Goal: Task Accomplishment & Management: Manage account settings

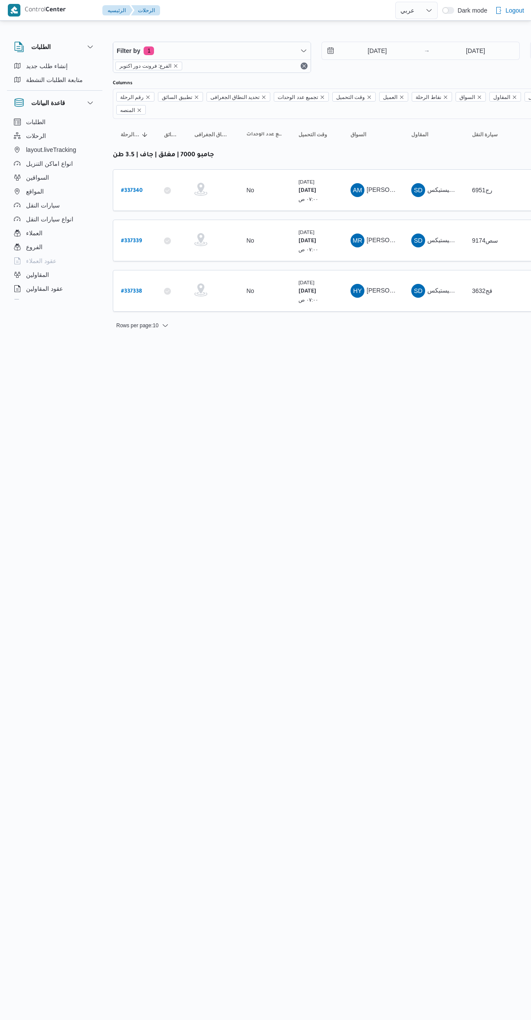
select select "ar"
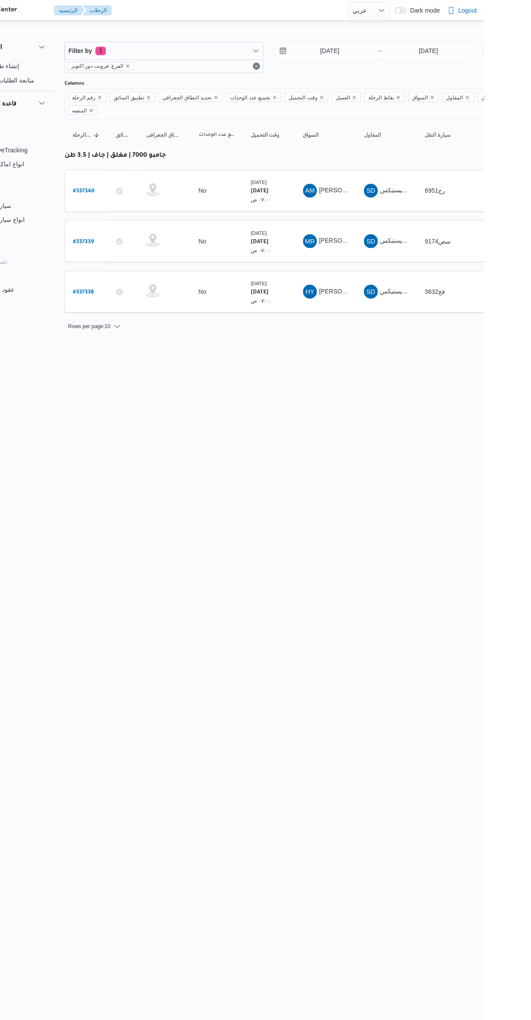
click at [136, 289] on b "# 337338" at bounding box center [131, 292] width 21 height 6
select select "ar"
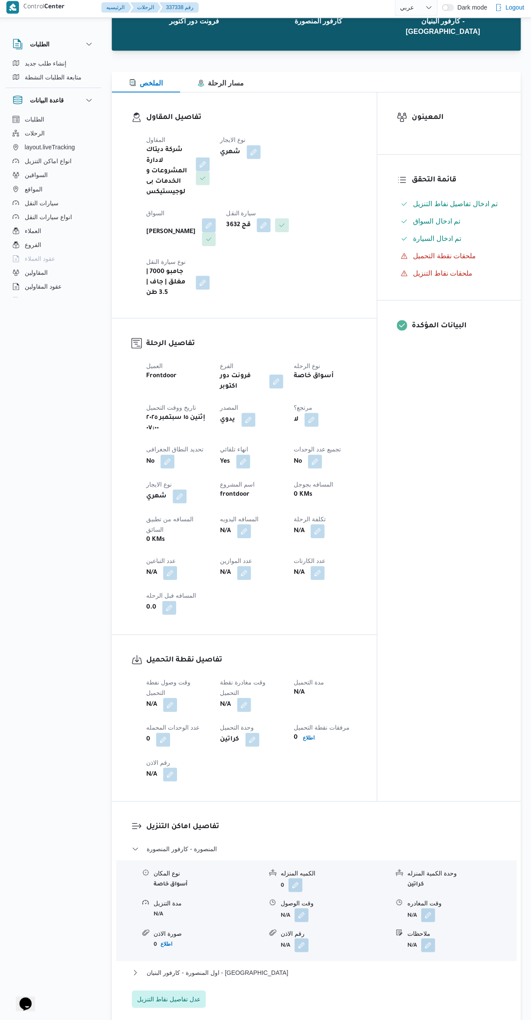
scroll to position [85, 0]
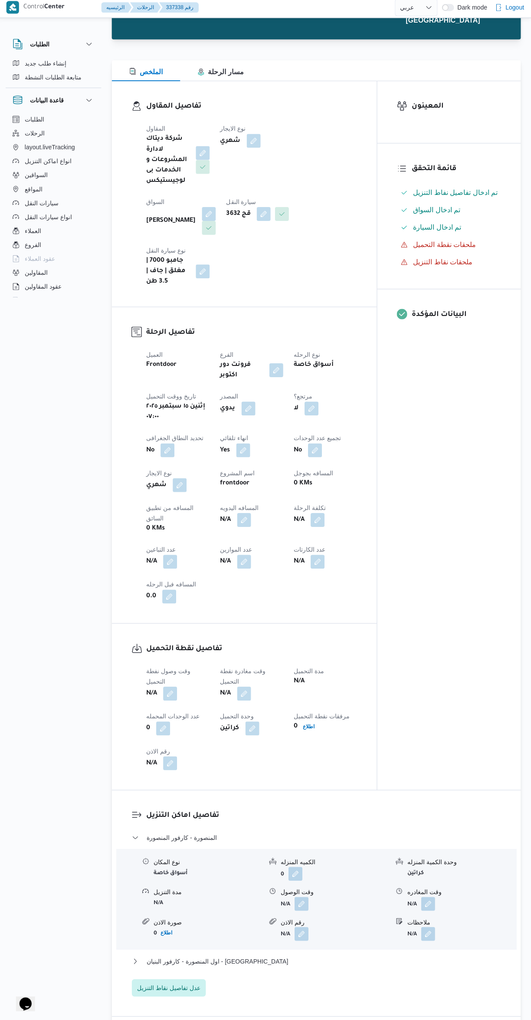
click at [172, 687] on button "button" at bounding box center [171, 694] width 14 height 14
click at [156, 652] on input "وقت وصول نفطة التحميل" at bounding box center [148, 652] width 98 height 17
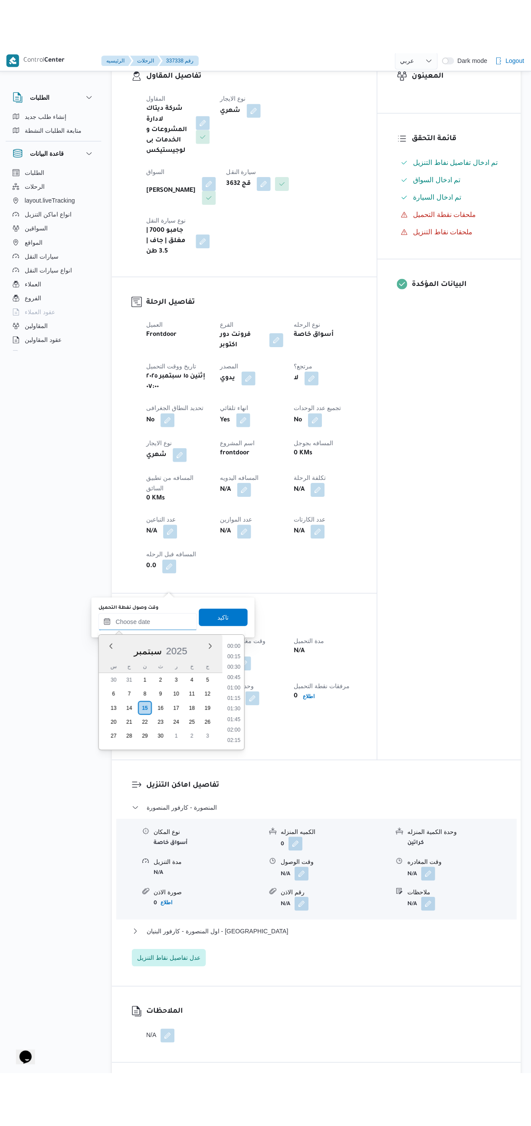
scroll to position [0, 0]
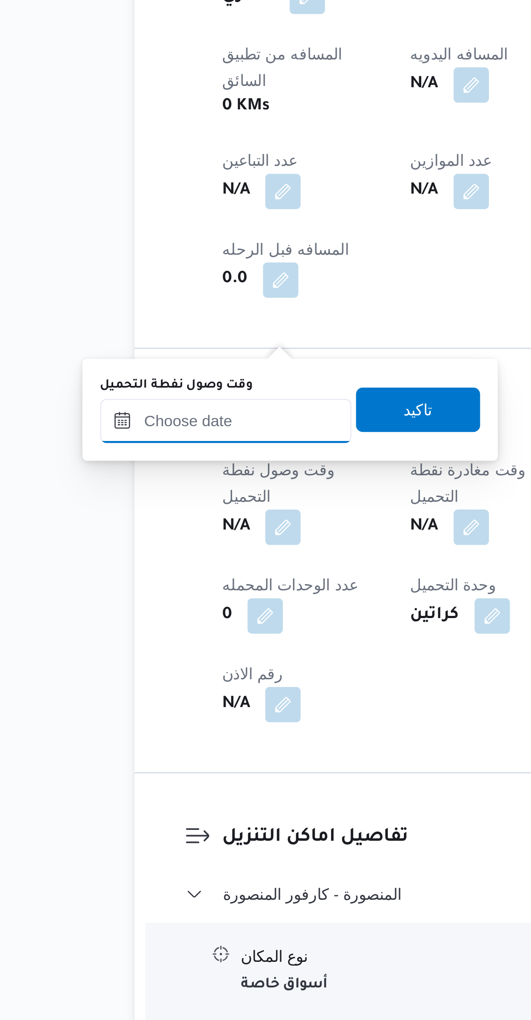
click at [148, 740] on input "وقت وصول نفطة التحميل" at bounding box center [148, 737] width 98 height 17
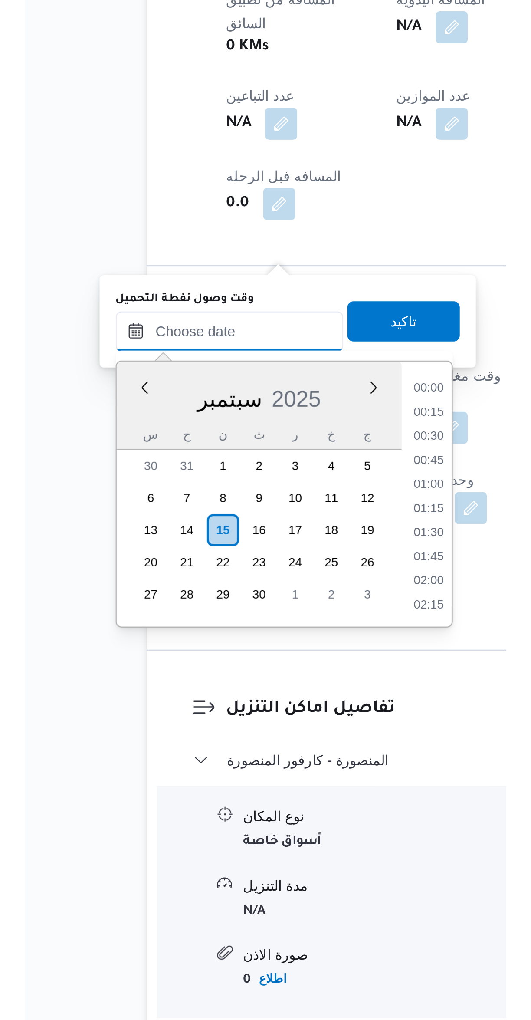
scroll to position [416, 0]
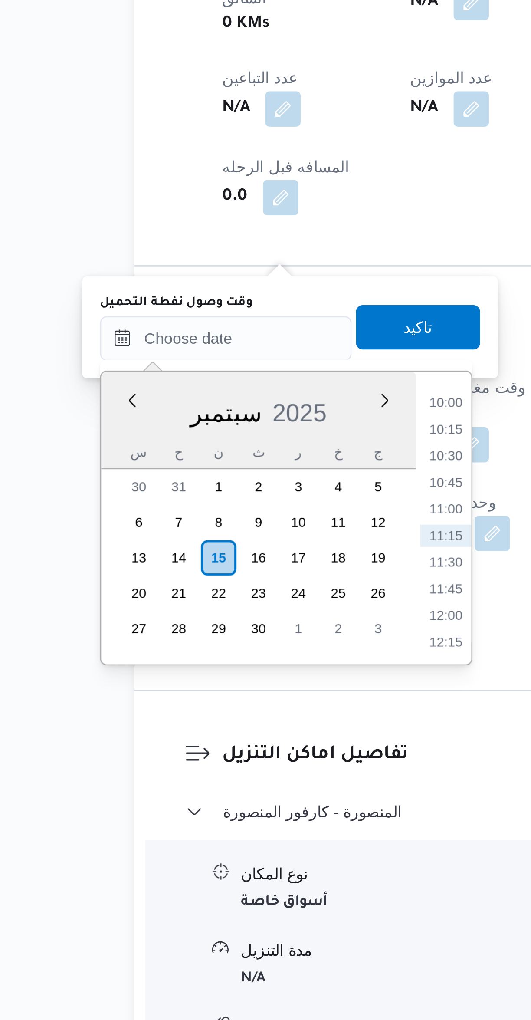
click at [235, 761] on li "10:00" at bounding box center [235, 763] width 20 height 9
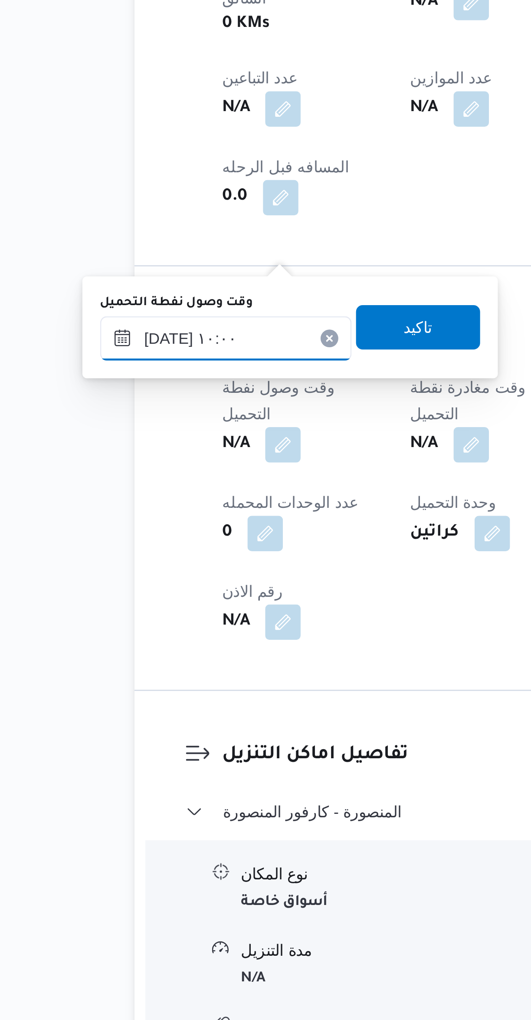
click at [146, 738] on input "[DATE] ١٠:٠٠" at bounding box center [148, 737] width 98 height 17
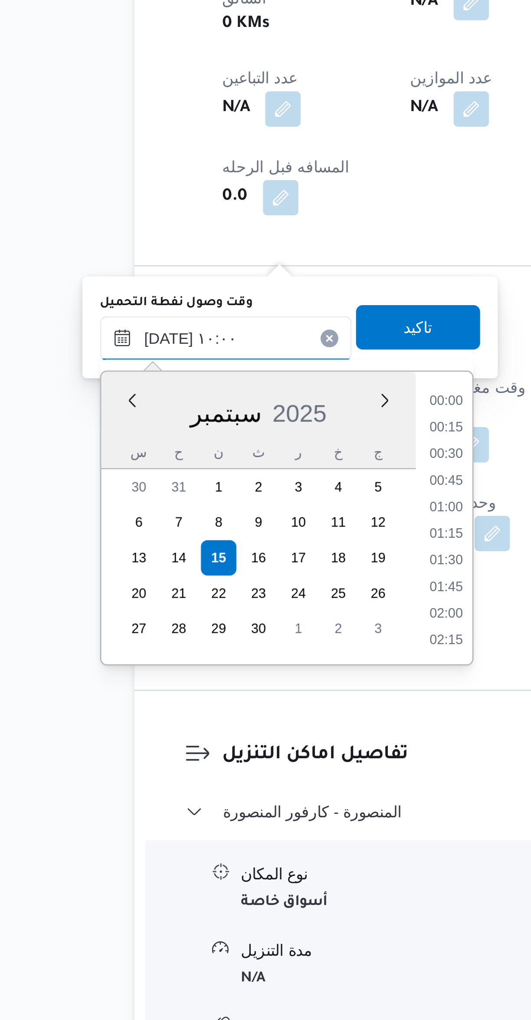
scroll to position [364, 0]
click at [239, 763] on li "08:45" at bounding box center [235, 763] width 20 height 9
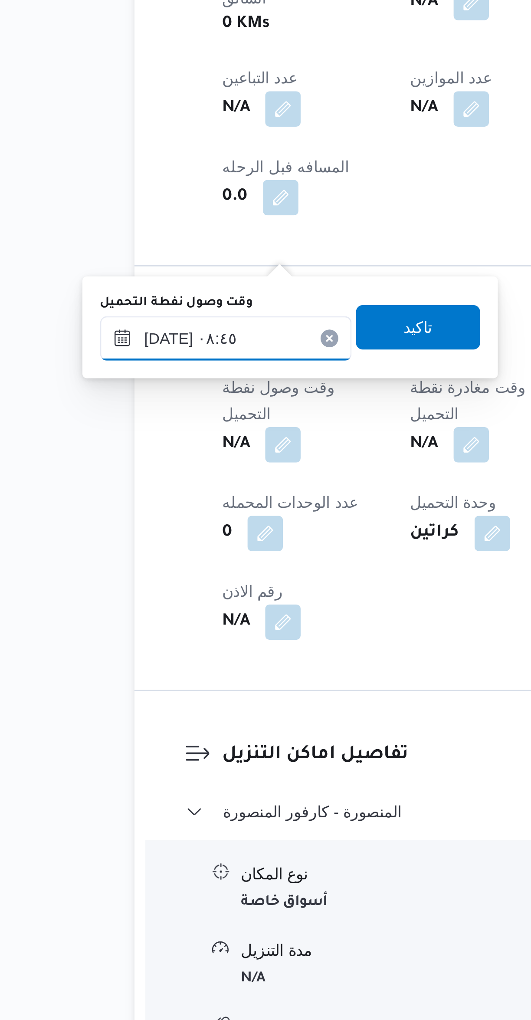
click at [148, 740] on input "١٥/٠٩/٢٠٢٥ ٠٨:٤٥" at bounding box center [148, 737] width 98 height 17
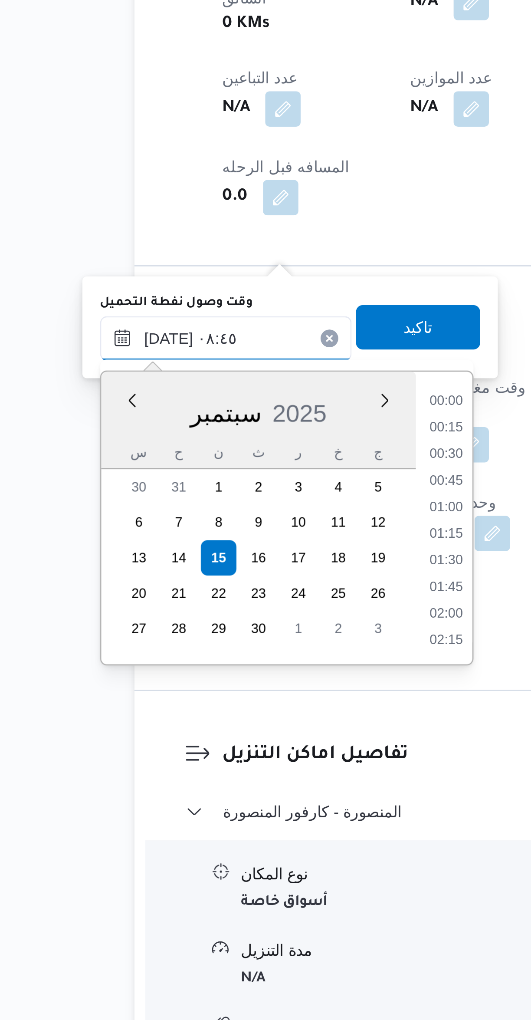
scroll to position [312, 0]
click at [235, 763] on li "07:30" at bounding box center [235, 762] width 20 height 9
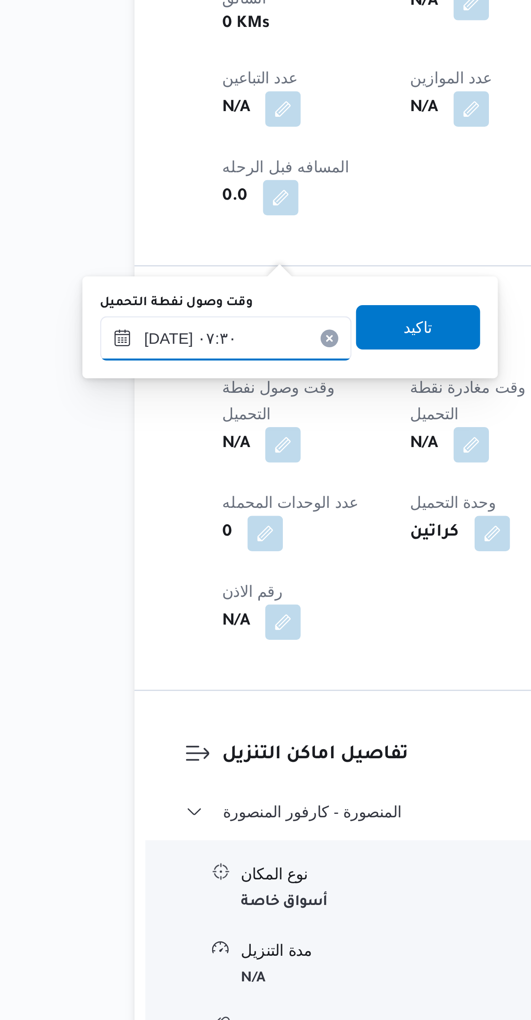
click at [144, 740] on input "١٥/٠٩/٢٠٢٥ ٠٧:٣٠" at bounding box center [148, 737] width 98 height 17
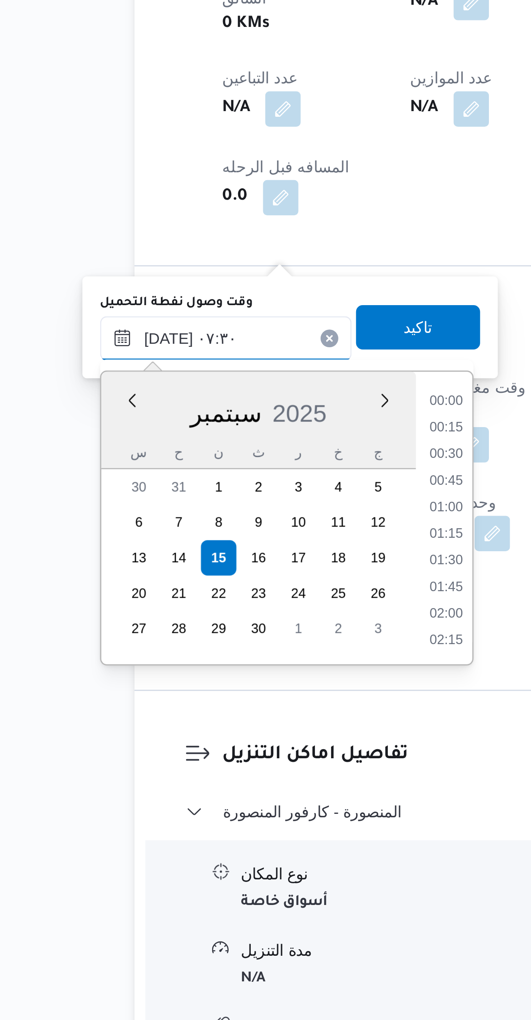
scroll to position [260, 0]
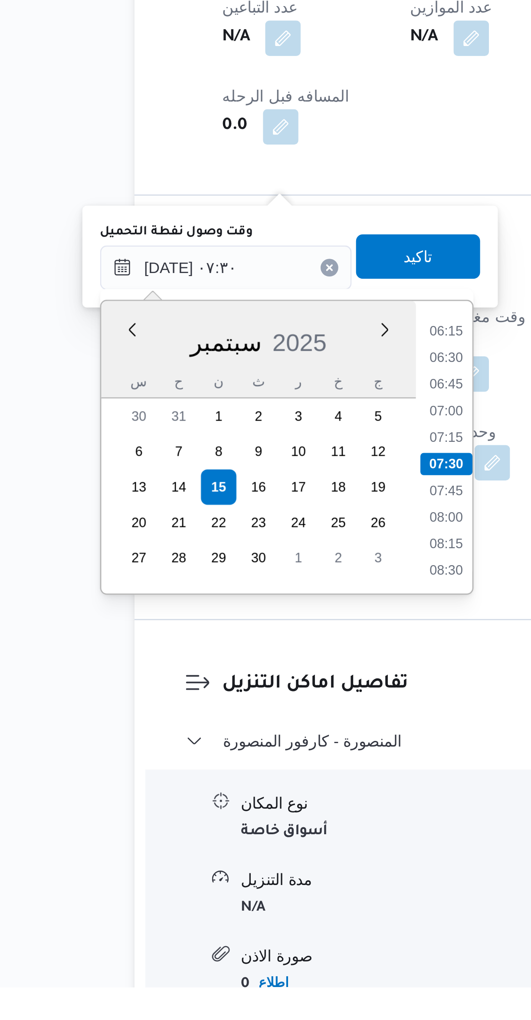
click at [235, 791] on li "07:00" at bounding box center [235, 794] width 20 height 9
type input "١٥/٠٩/٢٠٢٥ ٠٧:٠٠"
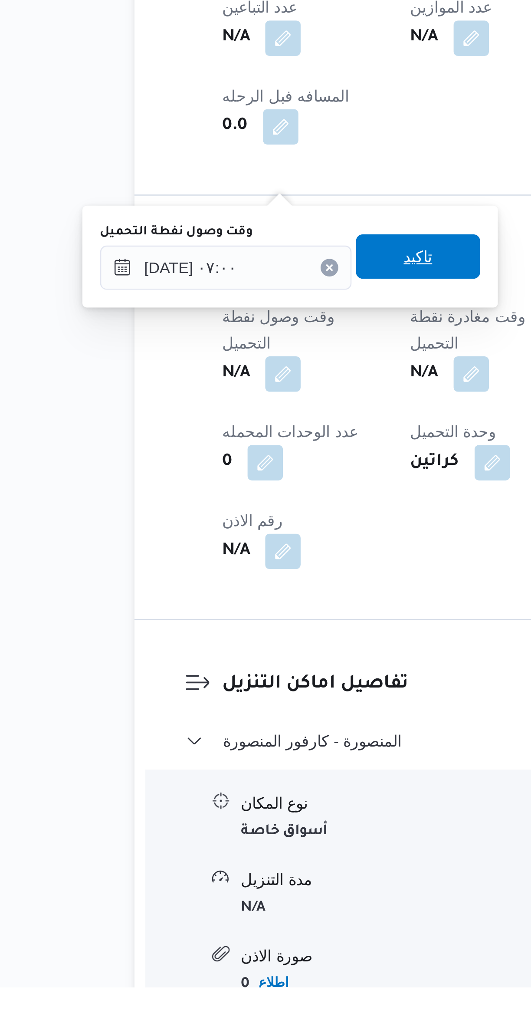
click at [231, 733] on span "تاكيد" at bounding box center [224, 733] width 49 height 17
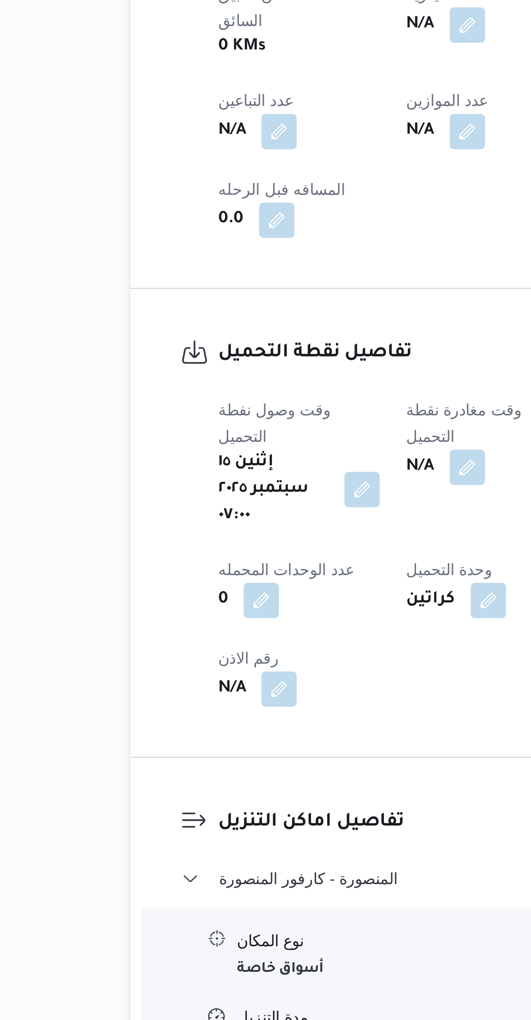
scroll to position [0, 0]
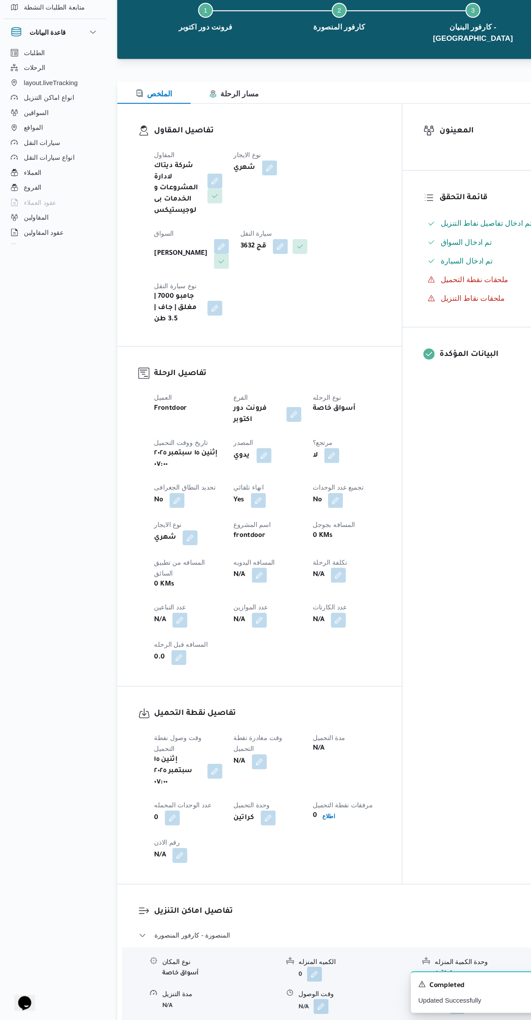
select select "ar"
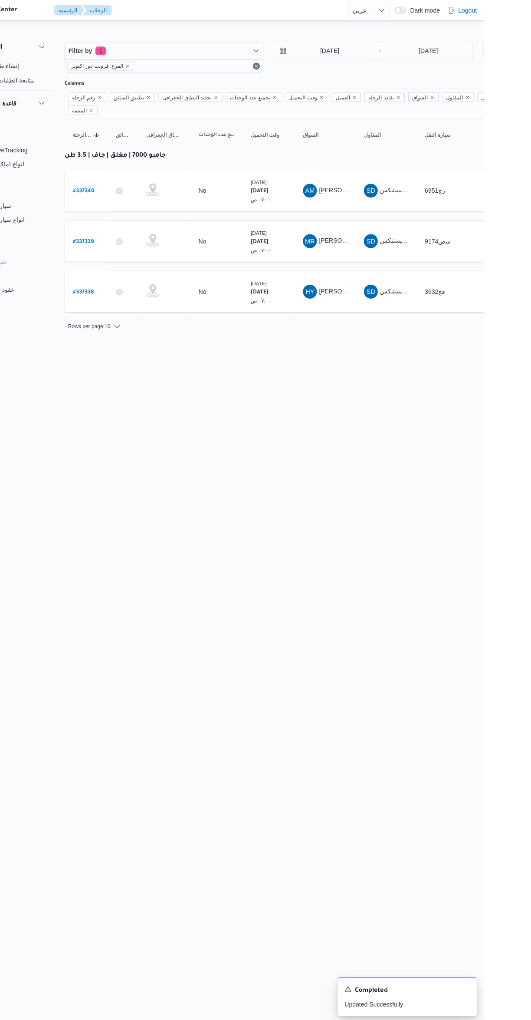
click at [134, 238] on b "# 337339" at bounding box center [131, 241] width 21 height 6
select select "ar"
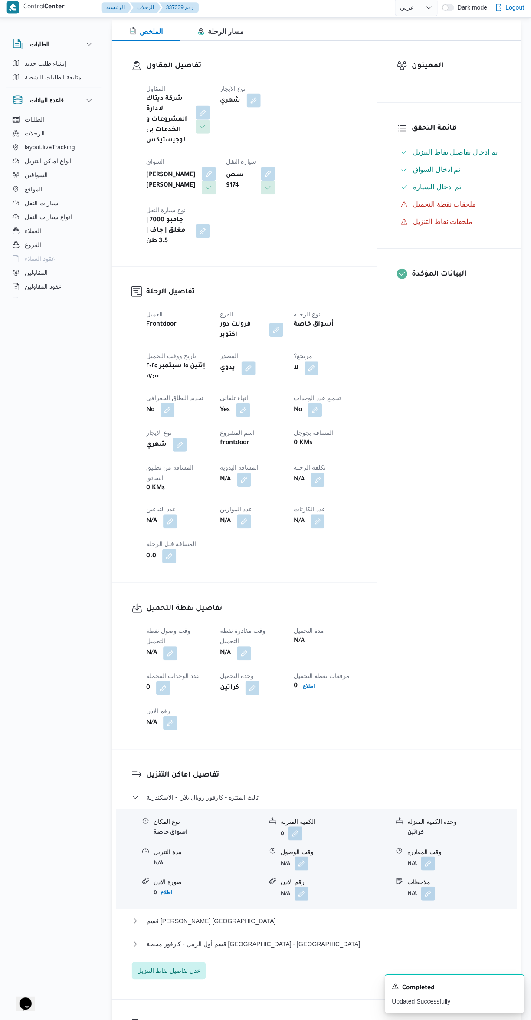
scroll to position [137, 0]
click at [173, 646] on button "button" at bounding box center [171, 653] width 14 height 14
click at [156, 610] on input "وقت وصول نفطة التحميل" at bounding box center [148, 611] width 98 height 17
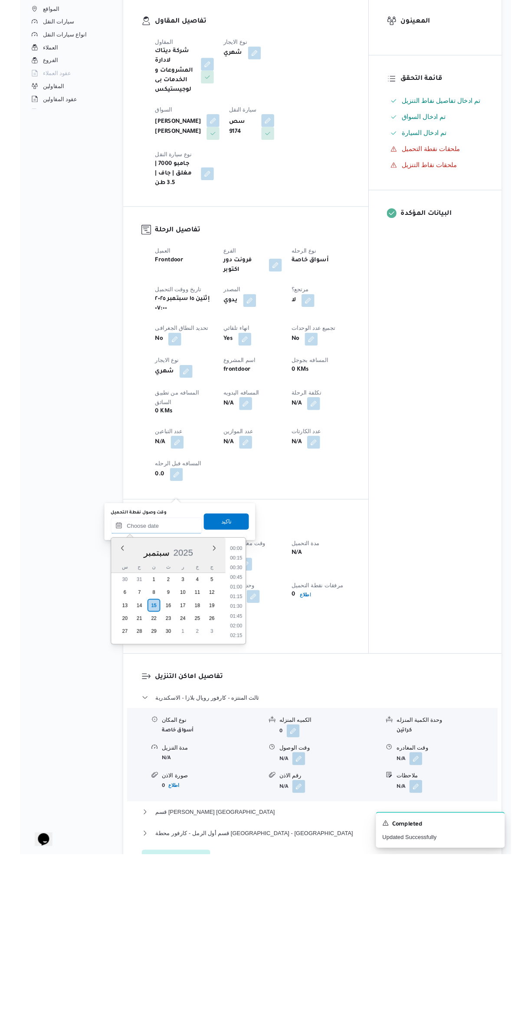
scroll to position [416, 0]
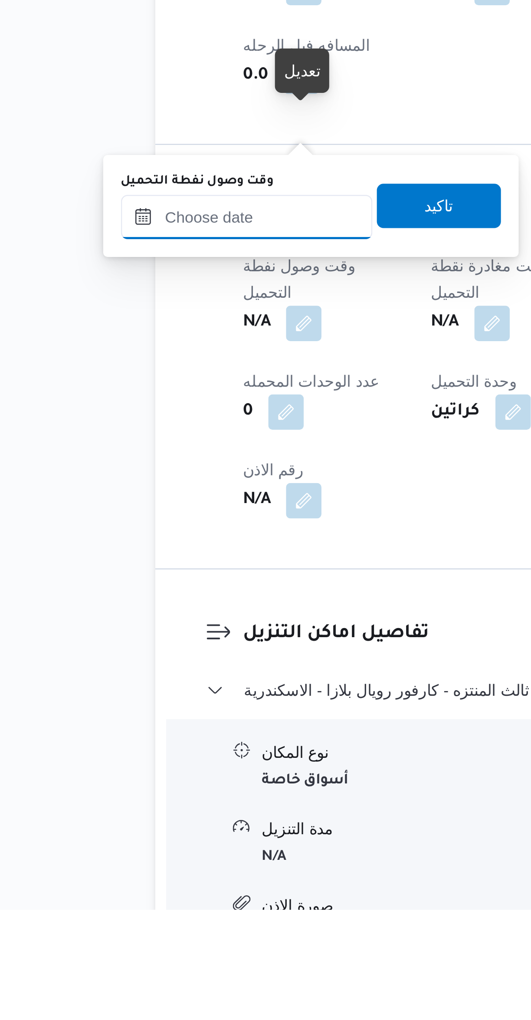
click at [138, 746] on input "وقت وصول نفطة التحميل" at bounding box center [148, 748] width 98 height 17
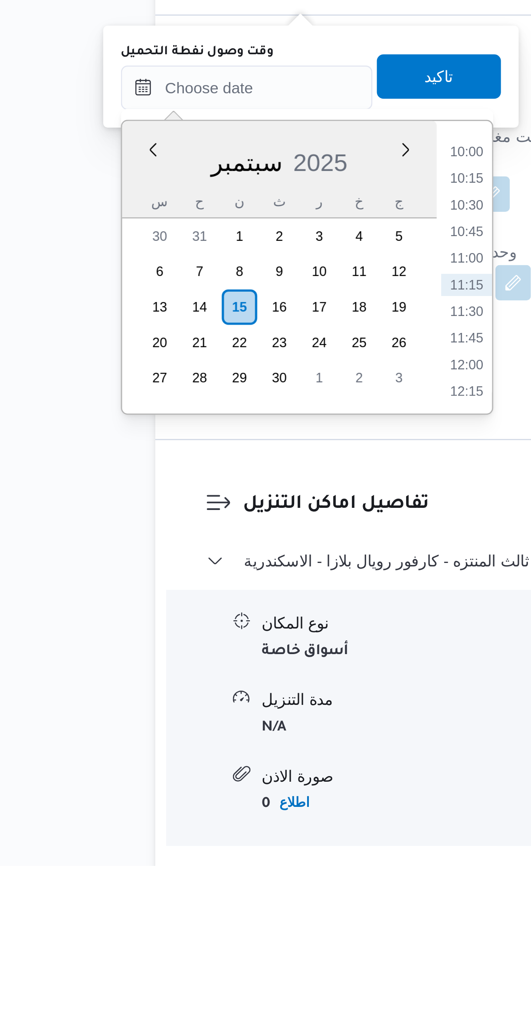
click at [238, 746] on li "10:15" at bounding box center [235, 750] width 20 height 9
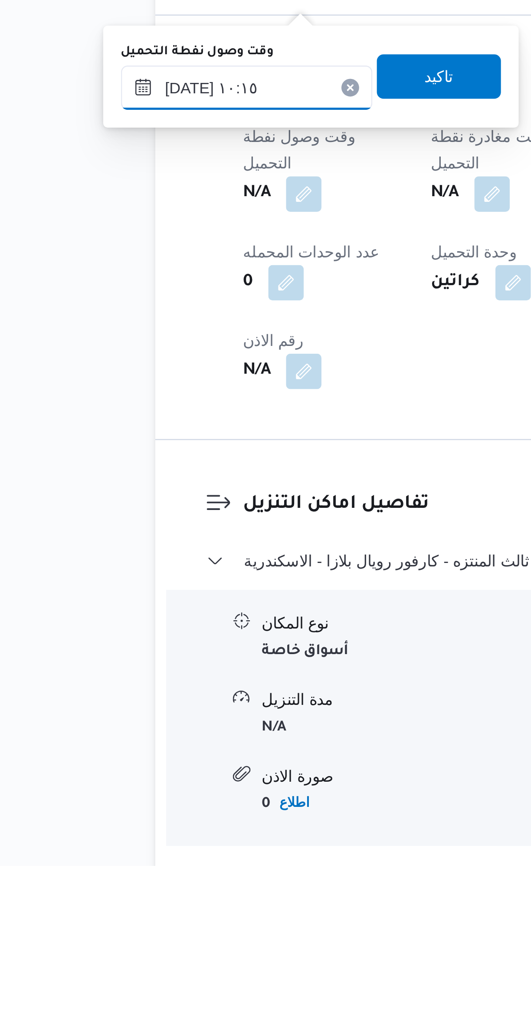
click at [142, 712] on input "١٥/٠٩/٢٠٢٥ ١٠:١٥" at bounding box center [148, 714] width 98 height 17
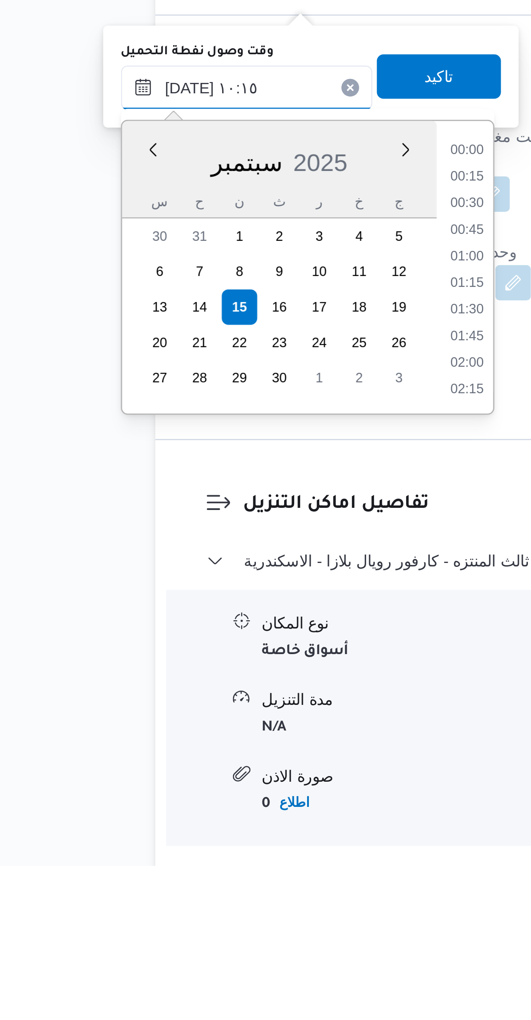
scroll to position [374, 0]
click at [236, 742] on li "09:00" at bounding box center [235, 740] width 20 height 9
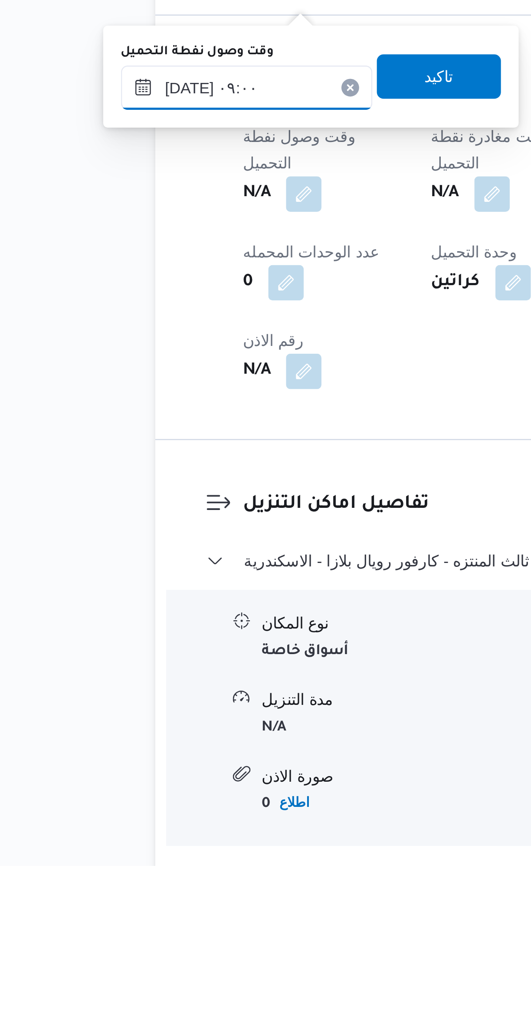
click at [147, 717] on input "١٥/٠٩/٢٠٢٥ ٠٩:٠٠" at bounding box center [148, 714] width 98 height 17
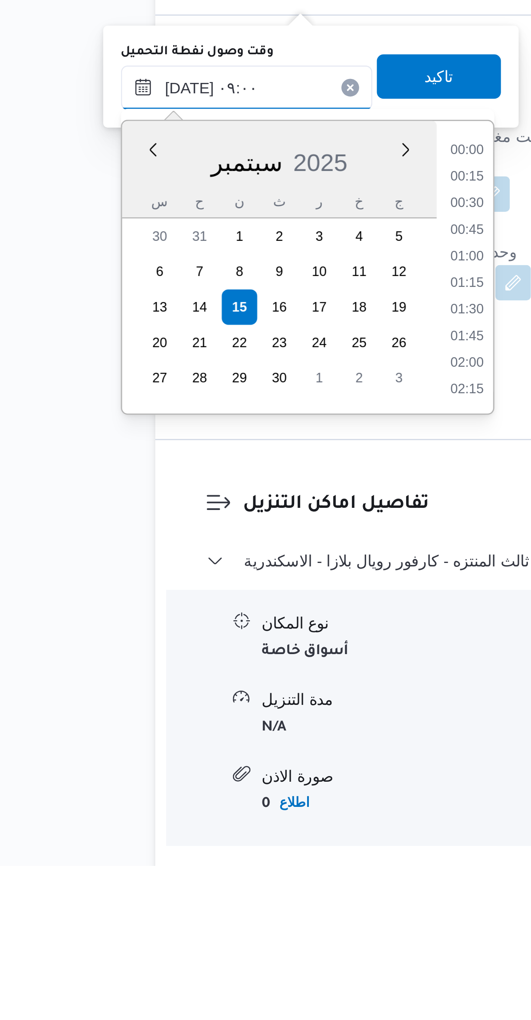
scroll to position [322, 0]
click at [237, 748] on li "08:00" at bounding box center [235, 750] width 20 height 9
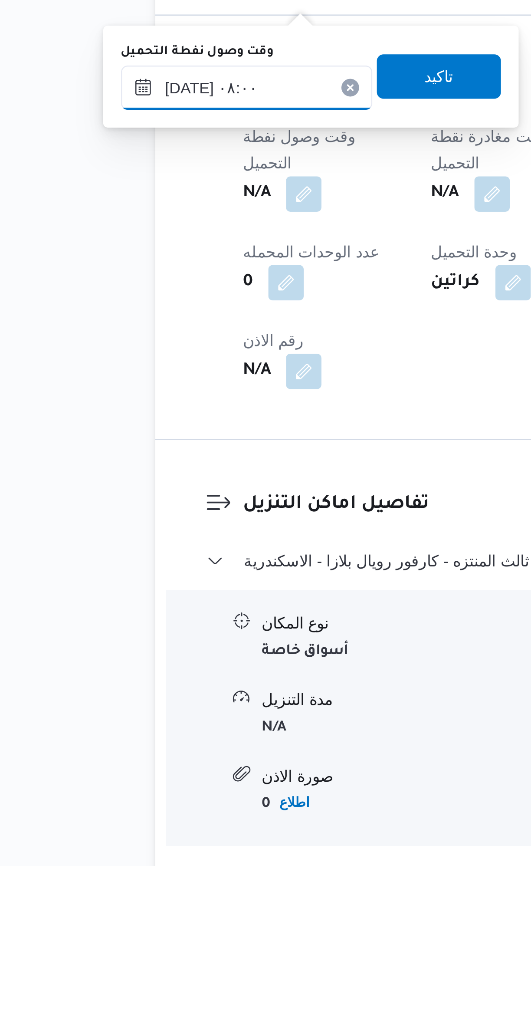
click at [144, 719] on input "١٥/٠٩/٢٠٢٥ ٠٨:٠٠" at bounding box center [148, 714] width 98 height 17
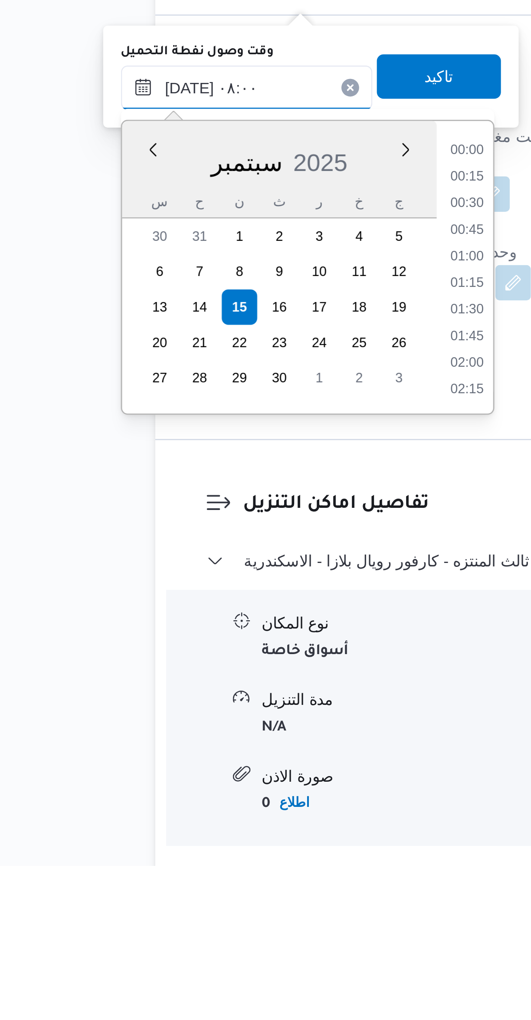
scroll to position [281, 0]
click at [235, 751] on li "07:00" at bounding box center [235, 750] width 20 height 9
type input "١٥/٠٩/٢٠٢٥ ٠٧:٠٠"
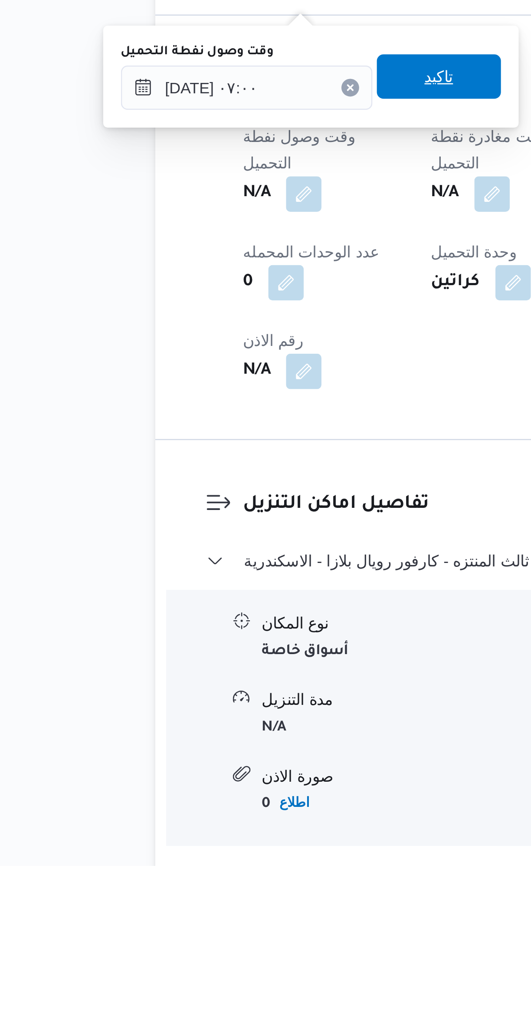
click at [236, 711] on span "تاكيد" at bounding box center [224, 710] width 49 height 17
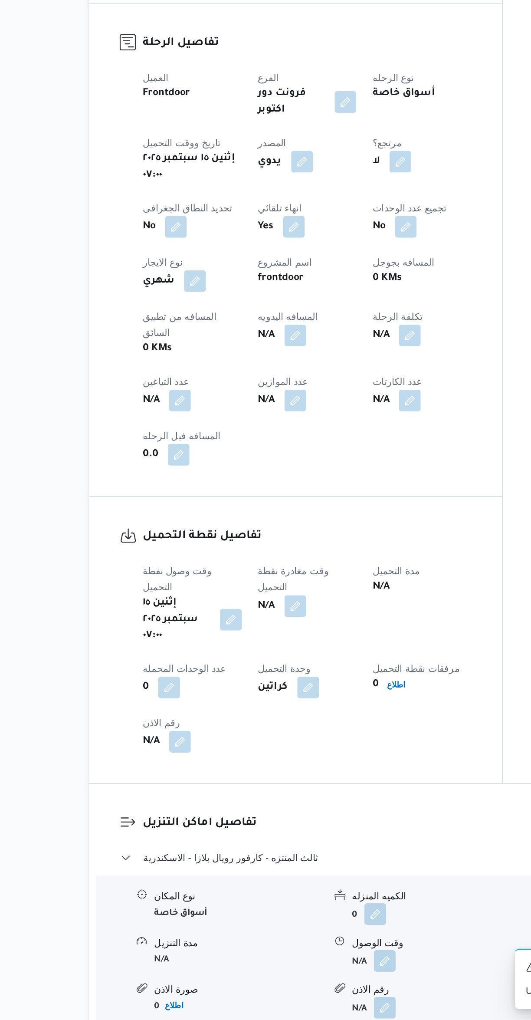
scroll to position [34, 0]
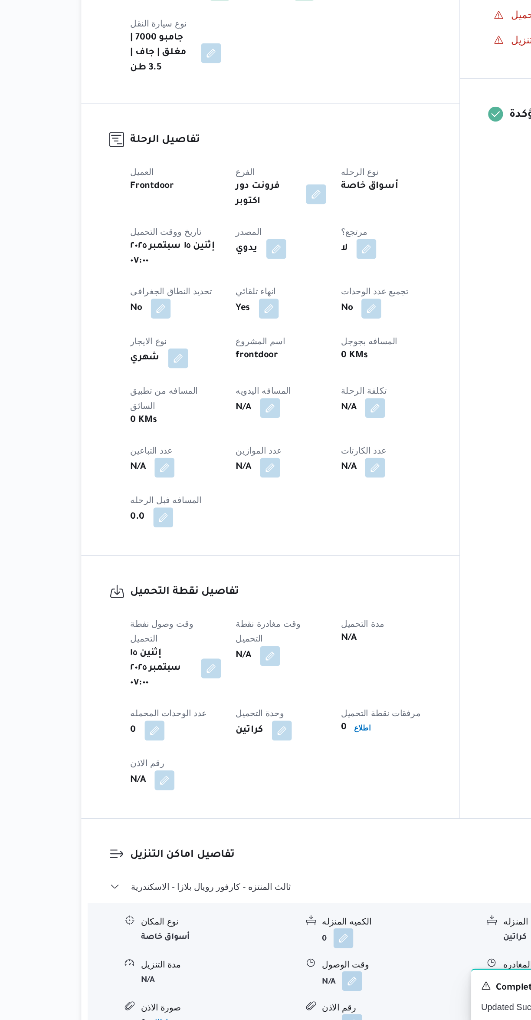
select select "ar"
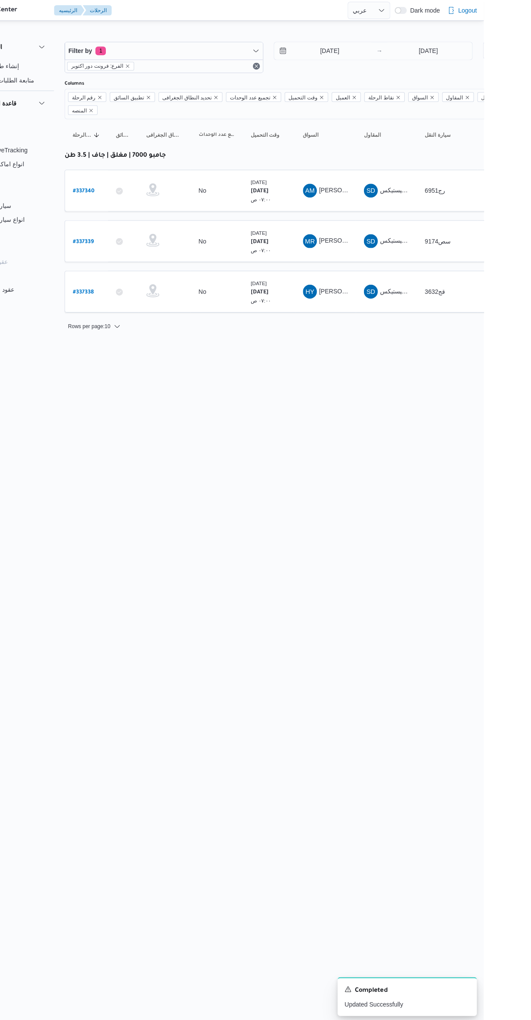
click at [135, 188] on b "# 337340" at bounding box center [132, 191] width 22 height 6
select select "ar"
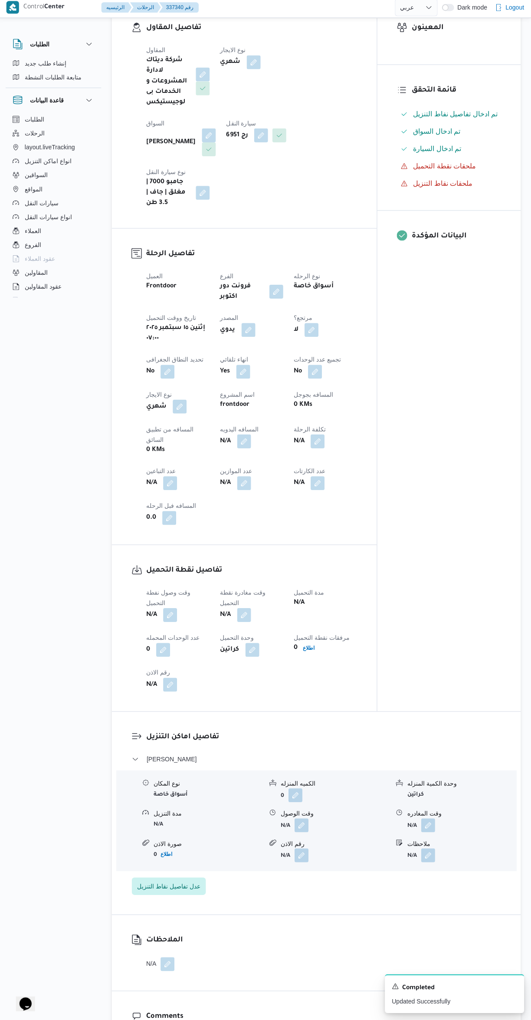
scroll to position [159, 0]
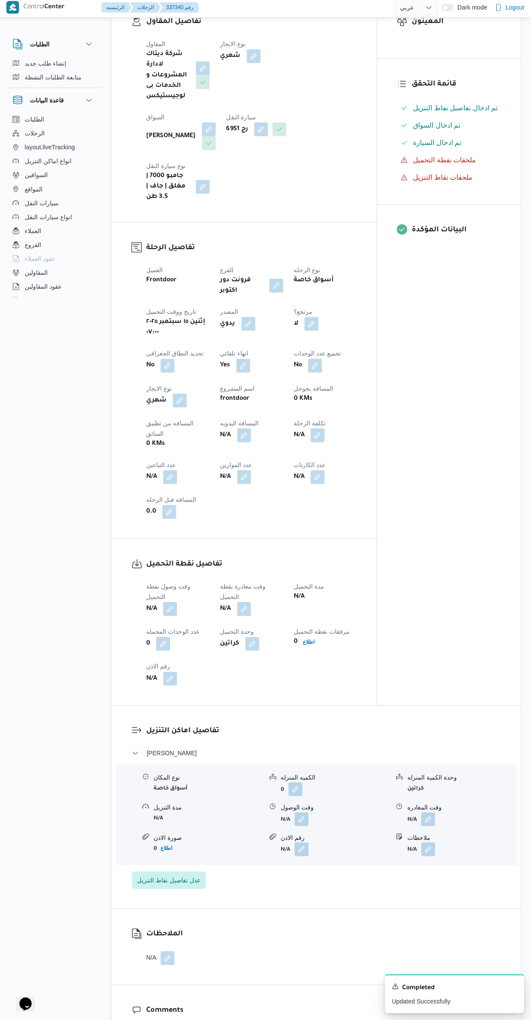
click at [175, 603] on button "button" at bounding box center [171, 610] width 14 height 14
click at [140, 581] on input "وقت وصول نفطة التحميل" at bounding box center [148, 578] width 98 height 17
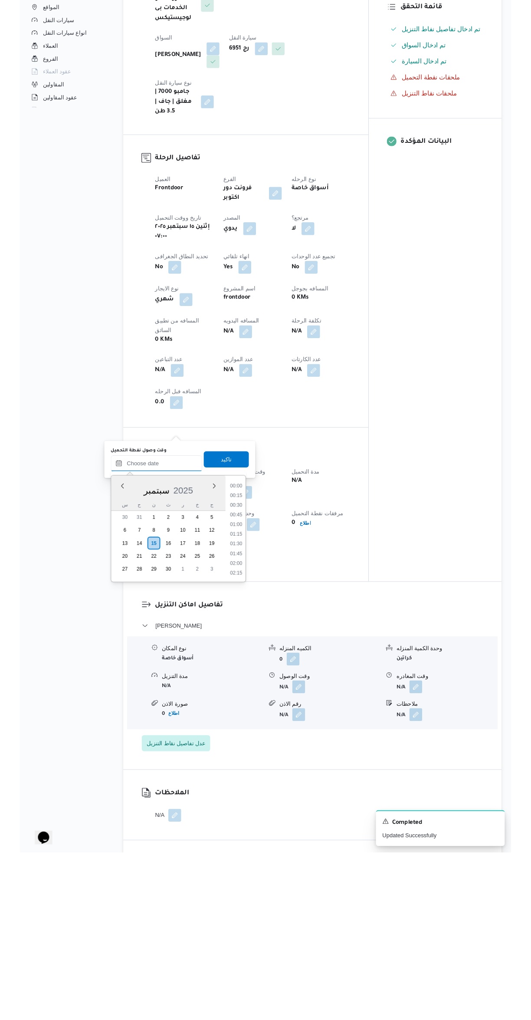
scroll to position [55, 0]
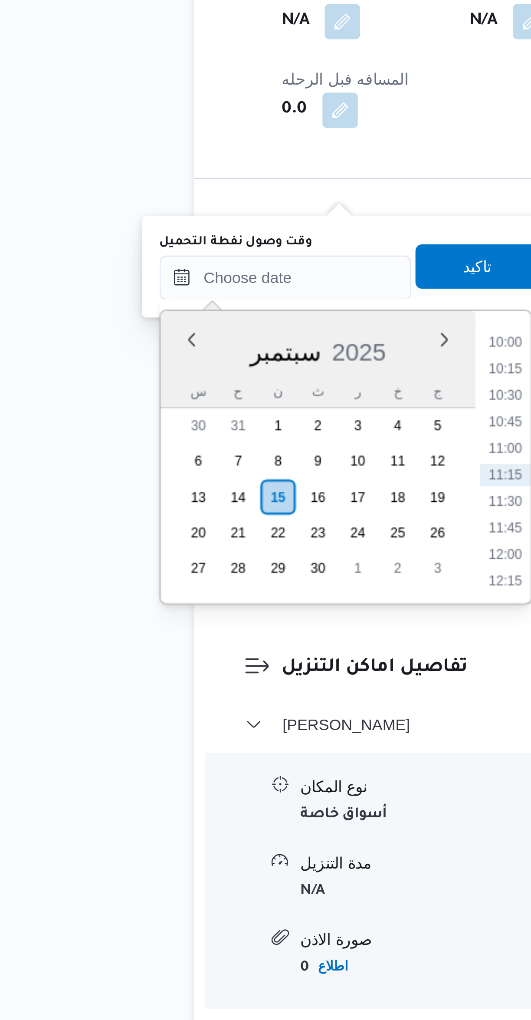
click at [230, 709] on li "10:00" at bounding box center [235, 708] width 20 height 9
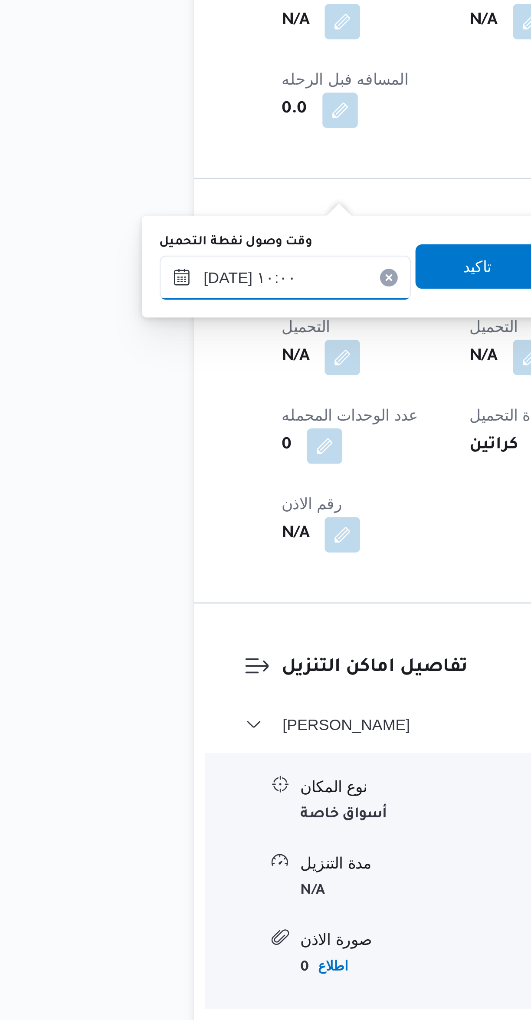
click at [132, 681] on input "١٥/٠٩/٢٠٢٥ ١٠:٠٠" at bounding box center [148, 683] width 98 height 17
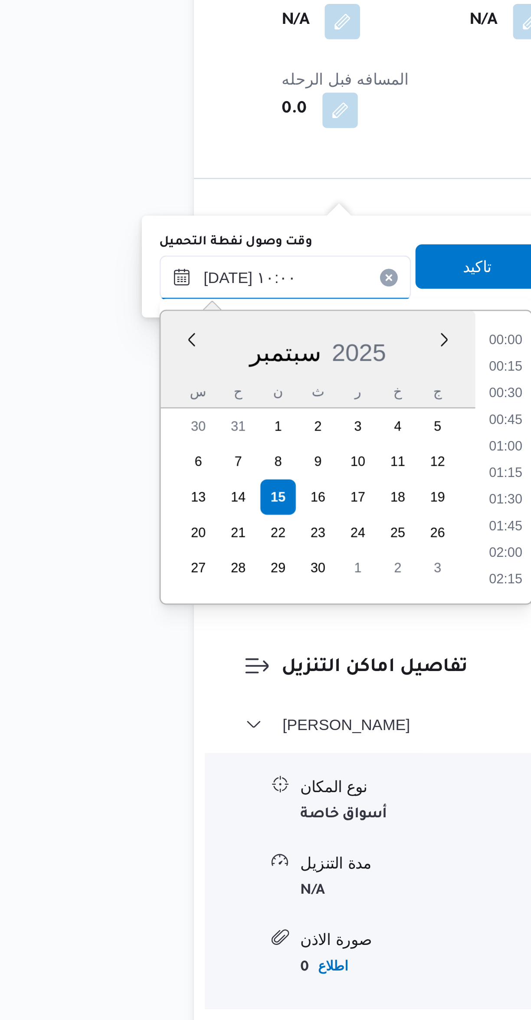
scroll to position [0, 0]
click at [231, 708] on li "08:45" at bounding box center [235, 708] width 20 height 9
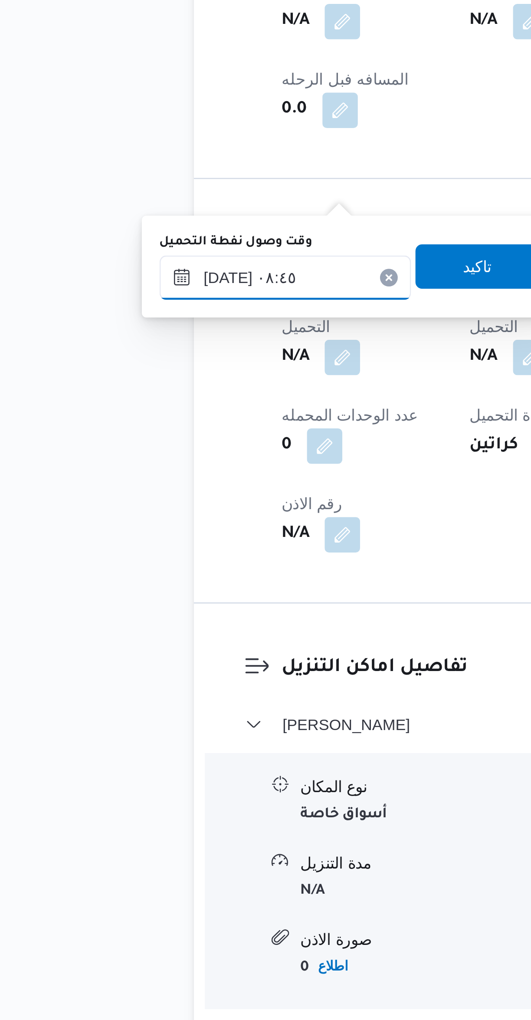
click at [127, 682] on input "١٥/٠٩/٢٠٢٥ ٠٨:٤٥" at bounding box center [148, 683] width 98 height 17
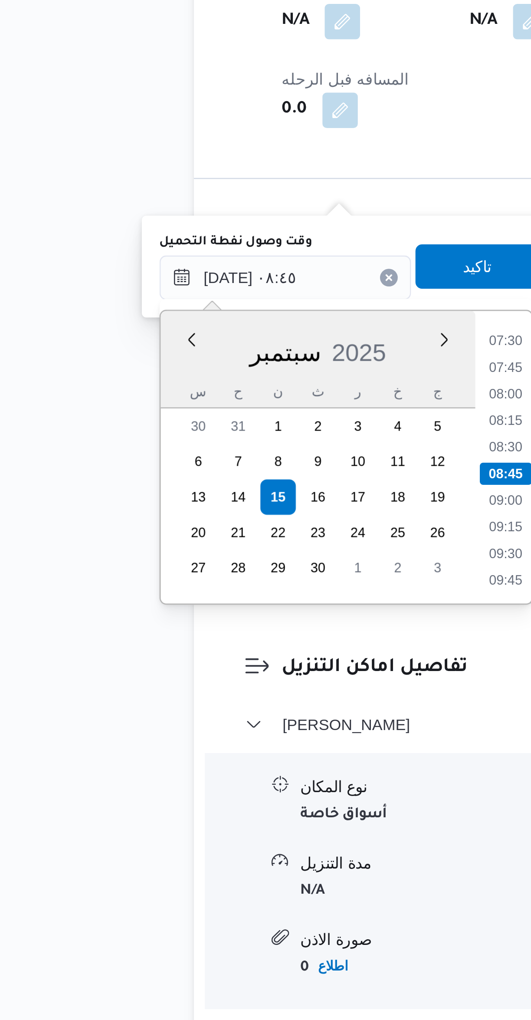
click at [233, 706] on li "07:30" at bounding box center [235, 708] width 20 height 9
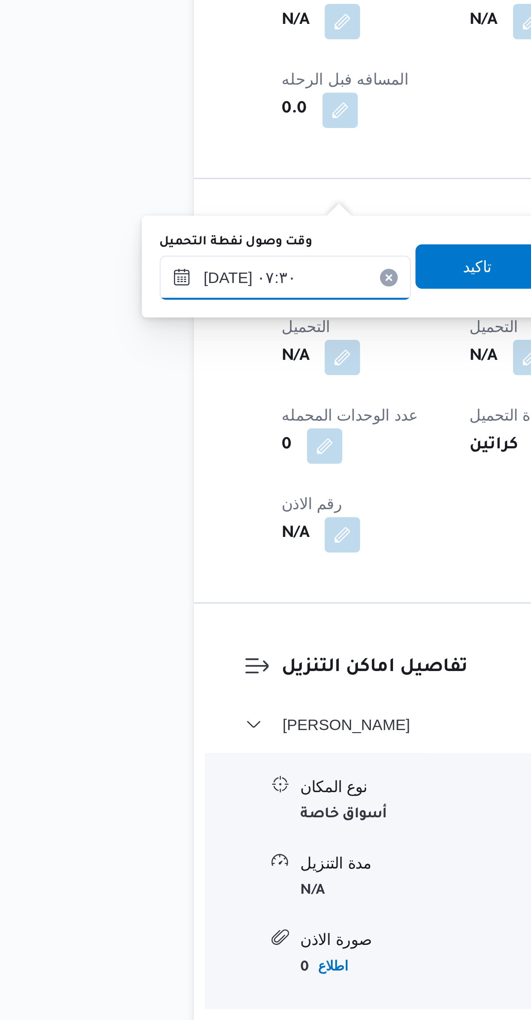
click at [129, 683] on input "١٥/٠٩/٢٠٢٥ ٠٧:٣٠" at bounding box center [148, 683] width 98 height 17
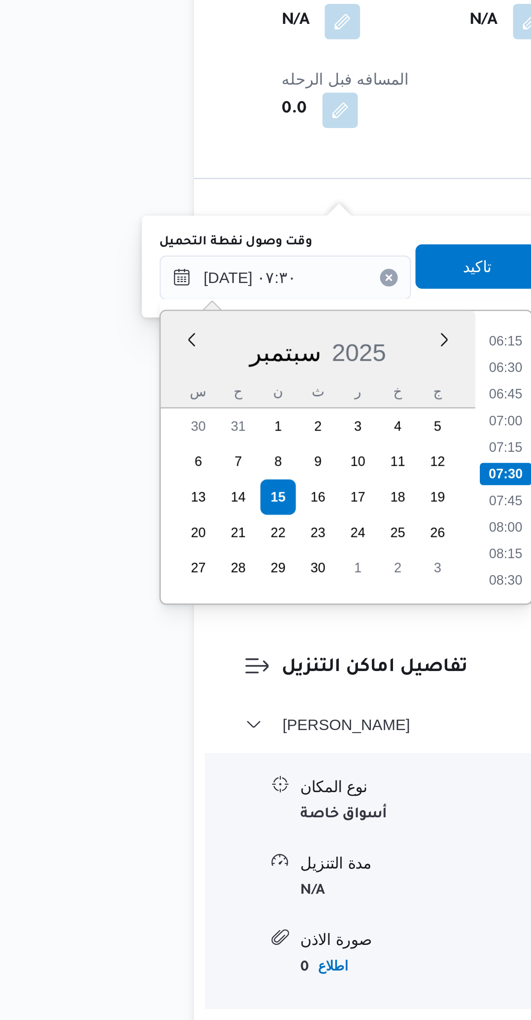
click at [231, 736] on li "07:00" at bounding box center [235, 739] width 20 height 9
type input "١٥/٠٩/٢٠٢٥ ٠٧:٠٠"
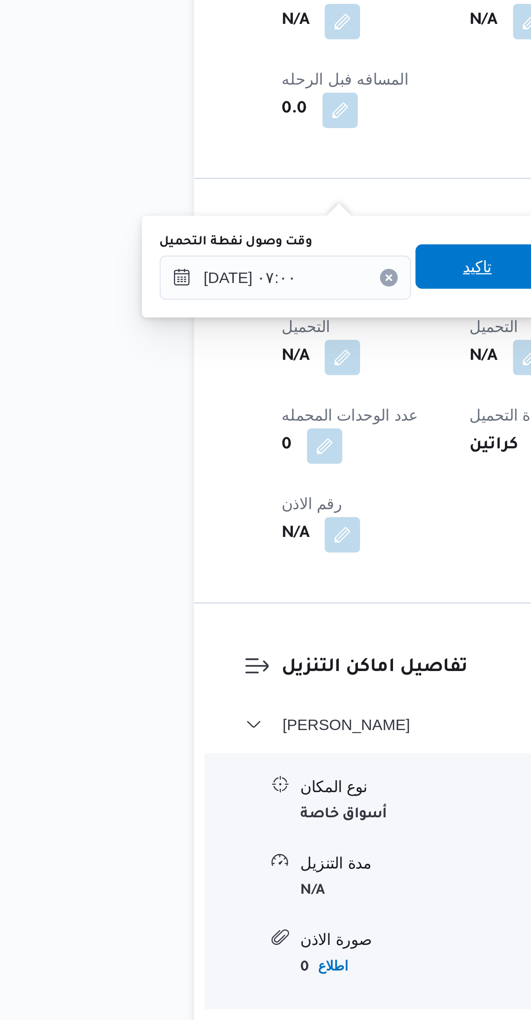
click at [226, 678] on span "تاكيد" at bounding box center [224, 678] width 49 height 17
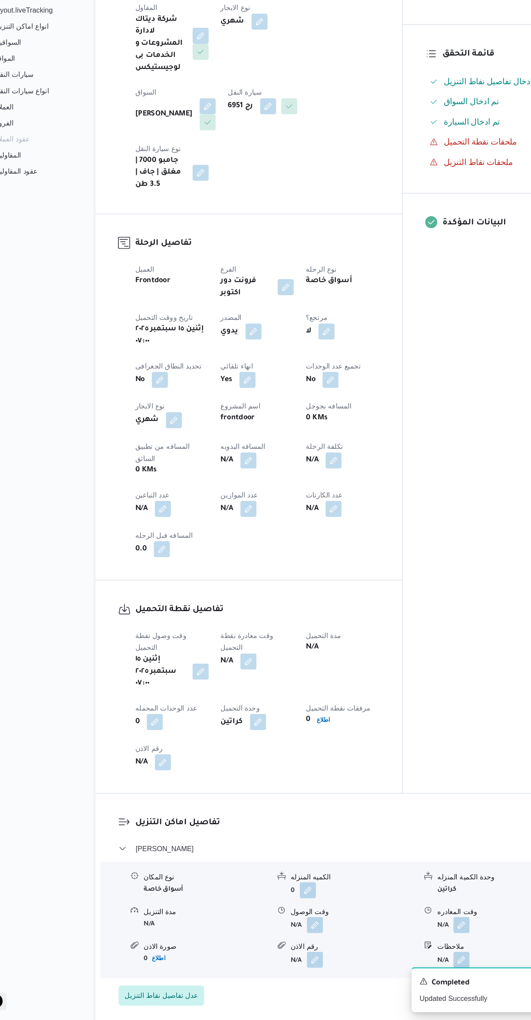
select select "ar"
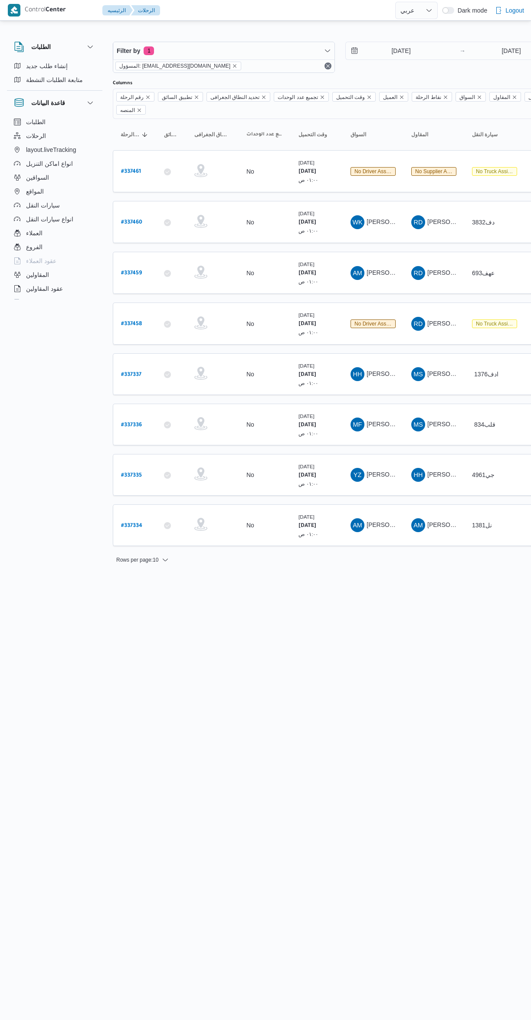
select select "ar"
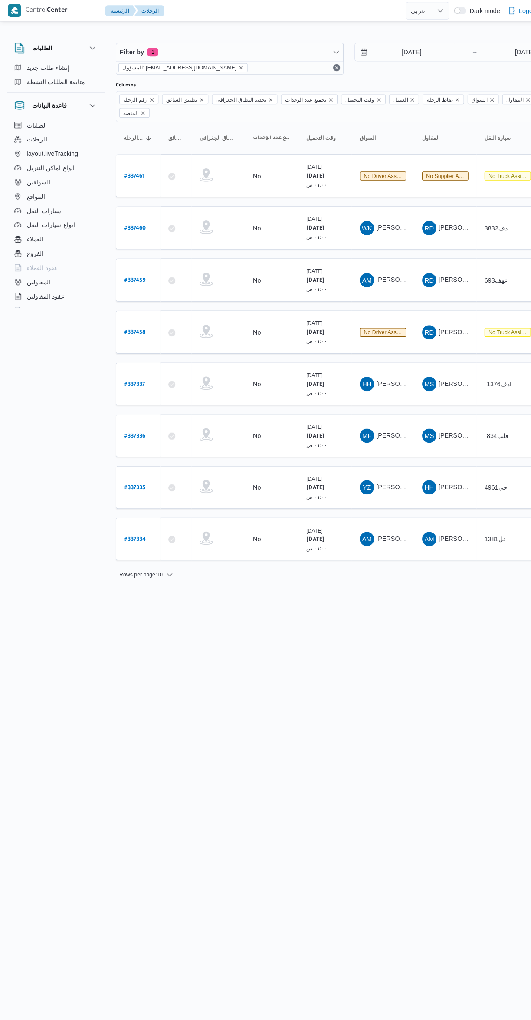
click at [133, 523] on b "# 337334" at bounding box center [131, 526] width 21 height 6
select select "ar"
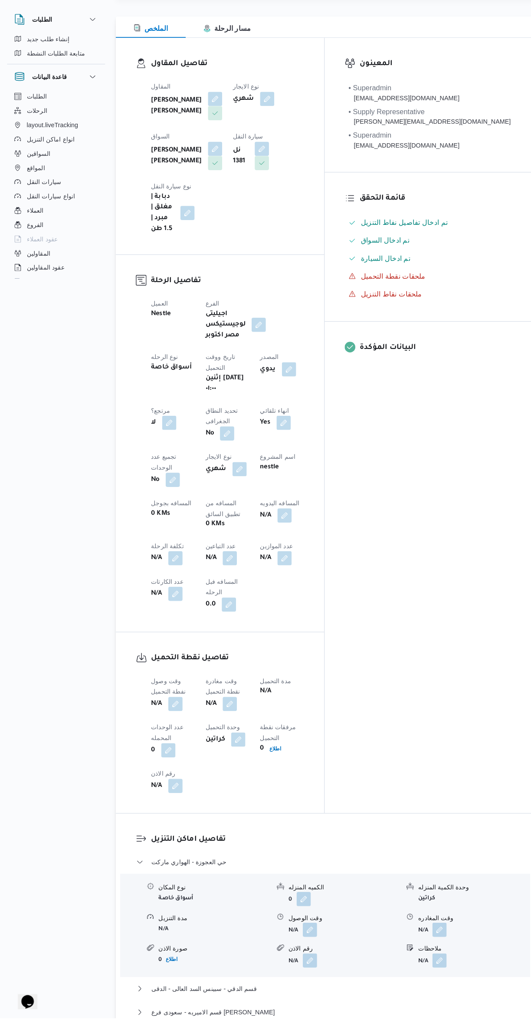
scroll to position [431, 0]
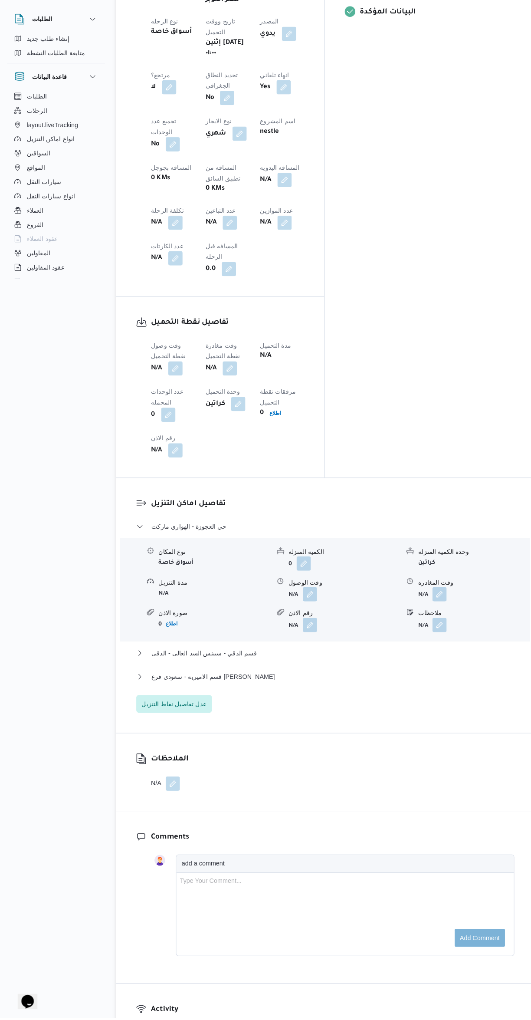
click at [165, 380] on button "button" at bounding box center [171, 387] width 14 height 14
click at [145, 296] on input "وقت وصول نفطة التحميل" at bounding box center [148, 296] width 98 height 17
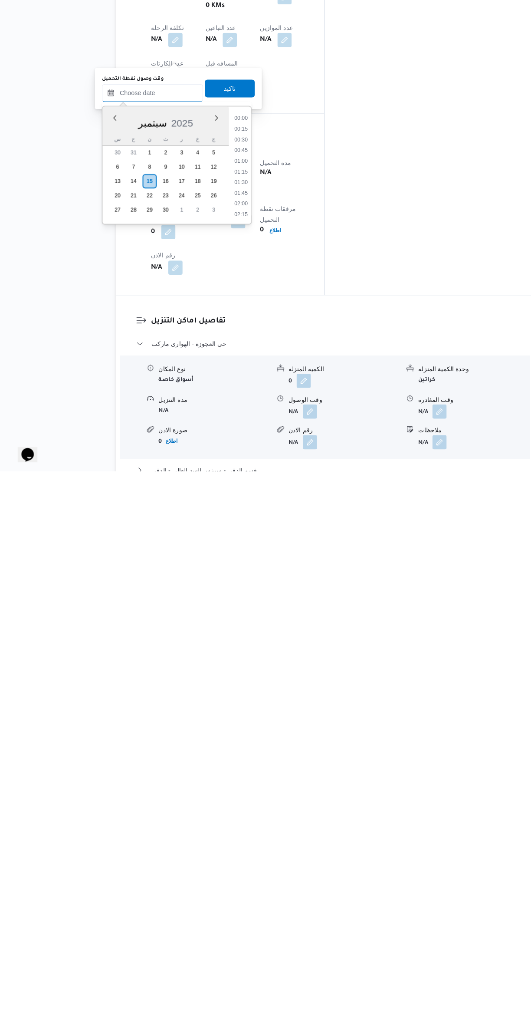
scroll to position [416, 0]
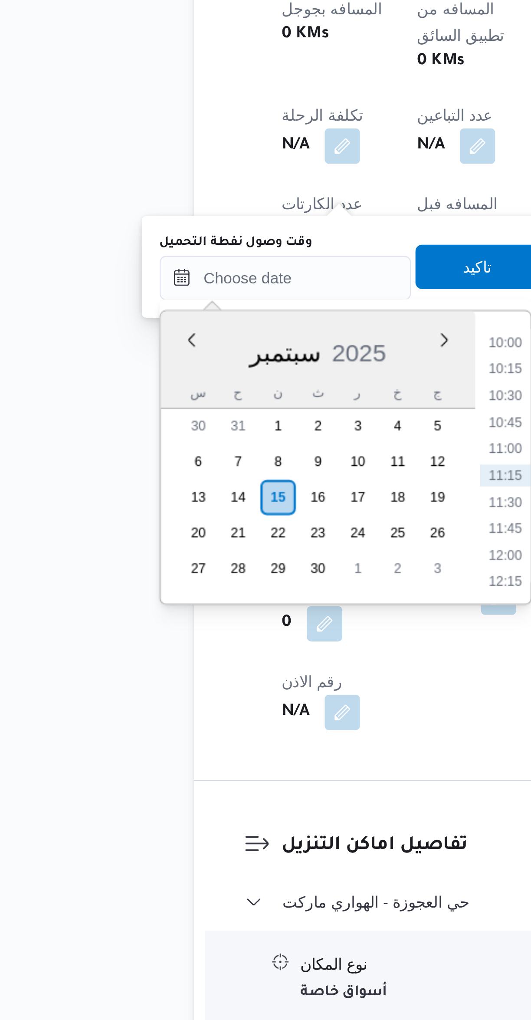
click at [229, 685] on li "10:15" at bounding box center [235, 686] width 20 height 9
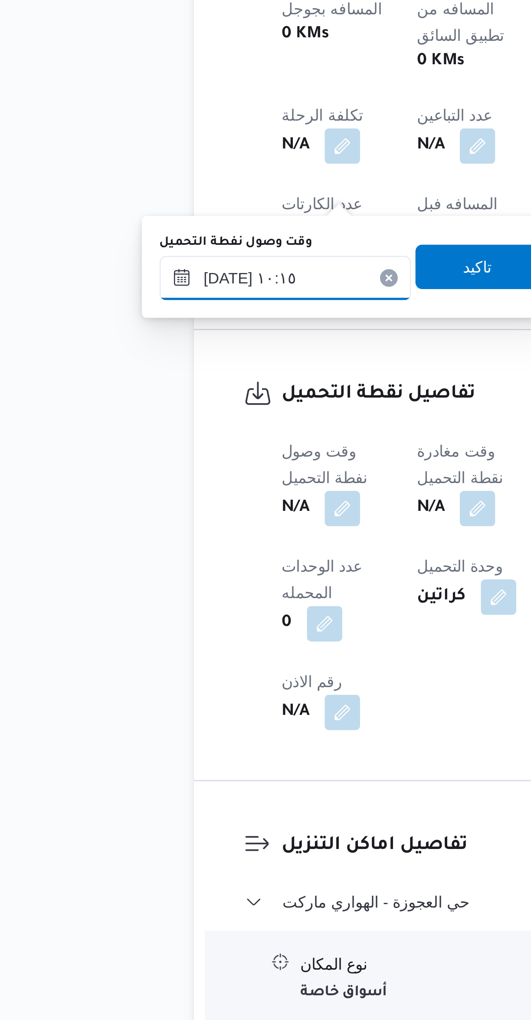
click at [120, 653] on input "١٥/٠٩/٢٠٢٥ ١٠:١٥" at bounding box center [148, 651] width 98 height 17
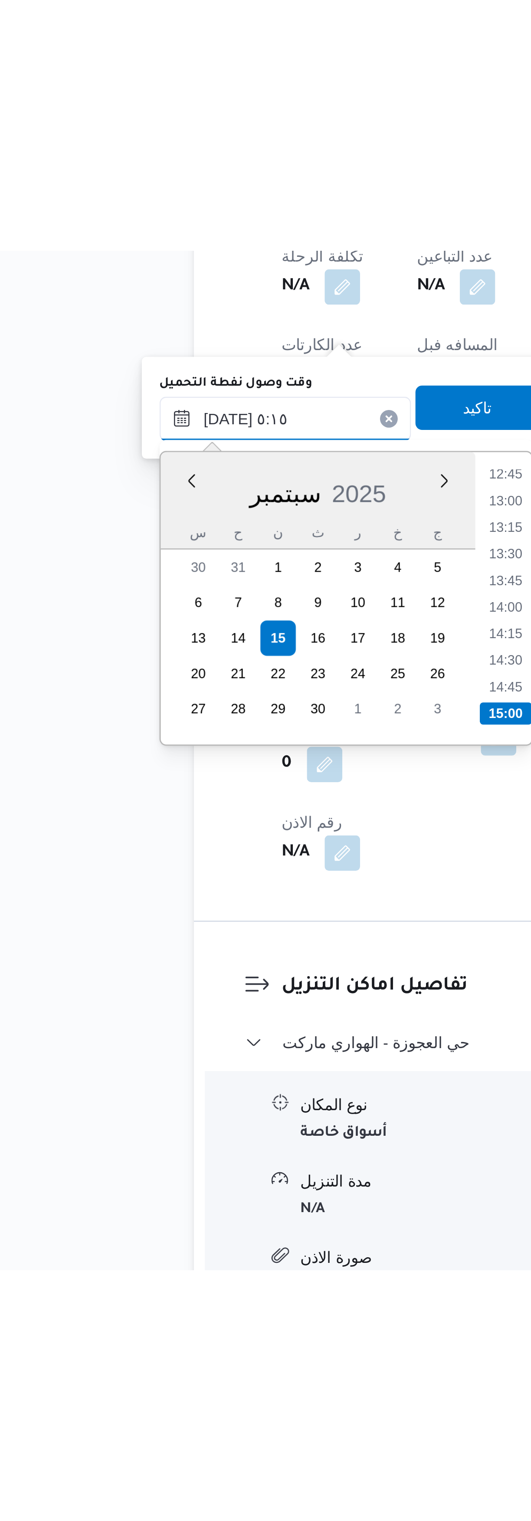
scroll to position [218, 0]
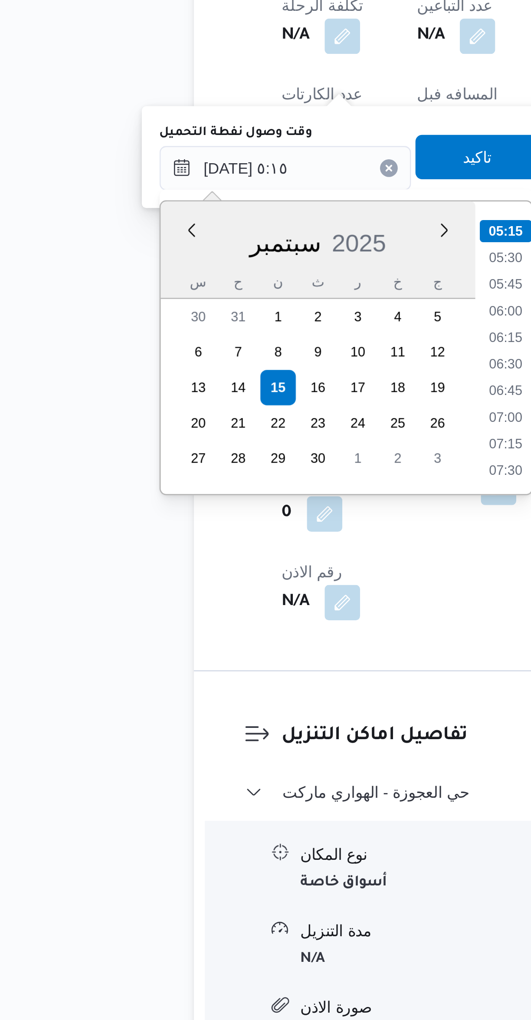
click at [231, 673] on li "05:15" at bounding box center [235, 676] width 20 height 9
type input "١٥/٠٩/٢٠٢٥ ٠٥:١٥"
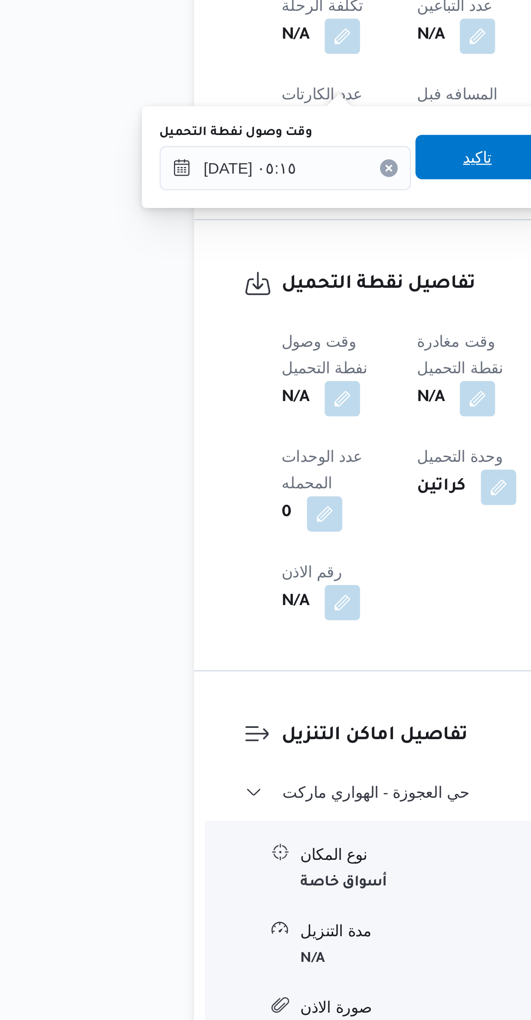
click at [226, 648] on span "تاكيد" at bounding box center [224, 646] width 49 height 17
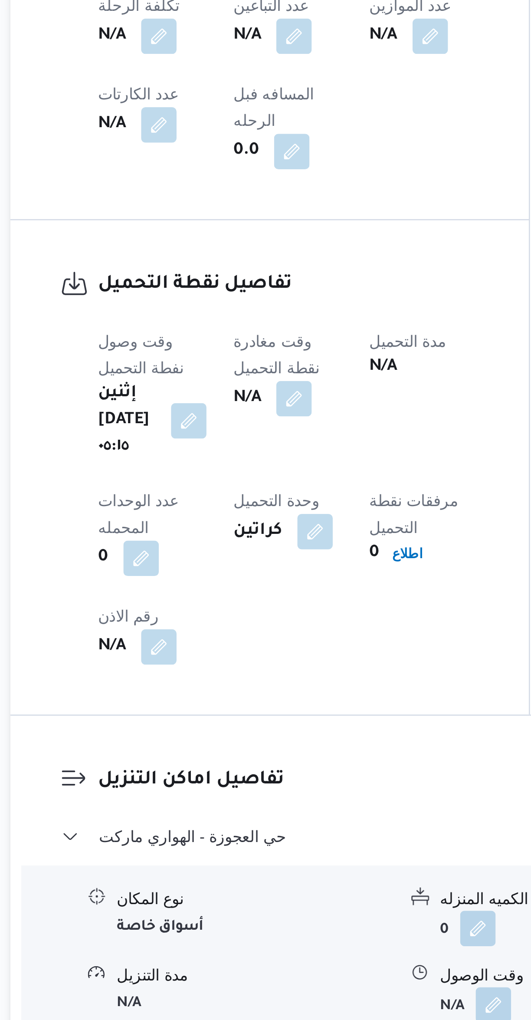
click at [231, 735] on button "button" at bounding box center [224, 742] width 14 height 14
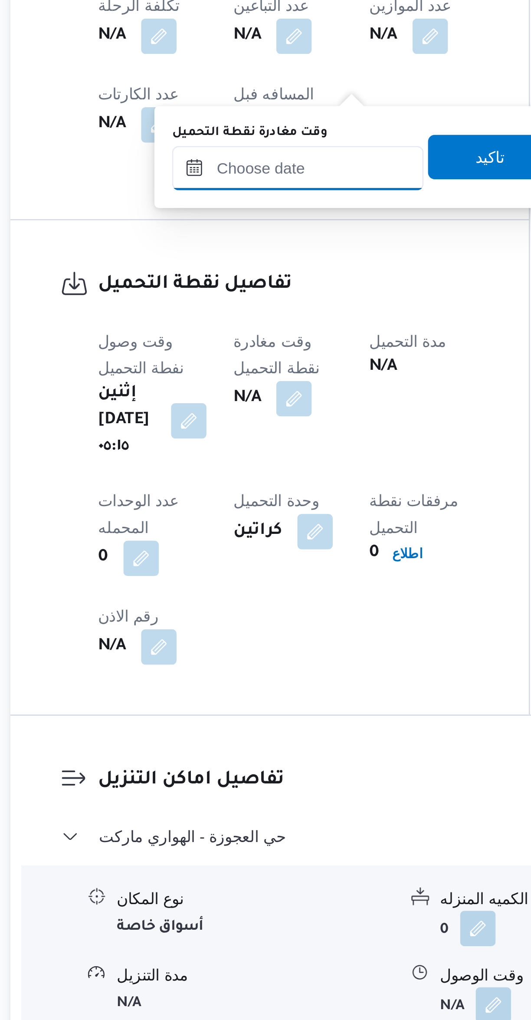
click at [223, 651] on input "وقت مغادرة نقطة التحميل" at bounding box center [225, 651] width 98 height 17
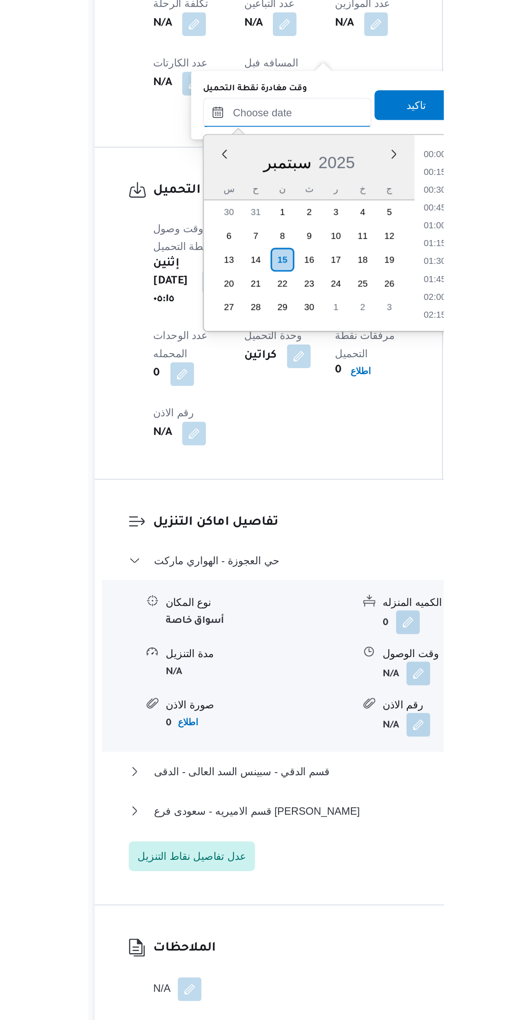
scroll to position [416, 0]
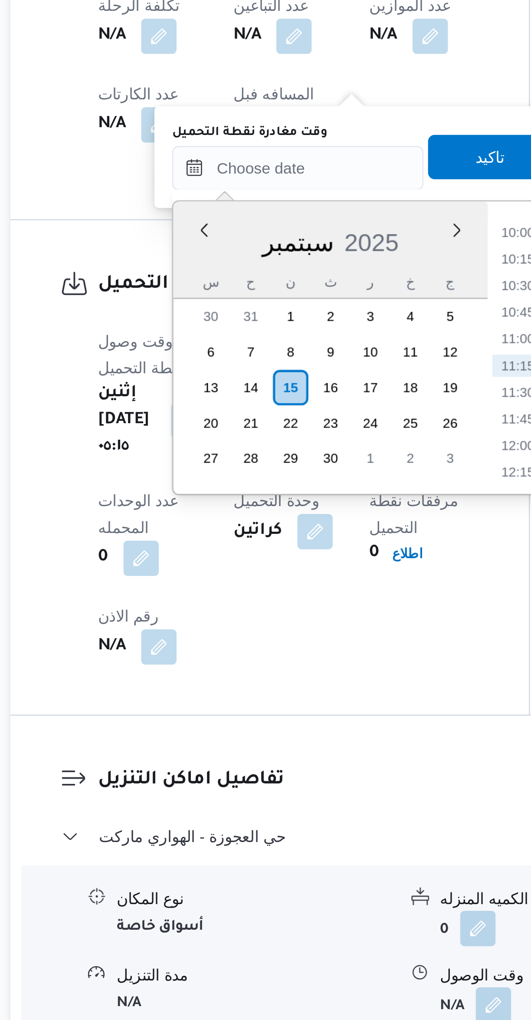
click at [308, 682] on li "10:15" at bounding box center [312, 686] width 20 height 9
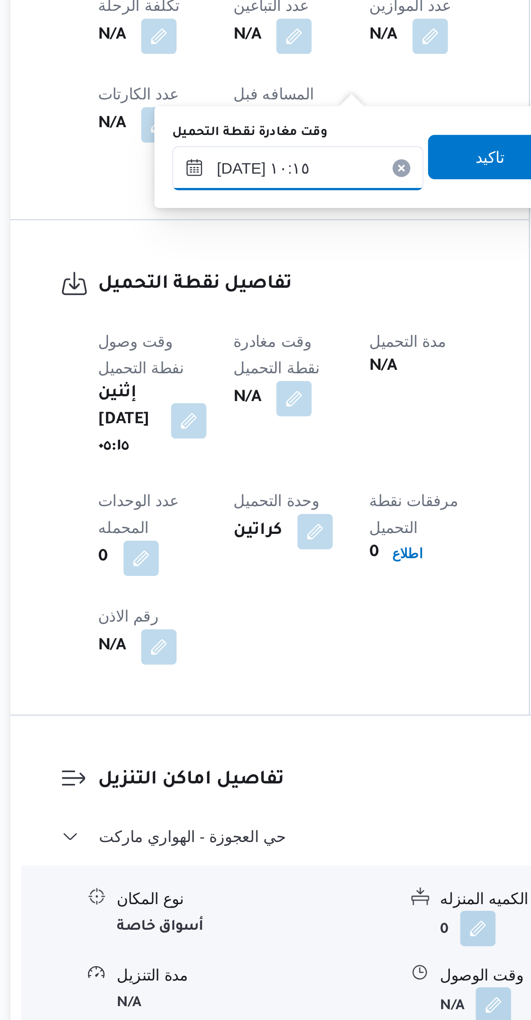
click at [206, 650] on input "١٥/٠٩/٢٠٢٥ ١٠:١٥" at bounding box center [225, 651] width 98 height 17
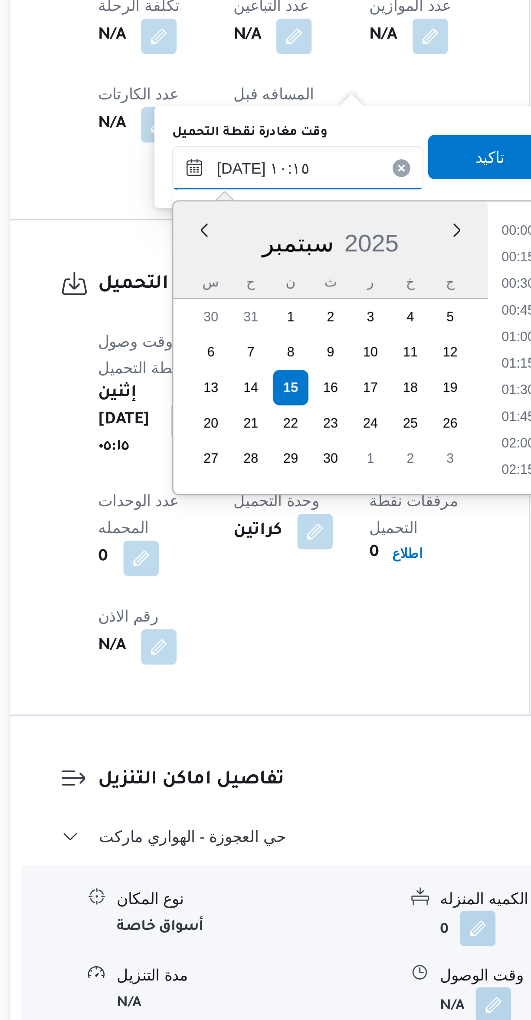
scroll to position [374, 0]
click at [306, 677] on li "09:00" at bounding box center [312, 676] width 20 height 9
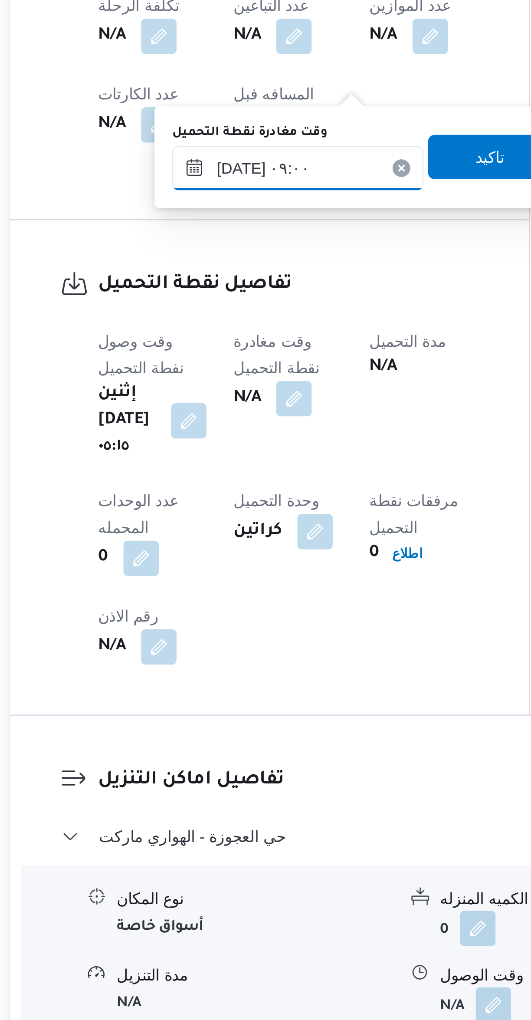
click at [208, 647] on input "١٥/٠٩/٢٠٢٥ ٠٩:٠٠" at bounding box center [225, 651] width 98 height 17
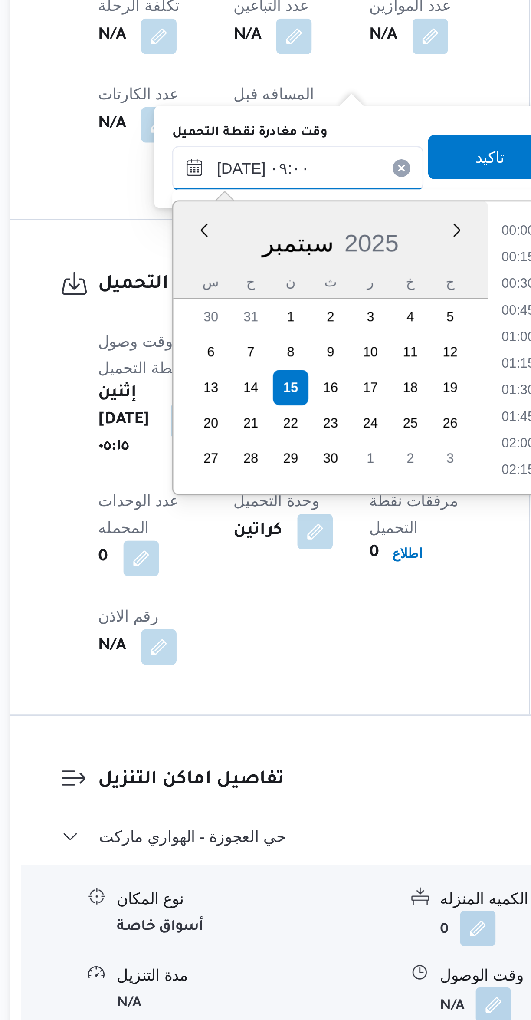
scroll to position [322, 0]
click at [310, 675] on li "07:45" at bounding box center [312, 676] width 20 height 9
type input "١٥/٠٩/٢٠٢٥ ٠٧:٤٥"
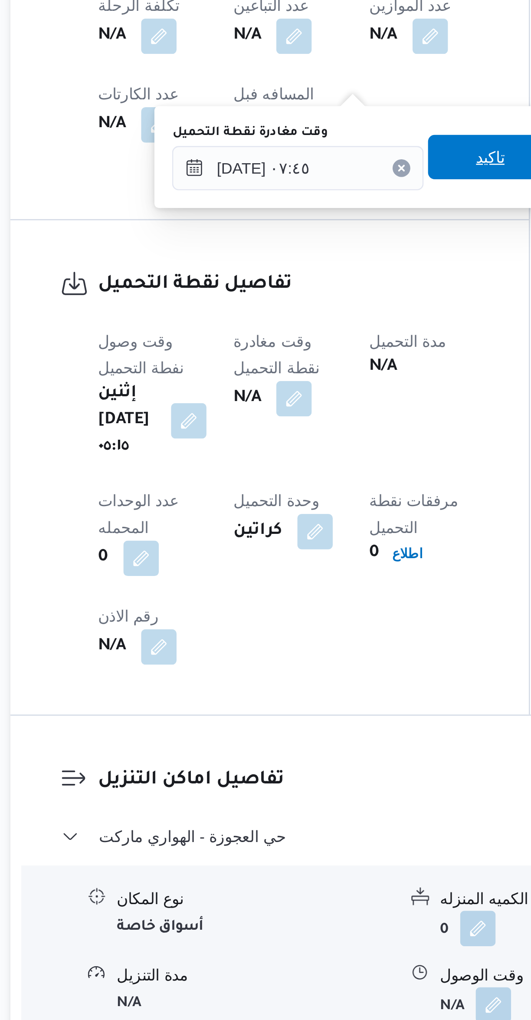
click at [302, 650] on span "تاكيد" at bounding box center [300, 646] width 49 height 17
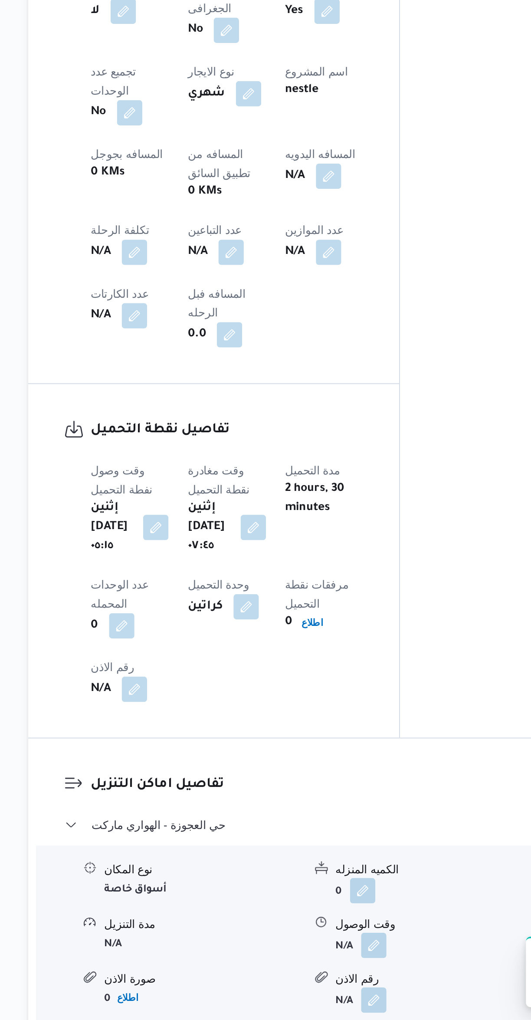
scroll to position [76, 0]
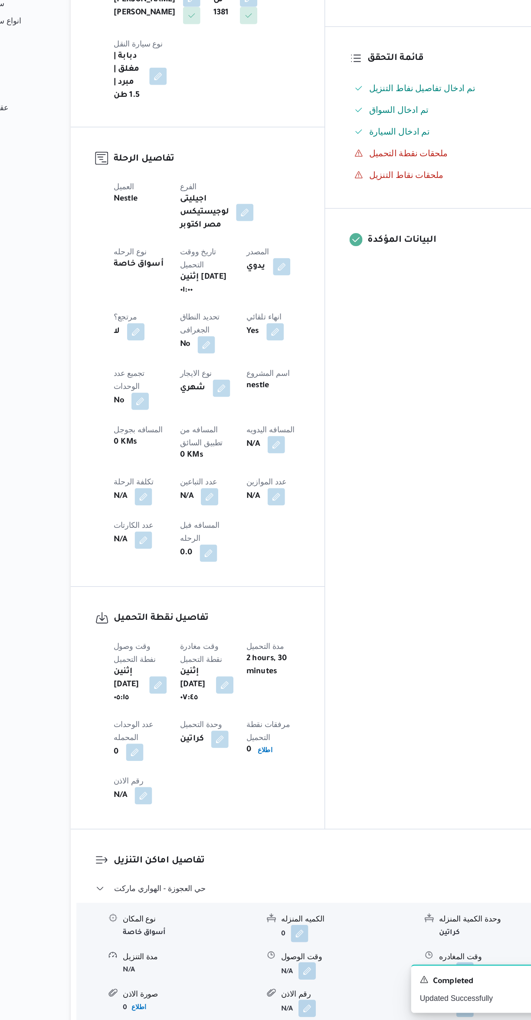
select select "ar"
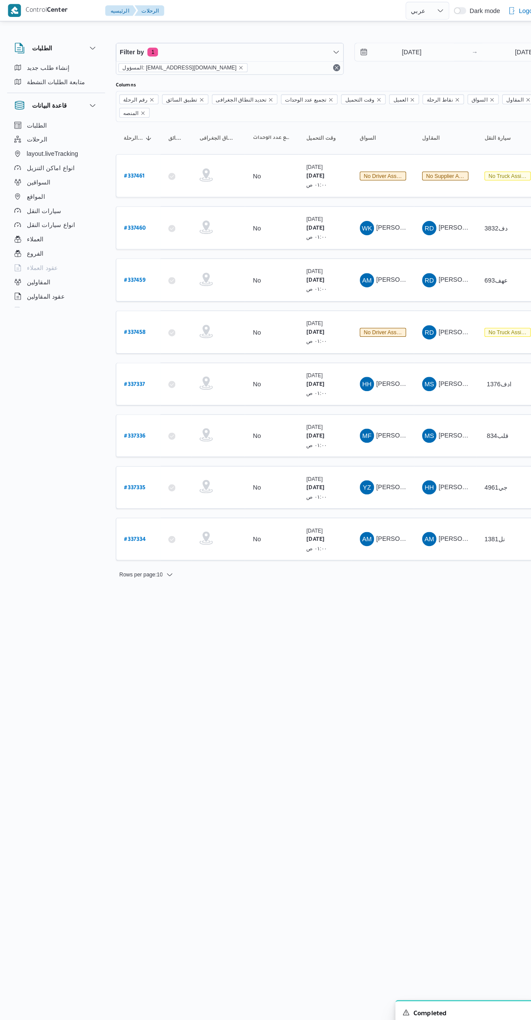
click at [140, 472] on b "# 337335" at bounding box center [131, 475] width 21 height 6
select select "ar"
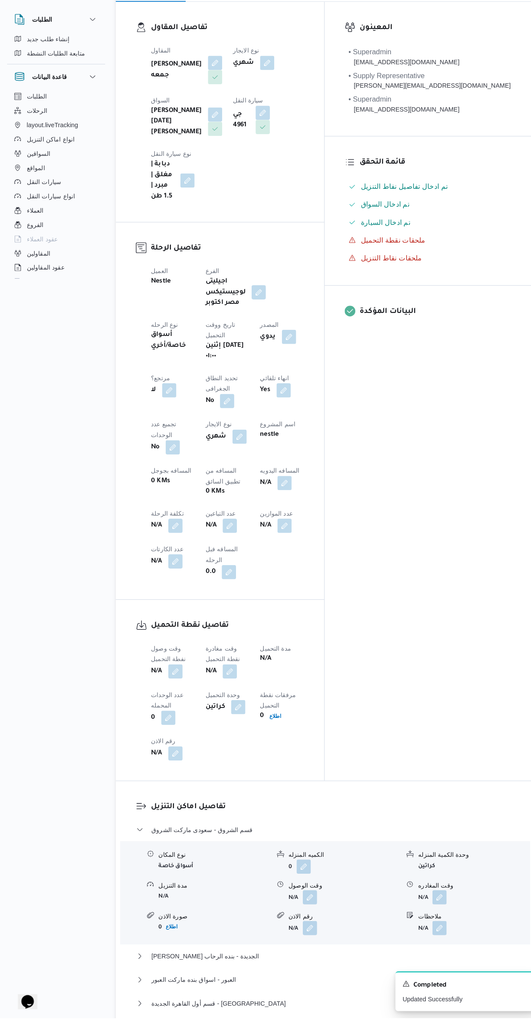
scroll to position [148, 0]
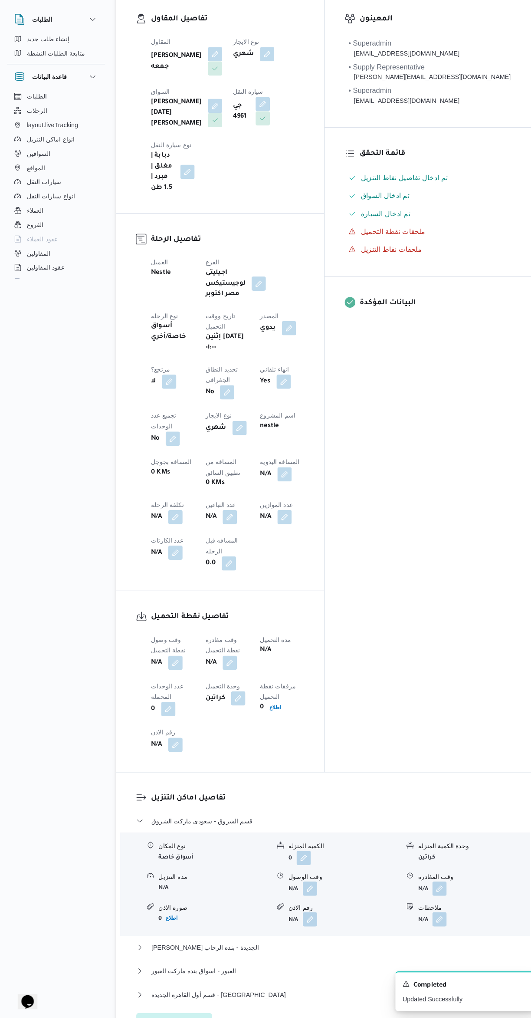
click at [174, 666] on button "button" at bounding box center [171, 673] width 14 height 14
click at [154, 575] on input "وقت وصول نفطة التحميل" at bounding box center [148, 576] width 98 height 17
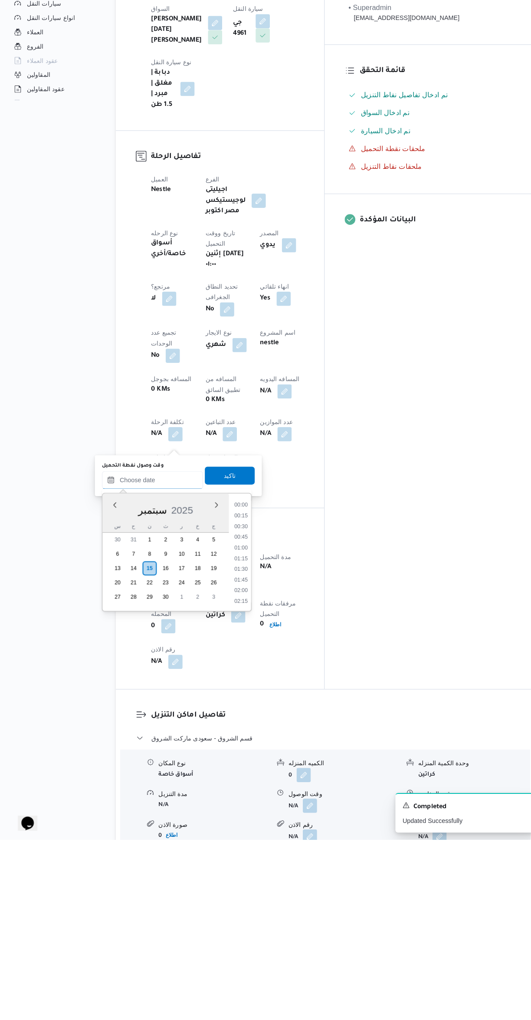
scroll to position [55, 0]
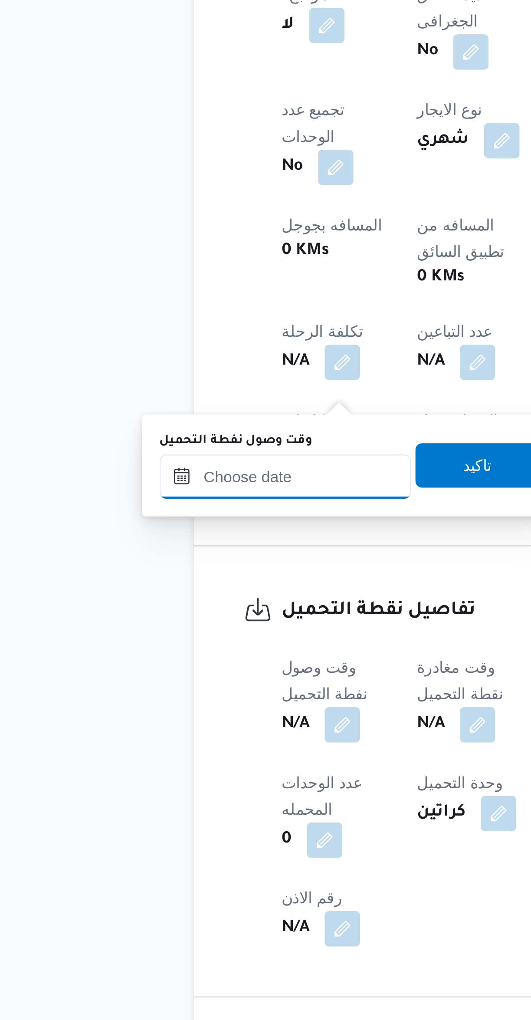
click at [162, 669] on input "وقت وصول نفطة التحميل" at bounding box center [148, 669] width 98 height 17
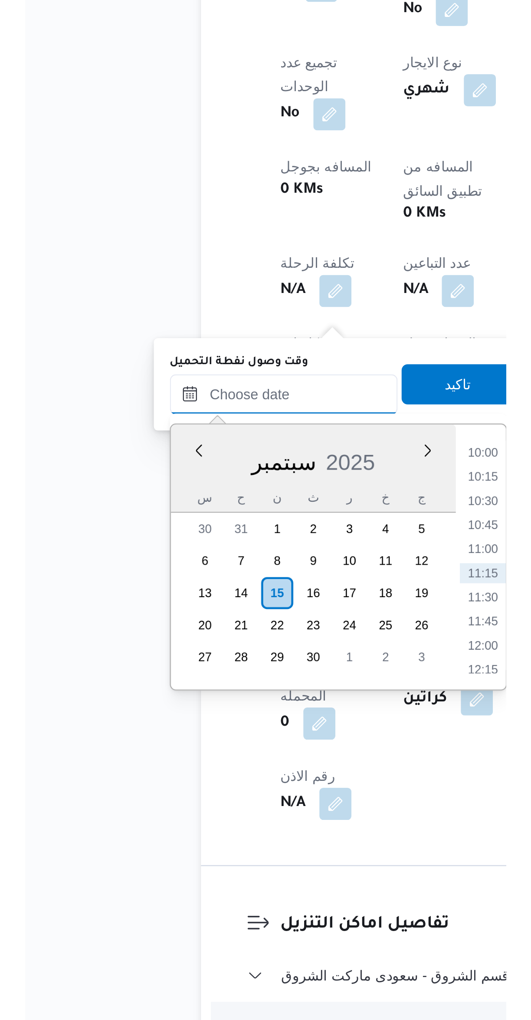
scroll to position [48, 0]
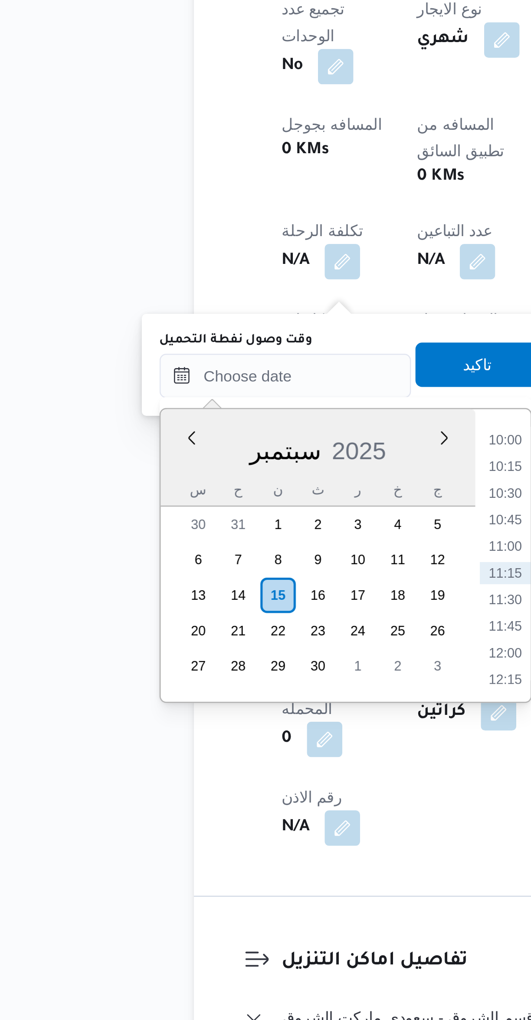
click at [233, 699] on li "10:00" at bounding box center [235, 701] width 20 height 9
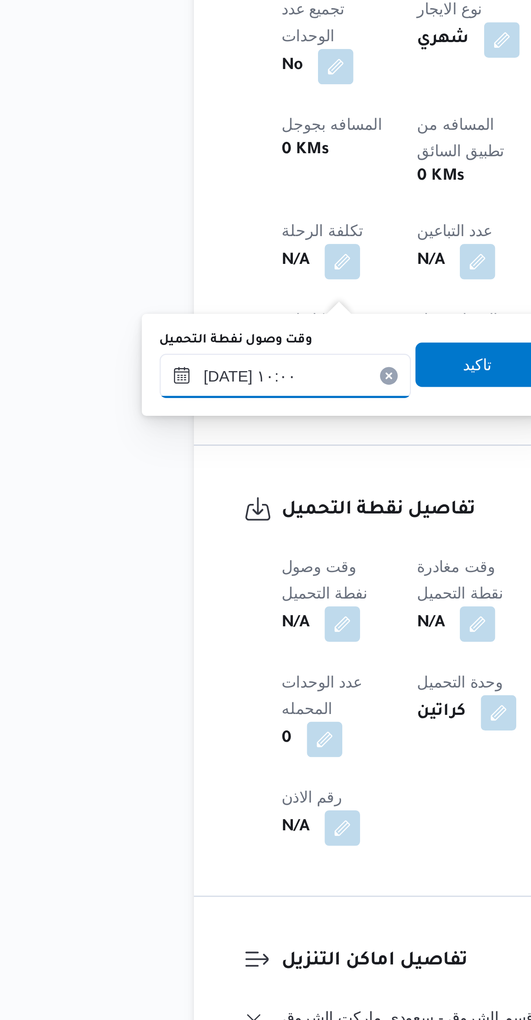
click at [162, 675] on input "١٥/٠٩/٢٠٢٥ ١٠:٠٠" at bounding box center [148, 676] width 98 height 17
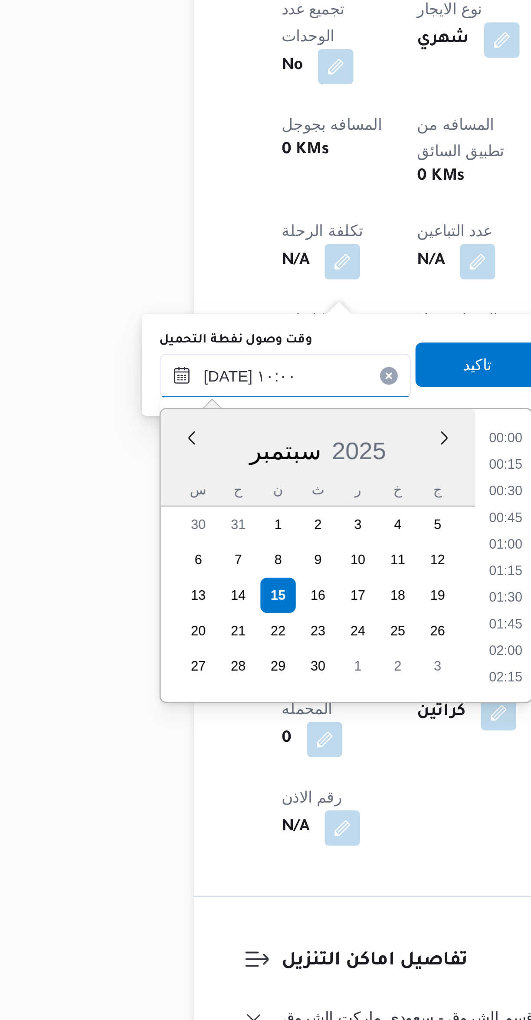
scroll to position [364, 0]
click at [121, 679] on input "١٥/٠٩/٢٠٢٥ ١٠:٠٠" at bounding box center [148, 676] width 98 height 17
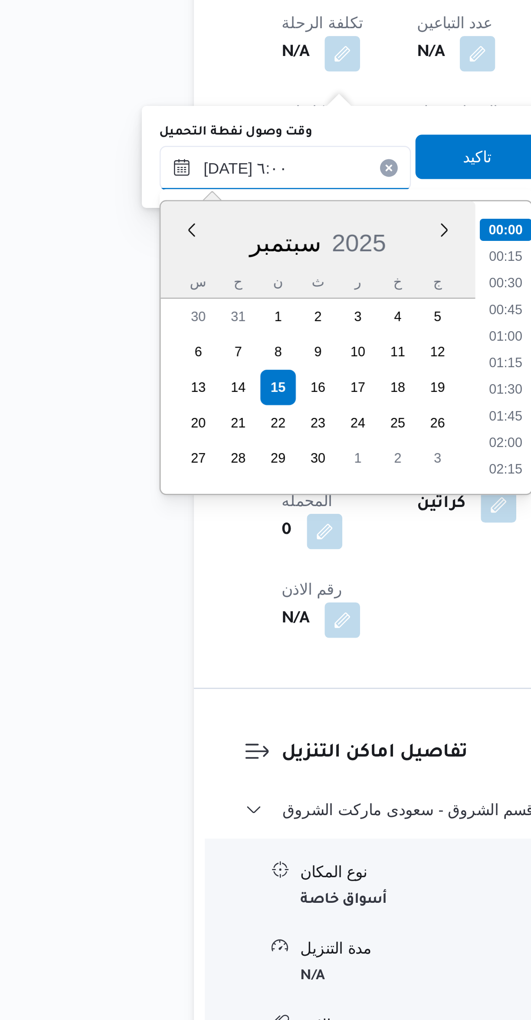
scroll to position [159, 0]
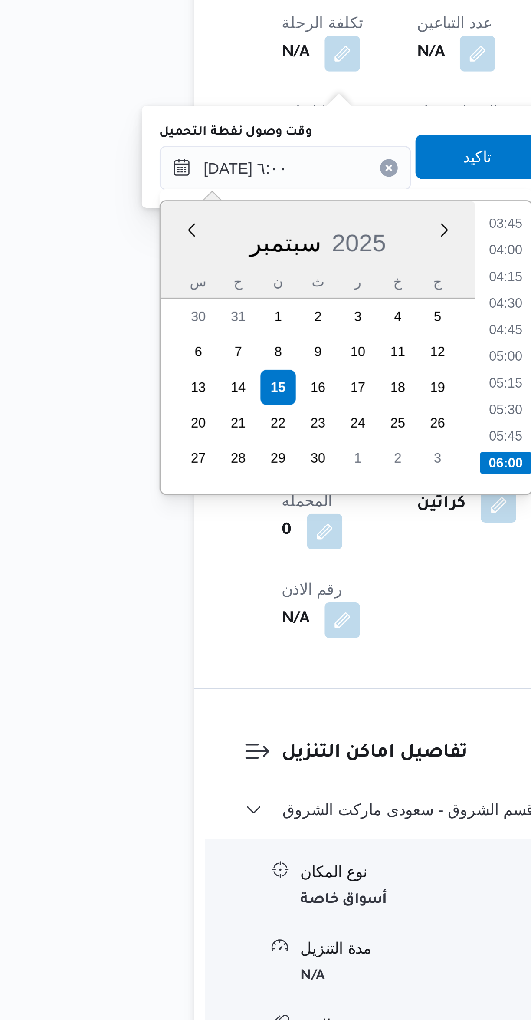
click at [232, 771] on li "05:30" at bounding box center [235, 771] width 20 height 9
type input "١٥/٠٩/٢٠٢٥ ٠٥:٣٠"
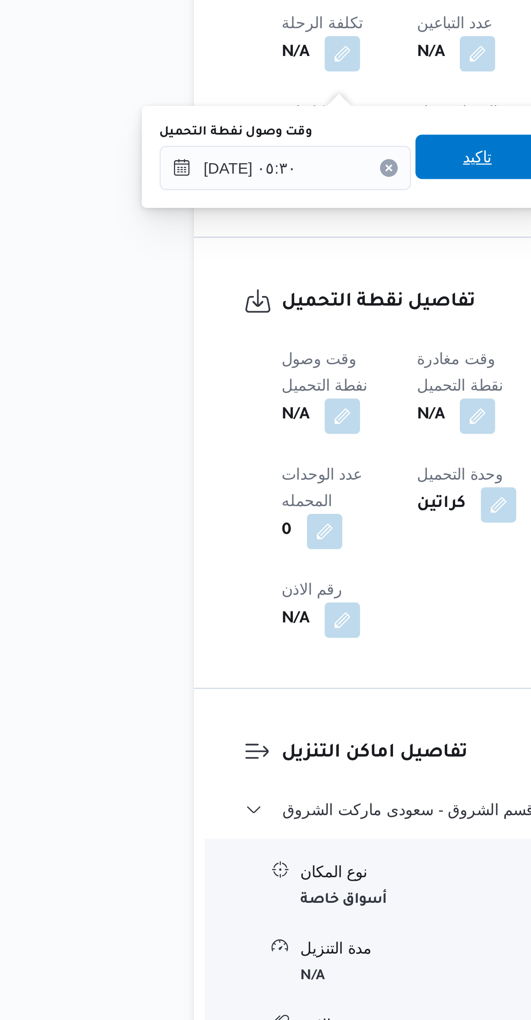
click at [210, 666] on span "تاكيد" at bounding box center [224, 671] width 49 height 17
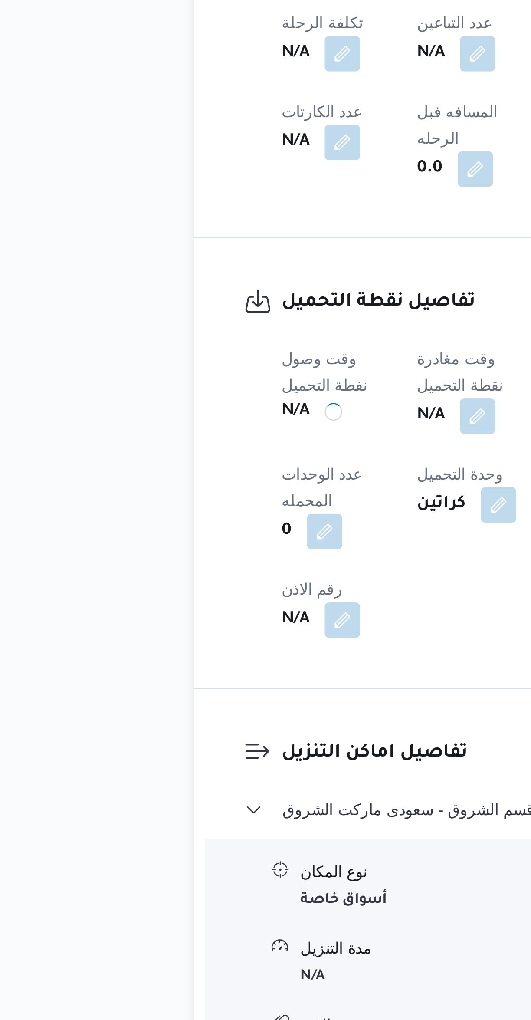
scroll to position [48, 0]
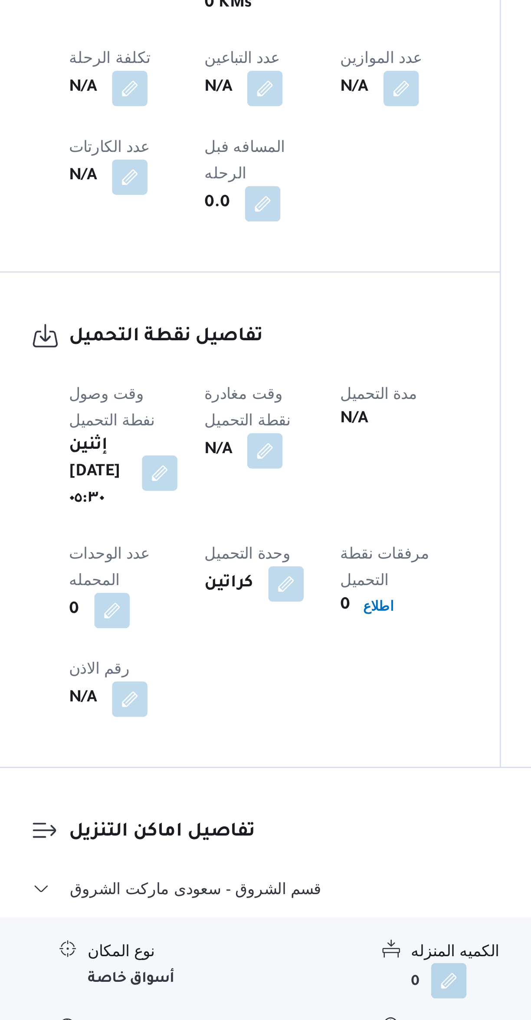
click at [231, 766] on button "button" at bounding box center [224, 773] width 14 height 14
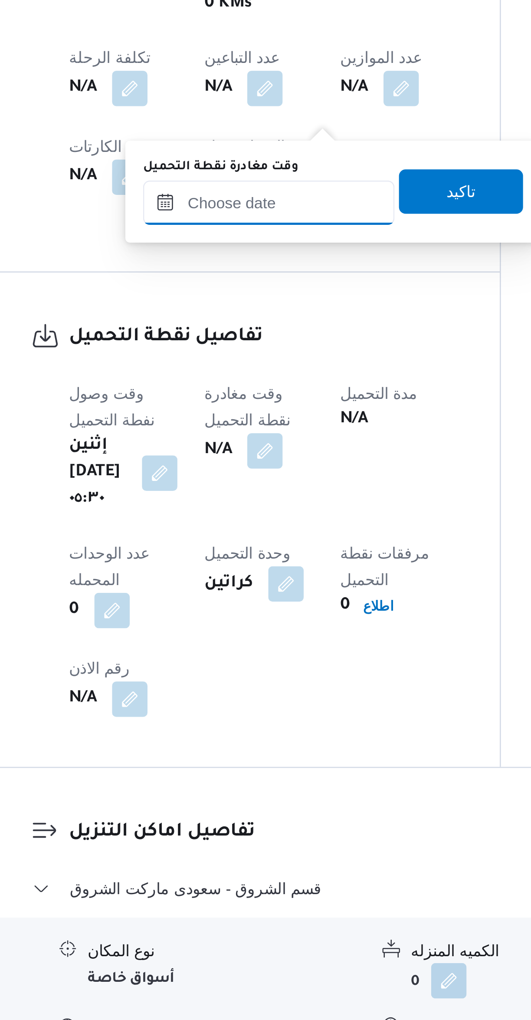
click at [220, 676] on input "وقت مغادرة نقطة التحميل" at bounding box center [225, 675] width 98 height 17
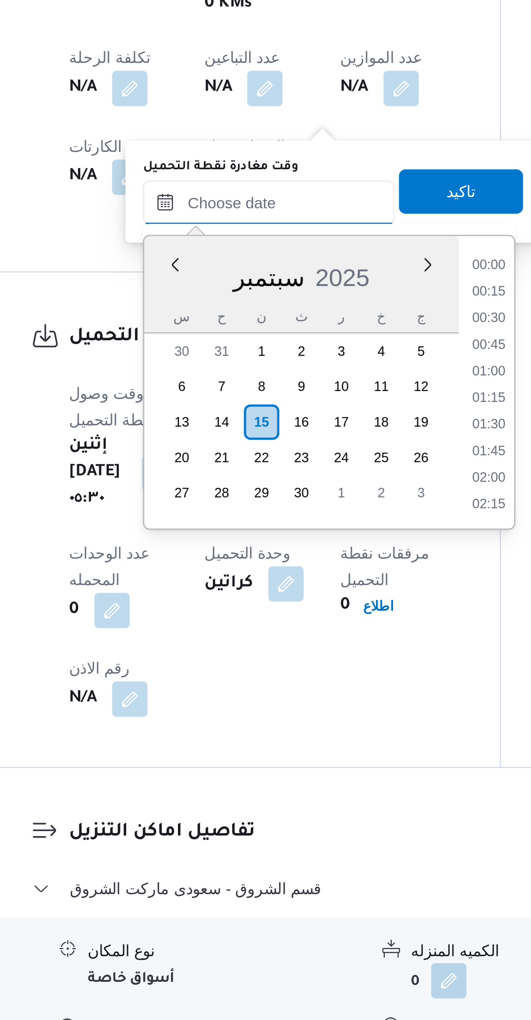
scroll to position [416, 0]
click at [308, 702] on li "10:00" at bounding box center [312, 701] width 20 height 9
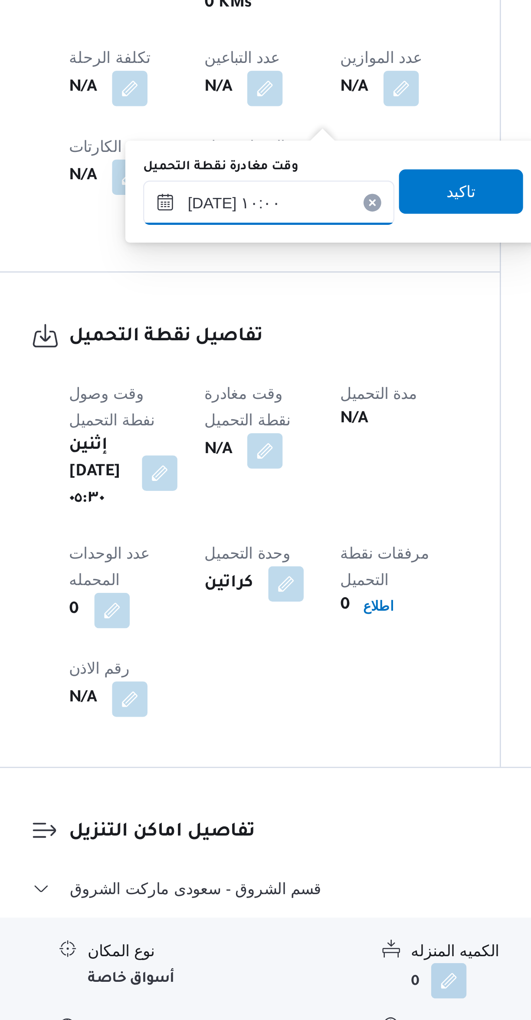
click at [208, 674] on input "١٥/٠٩/٢٠٢٥ ١٠:٠٠" at bounding box center [225, 675] width 98 height 17
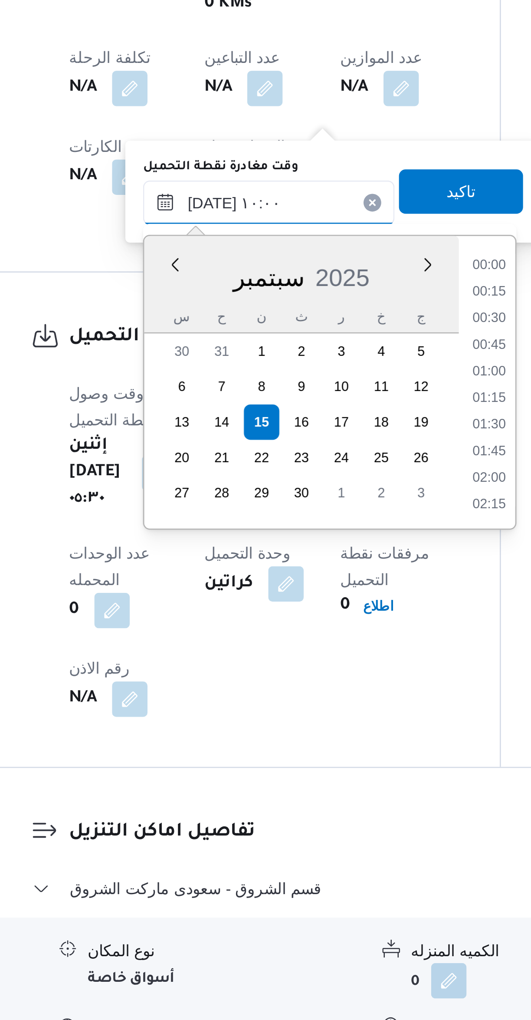
scroll to position [364, 0]
click at [312, 700] on li "08:45" at bounding box center [312, 701] width 20 height 9
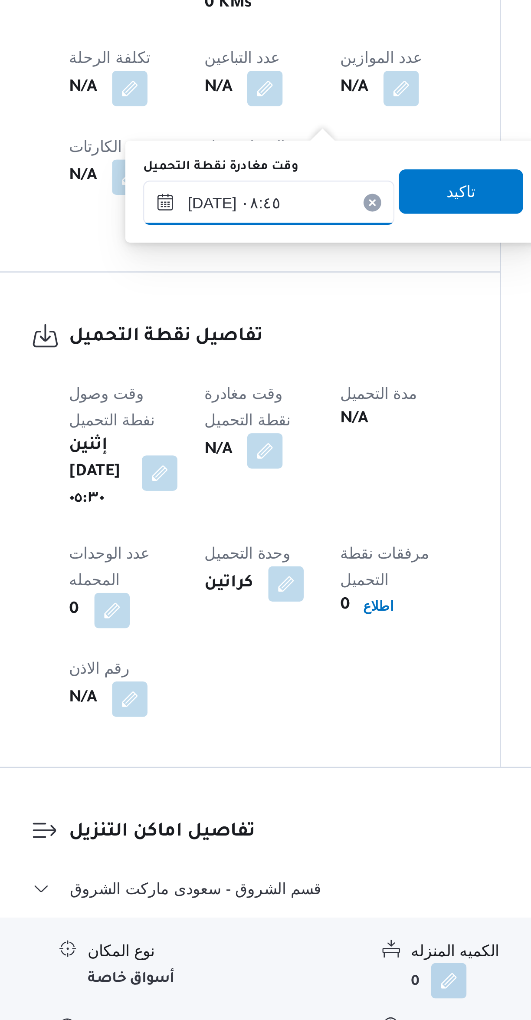
click at [207, 675] on input "١٥/٠٩/٢٠٢٥ ٠٨:٤٥" at bounding box center [225, 675] width 98 height 17
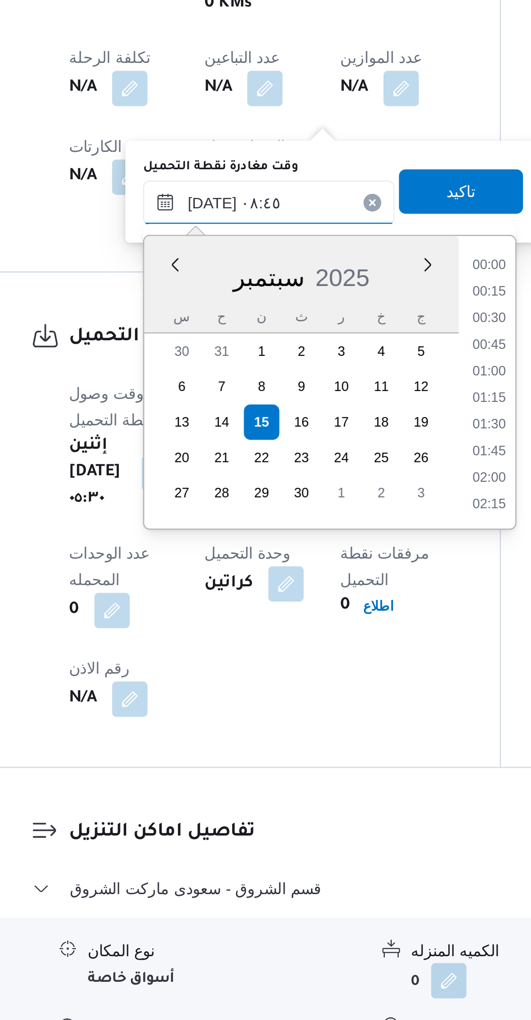
scroll to position [312, 0]
click at [309, 719] on li "08:00" at bounding box center [312, 721] width 20 height 9
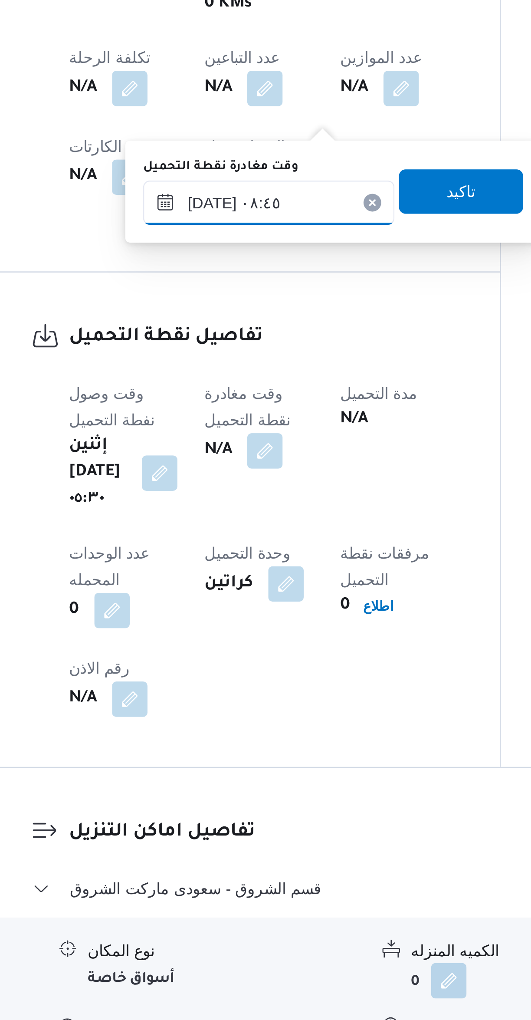
type input "١٥/٠٩/٢٠٢٥ ٠٨:٠٠"
click at [308, 673] on span "تاكيد" at bounding box center [300, 671] width 49 height 17
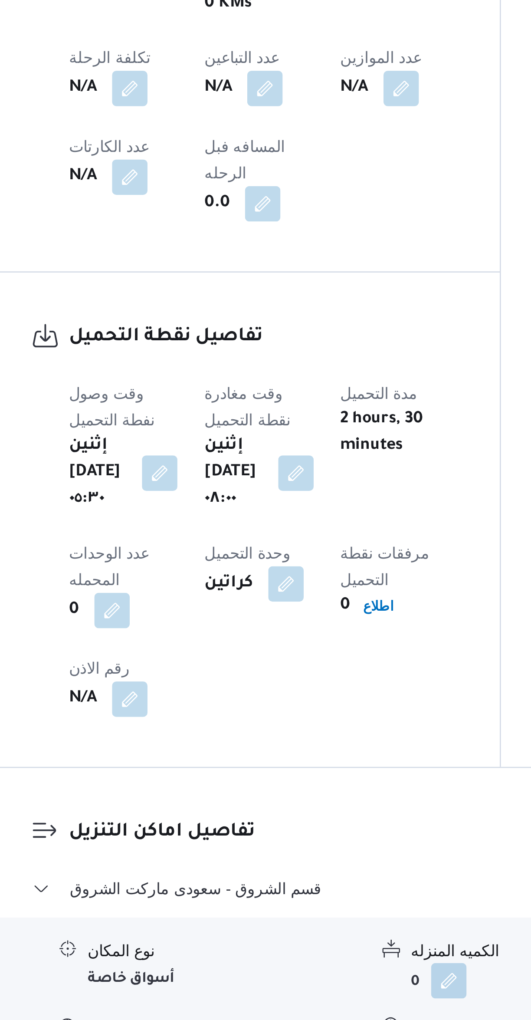
scroll to position [48, 0]
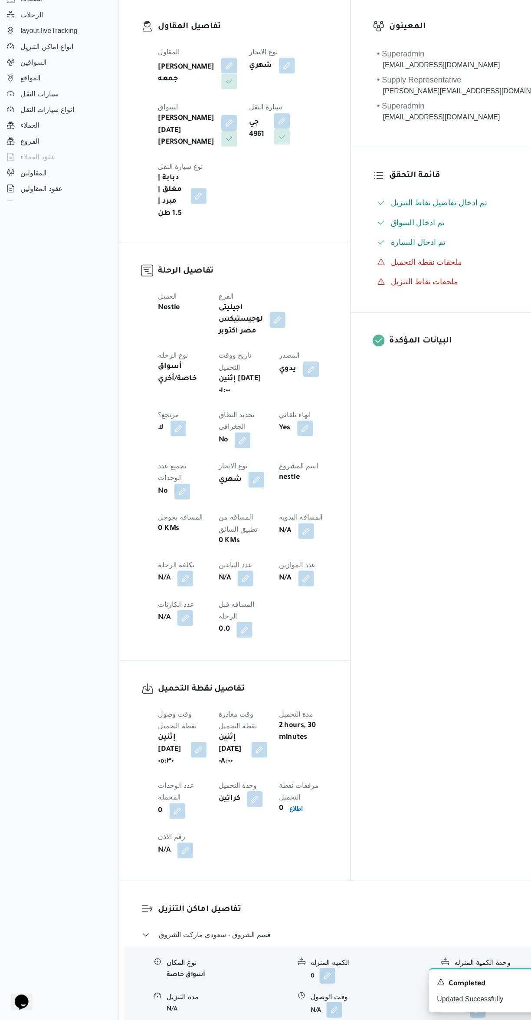
select select "ar"
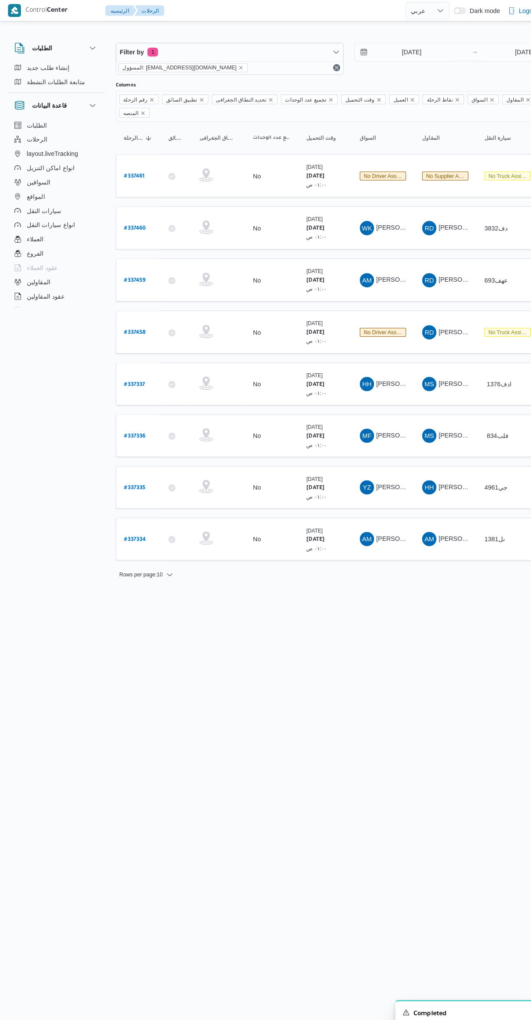
click at [138, 422] on b "# 337336" at bounding box center [131, 425] width 21 height 6
select select "ar"
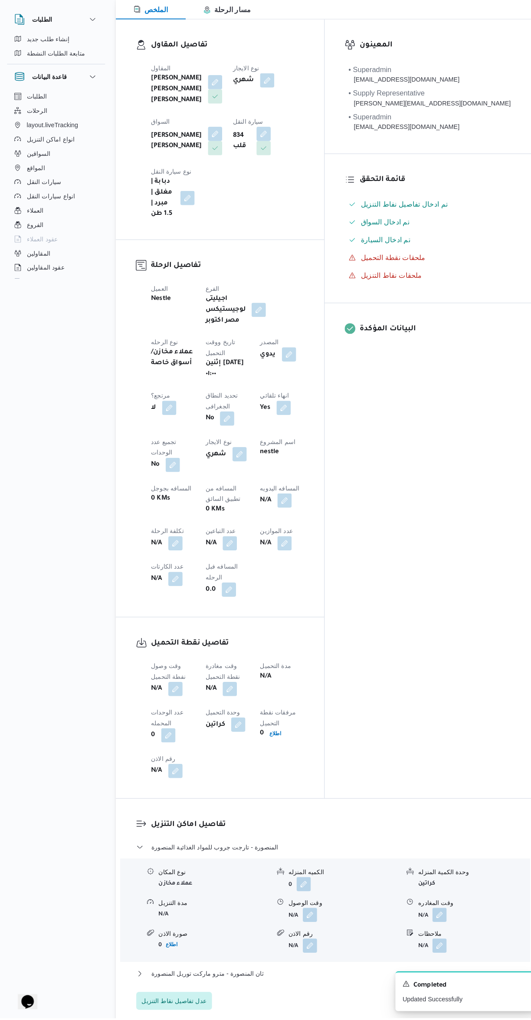
scroll to position [119, 0]
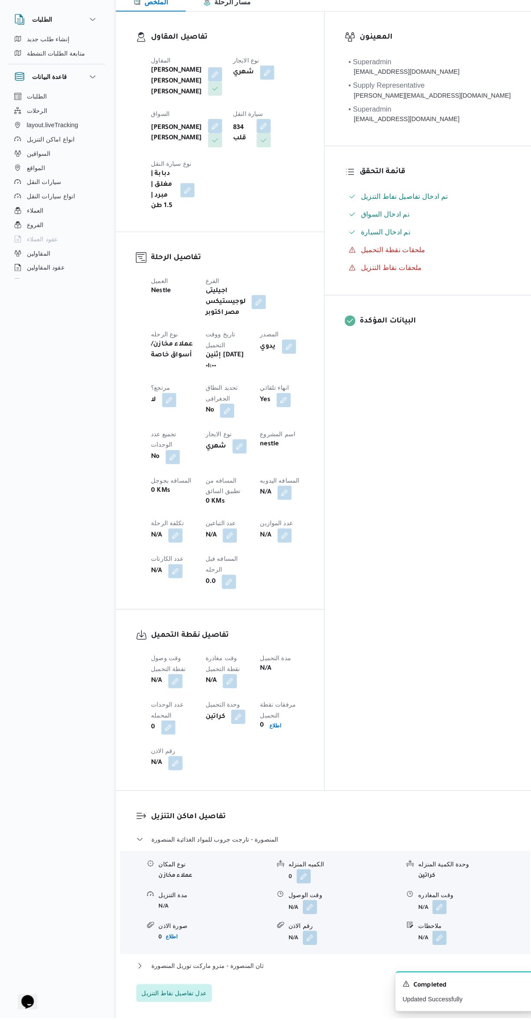
click at [174, 685] on button "button" at bounding box center [171, 692] width 14 height 14
click at [150, 598] on input "وقت وصول نفطة التحميل" at bounding box center [148, 597] width 98 height 17
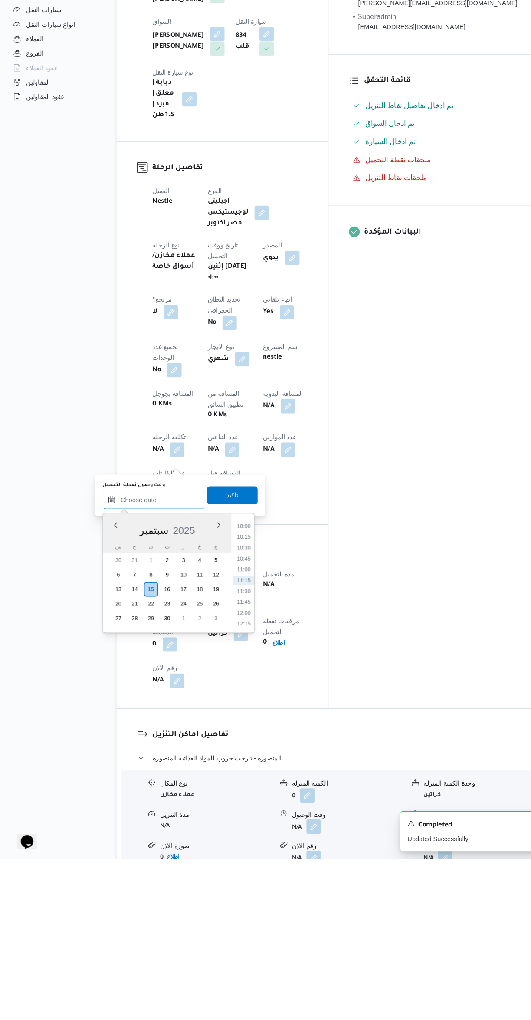
scroll to position [42, 0]
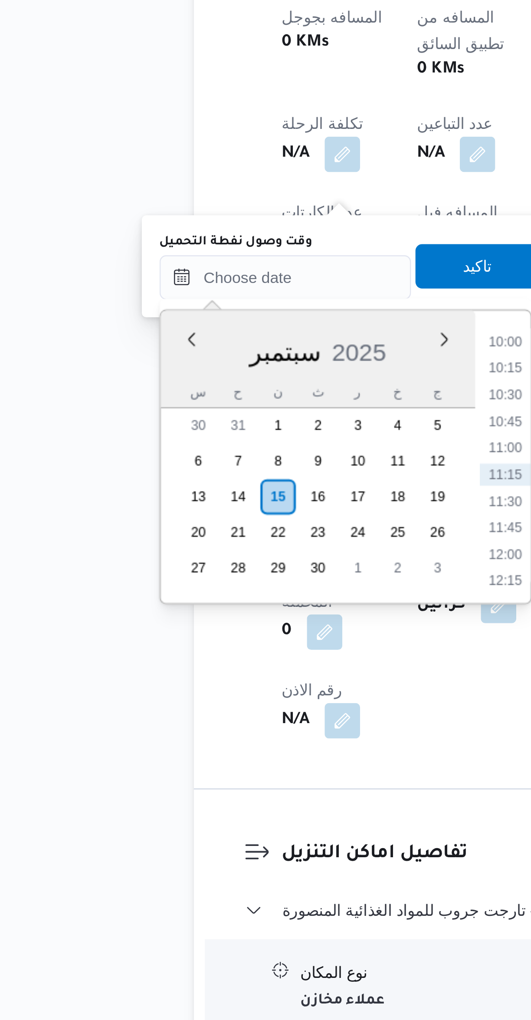
click at [230, 702] on li "10:00" at bounding box center [235, 700] width 20 height 9
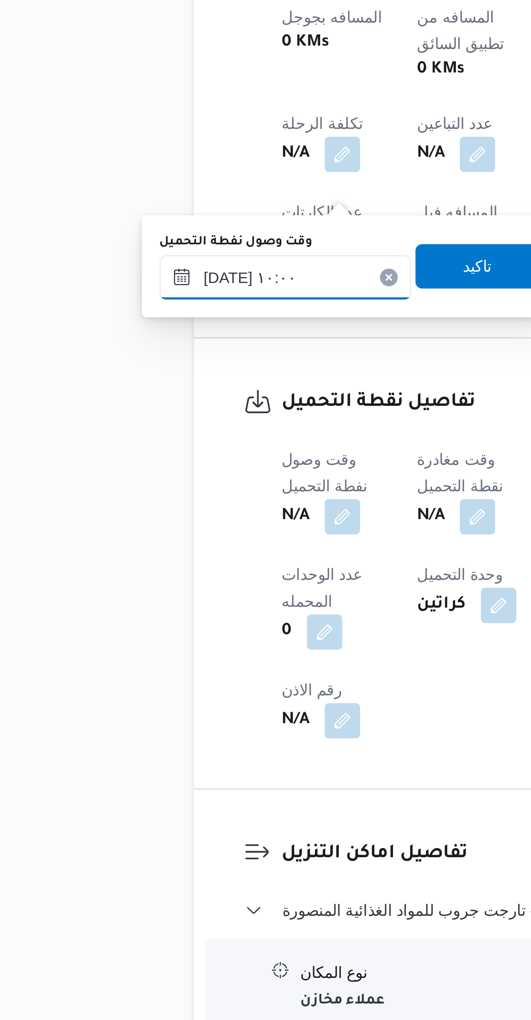
click at [123, 676] on input "١٥/٠٩/٢٠٢٥ ١٠:٠٠" at bounding box center [148, 675] width 98 height 17
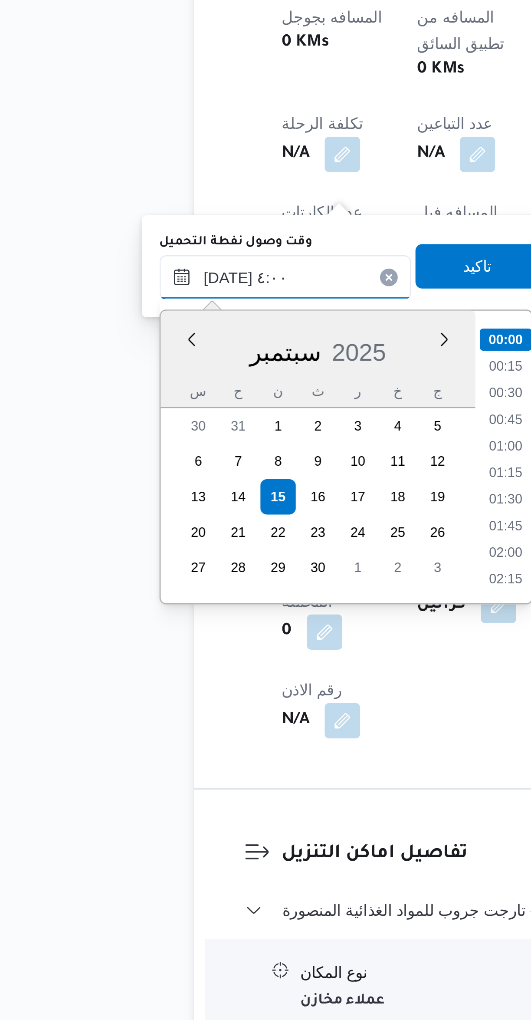
scroll to position [0, 0]
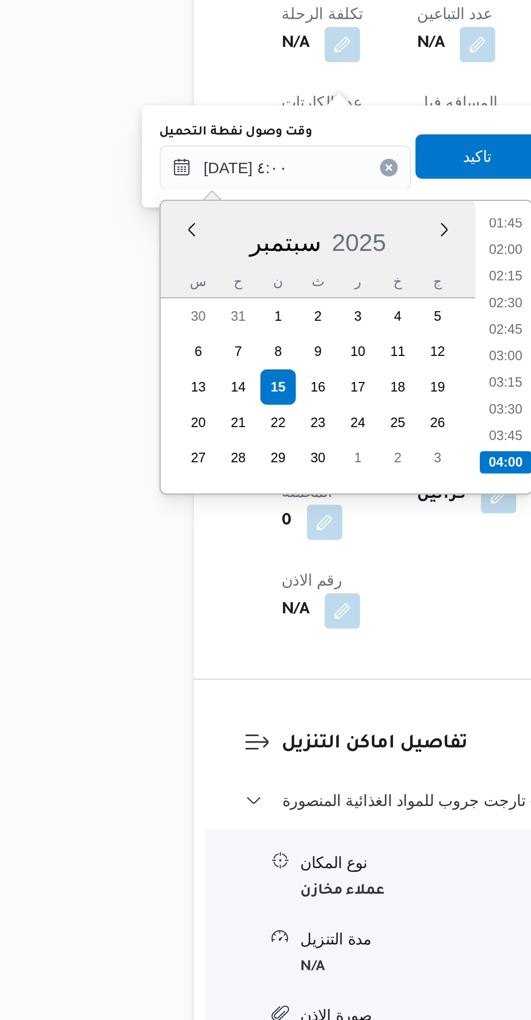
click at [234, 790] on li "04:00" at bounding box center [235, 791] width 20 height 9
type input "١٥/٠٩/٢٠٢٥ ٠٤:٠٠"
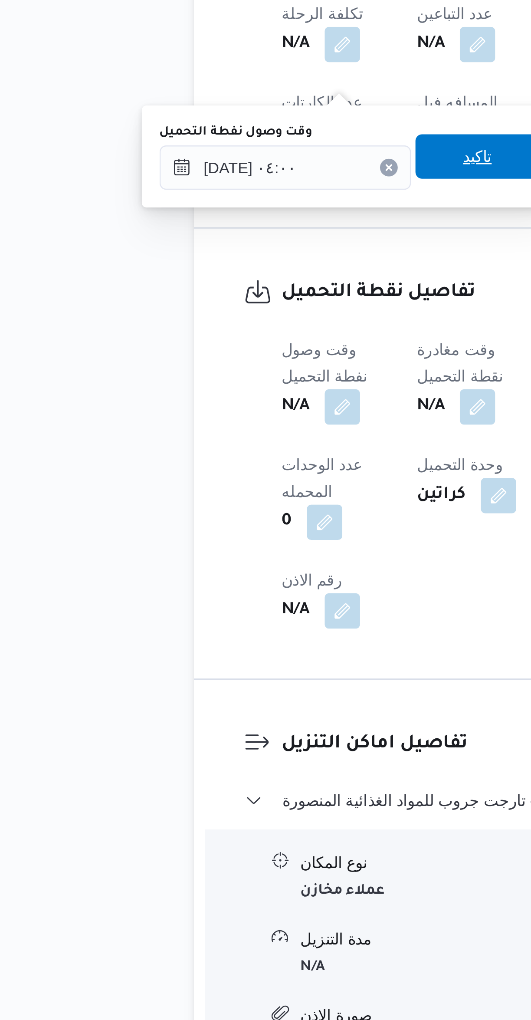
click at [218, 669] on span "تاكيد" at bounding box center [223, 671] width 11 height 10
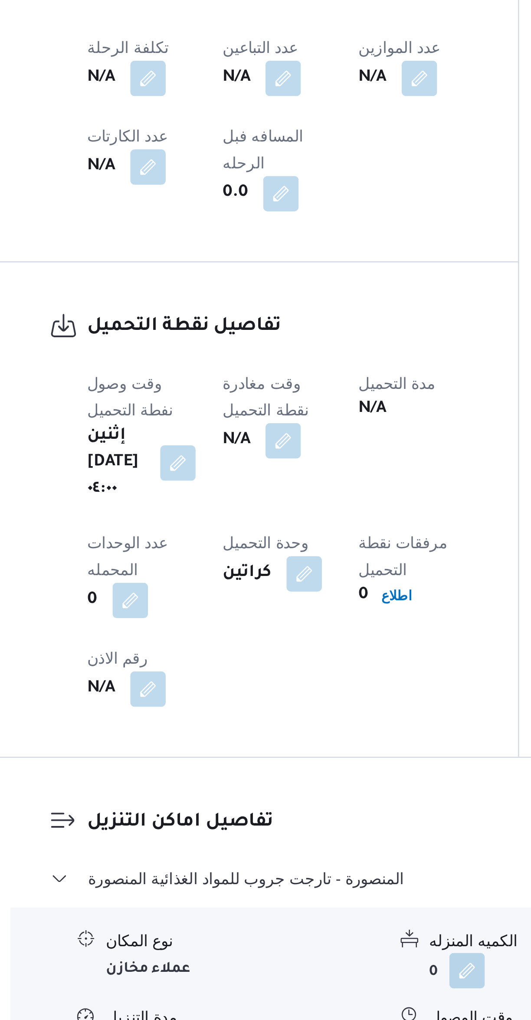
click at [231, 762] on button "button" at bounding box center [224, 769] width 14 height 14
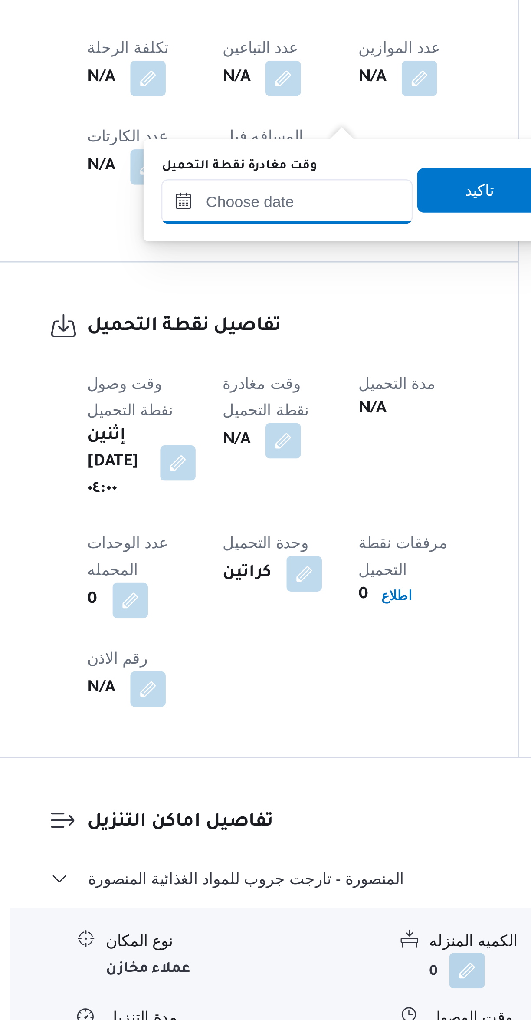
click at [220, 672] on input "وقت مغادرة نقطة التحميل" at bounding box center [225, 675] width 98 height 17
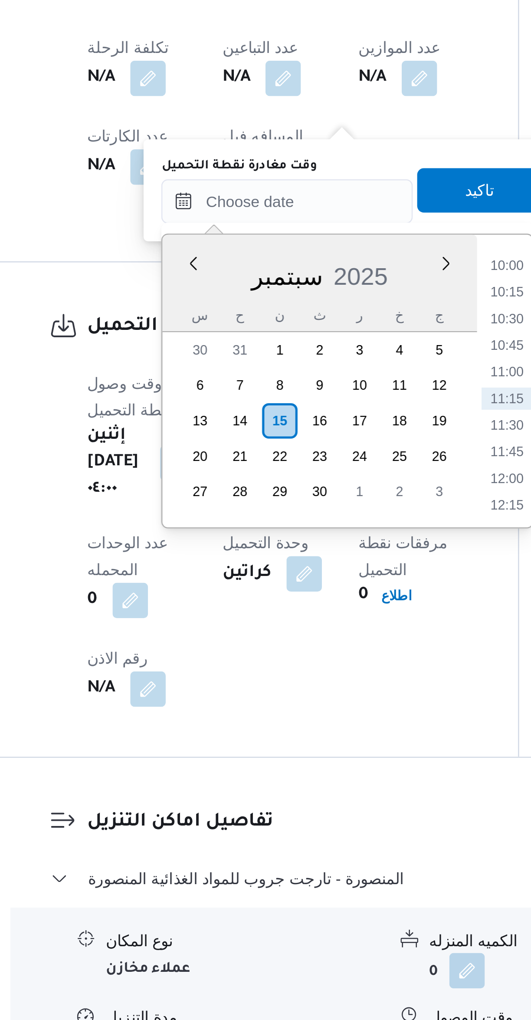
click at [310, 699] on li "10:00" at bounding box center [312, 700] width 20 height 9
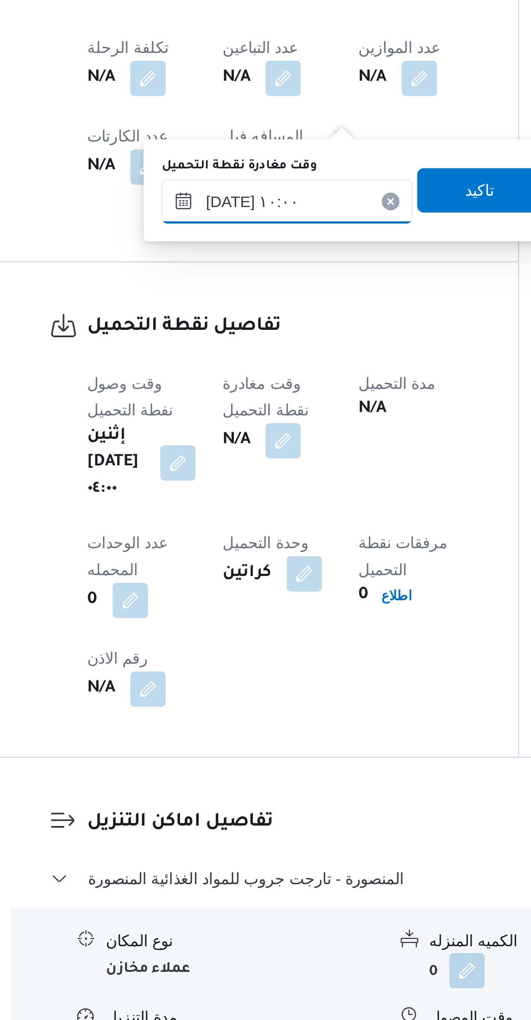
click at [200, 677] on input "١٥/٠٩/٢٠٢٥ ١٠:٠٠" at bounding box center [225, 675] width 98 height 17
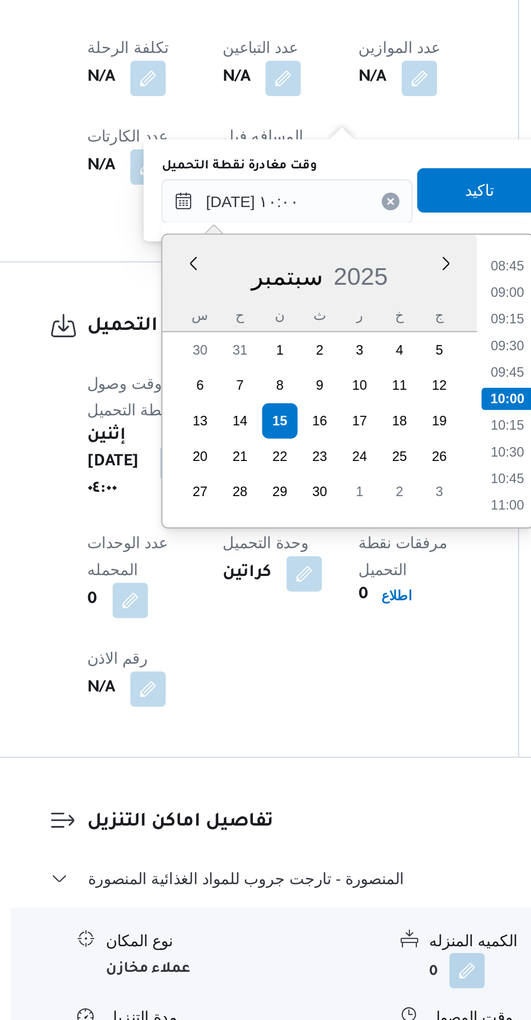
click at [308, 699] on li "08:45" at bounding box center [312, 700] width 20 height 9
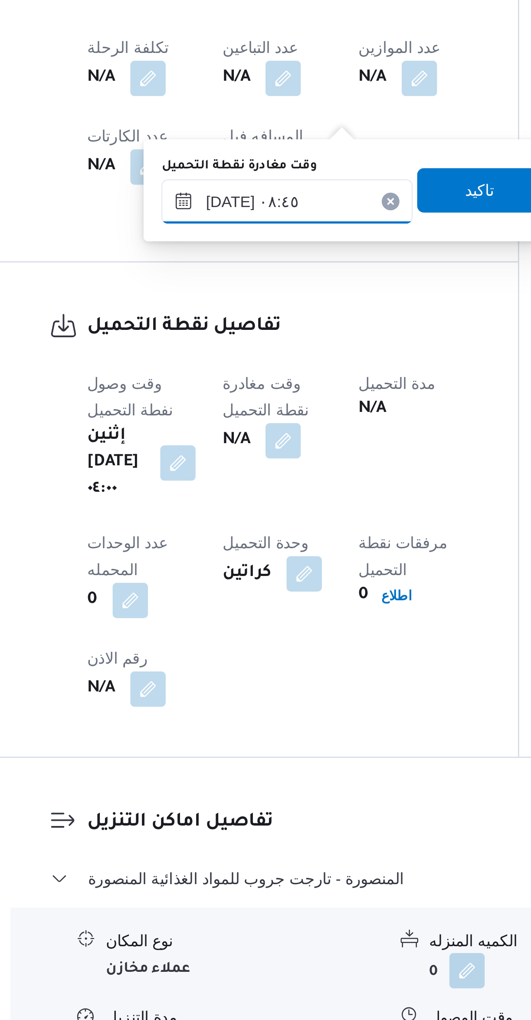
click at [203, 672] on input "١٥/٠٩/٢٠٢٥ ٠٨:٤٥" at bounding box center [225, 675] width 98 height 17
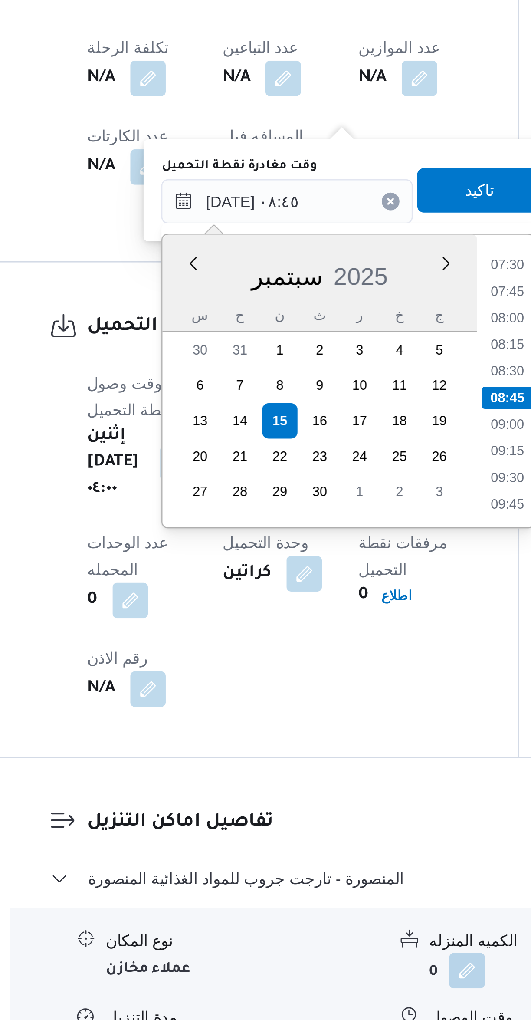
click at [310, 700] on li "07:30" at bounding box center [312, 700] width 20 height 9
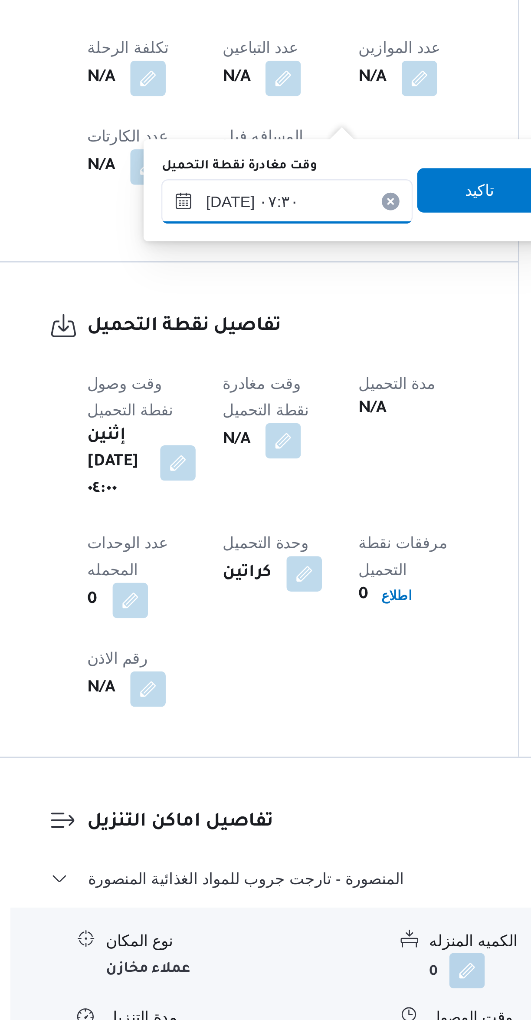
click at [204, 672] on input "١٥/٠٩/٢٠٢٥ ٠٧:٣٠" at bounding box center [225, 675] width 98 height 17
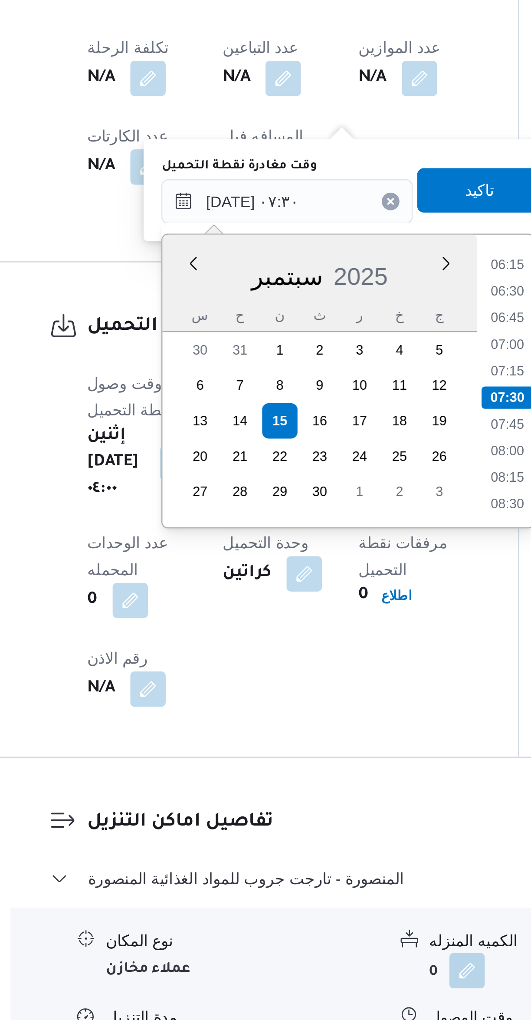
click at [309, 732] on li "07:00" at bounding box center [312, 731] width 20 height 9
type input "١٥/٠٩/٢٠٢٥ ٠٧:٠٠"
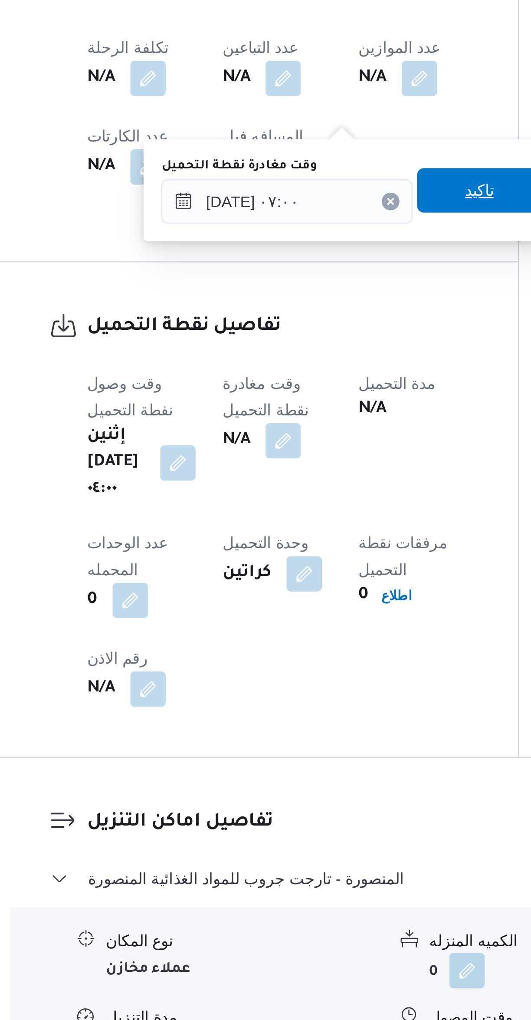
click at [307, 669] on span "تاكيد" at bounding box center [300, 671] width 49 height 17
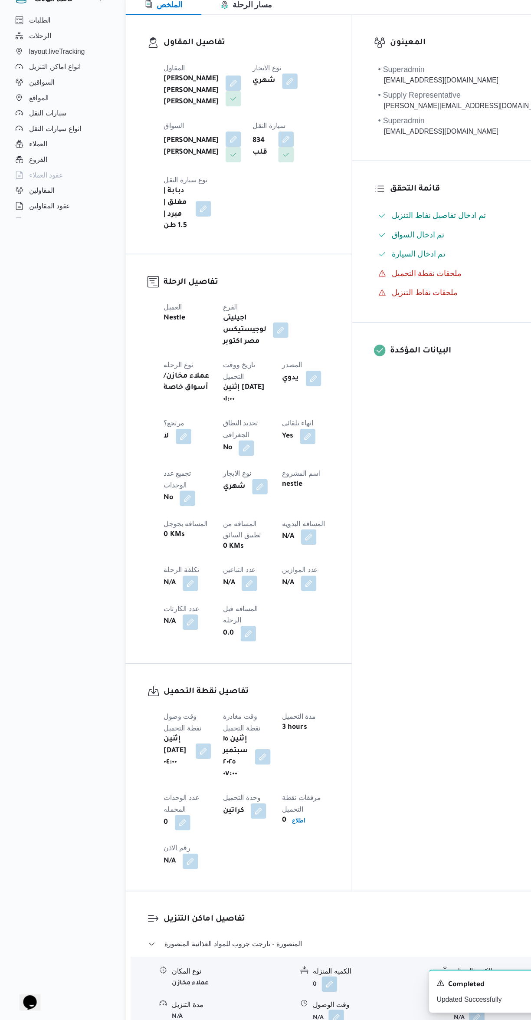
select select "ar"
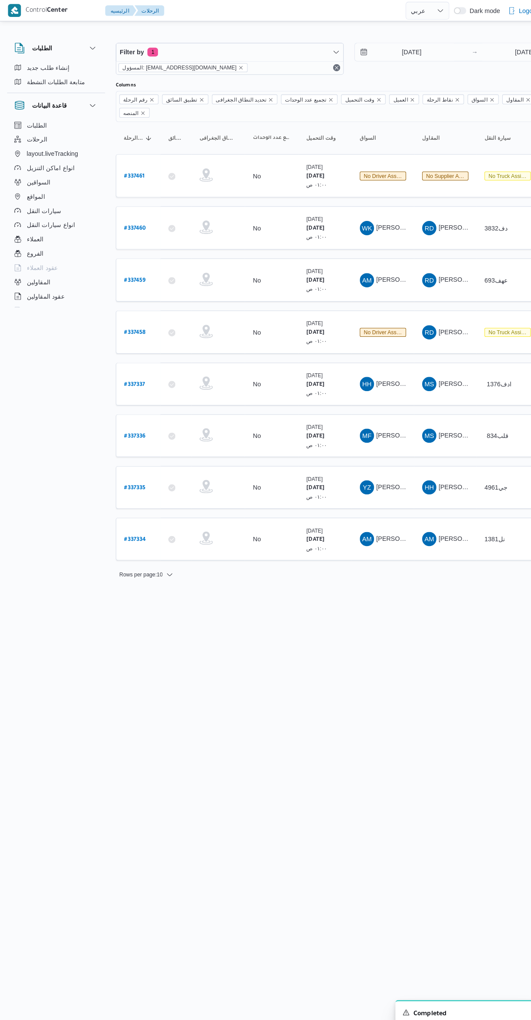
click at [132, 372] on b "# 337337" at bounding box center [131, 375] width 20 height 6
select select "ar"
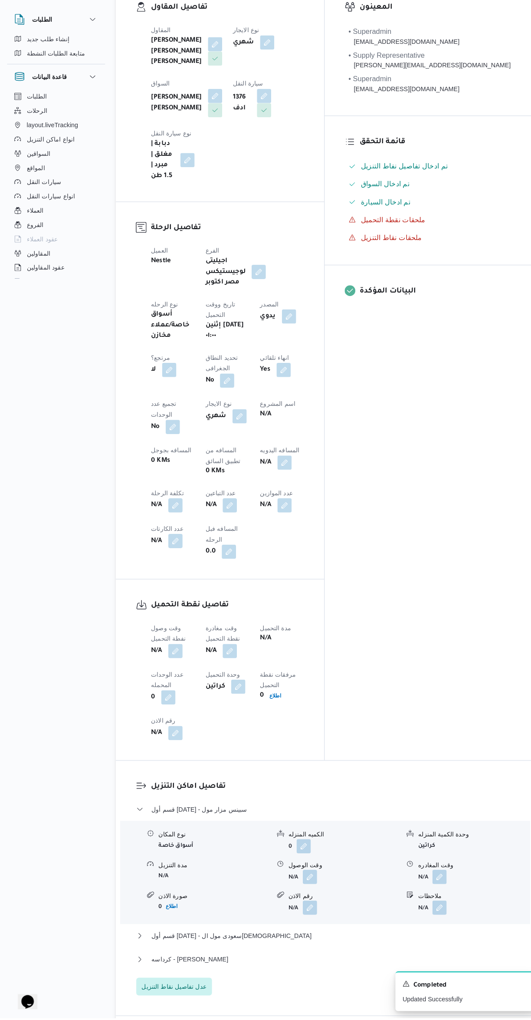
click at [174, 655] on button "button" at bounding box center [171, 662] width 14 height 14
click at [163, 566] on input "وقت وصول نفطة التحميل" at bounding box center [148, 568] width 98 height 17
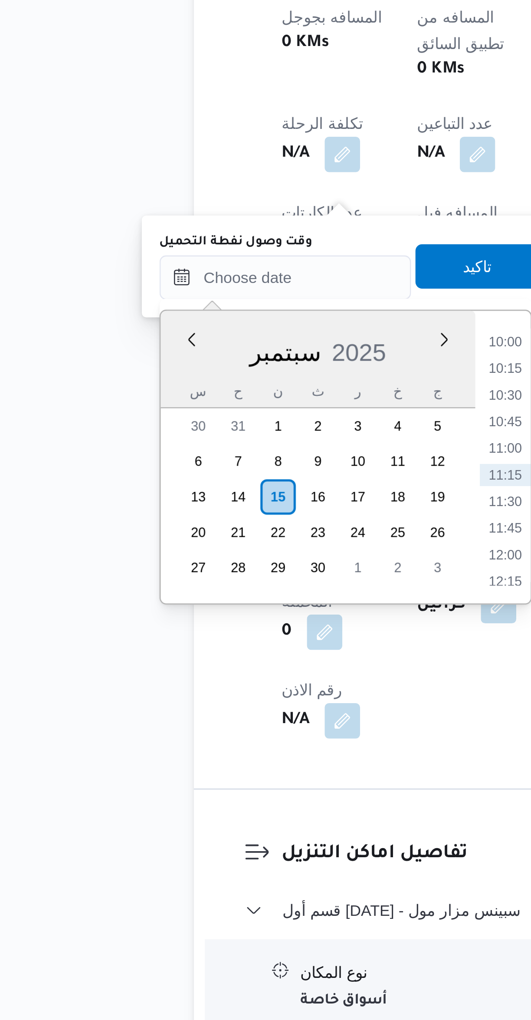
click at [233, 745] on li "10:00" at bounding box center [235, 746] width 20 height 9
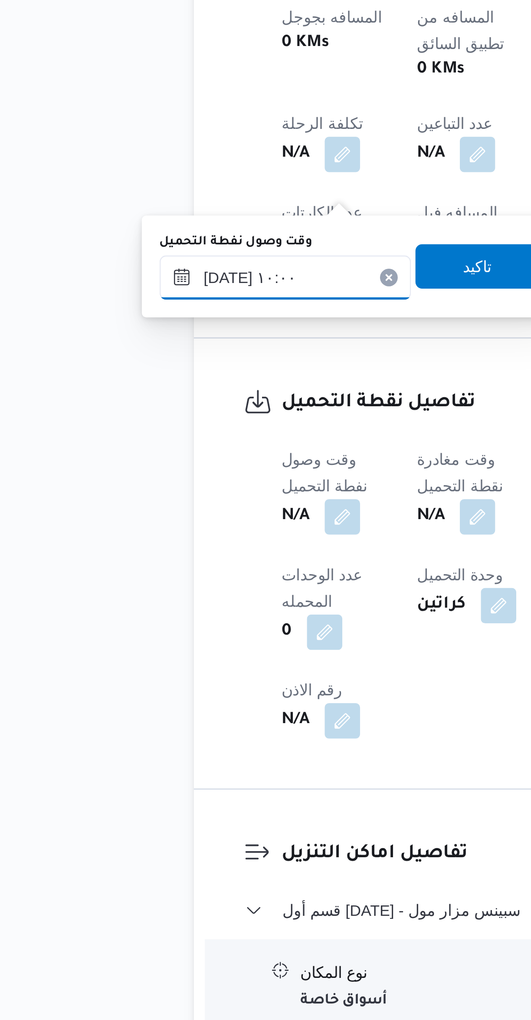
click at [154, 718] on input "١٥/٠٩/٢٠٢٥ ١٠:٠٠" at bounding box center [148, 720] width 98 height 17
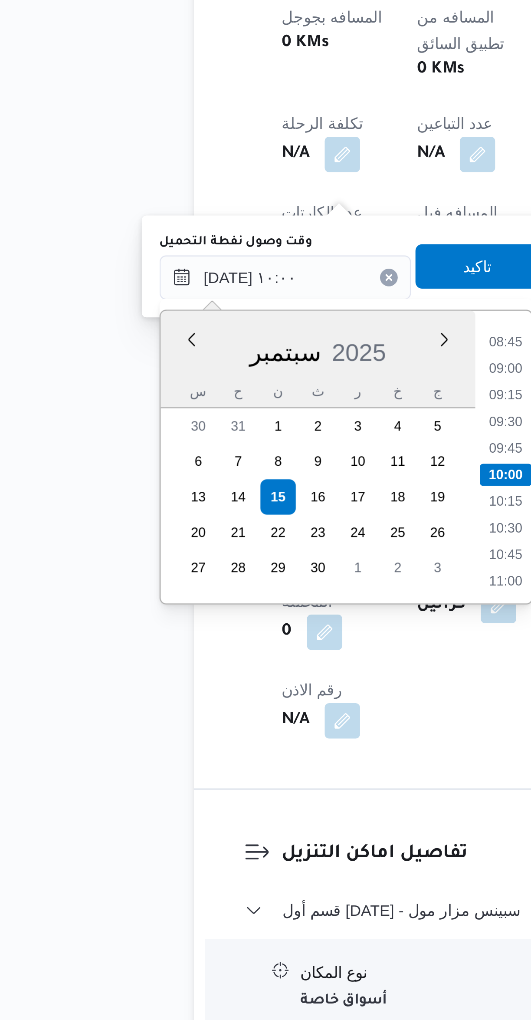
click at [230, 746] on li "08:45" at bounding box center [235, 746] width 20 height 9
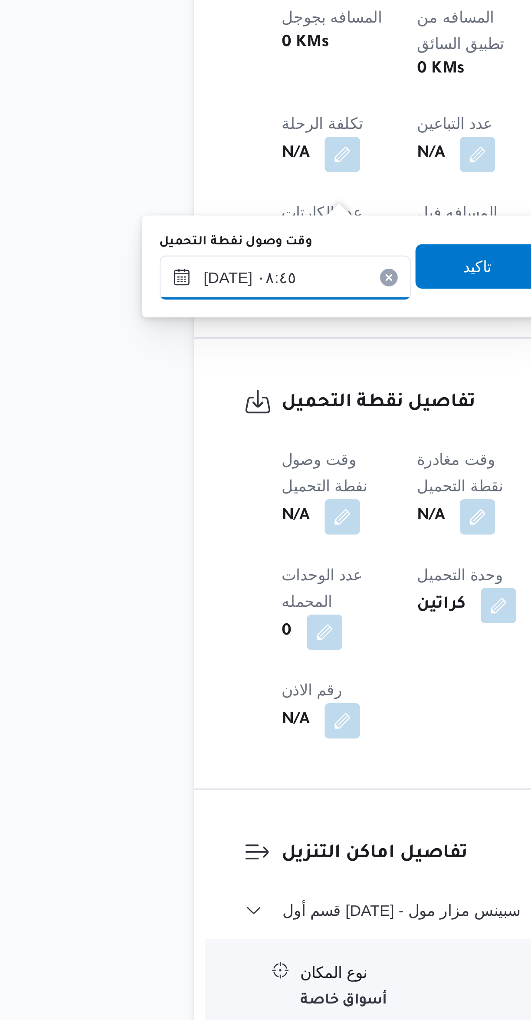
click at [163, 719] on input "١٥/٠٩/٢٠٢٥ ٠٨:٤٥" at bounding box center [148, 720] width 98 height 17
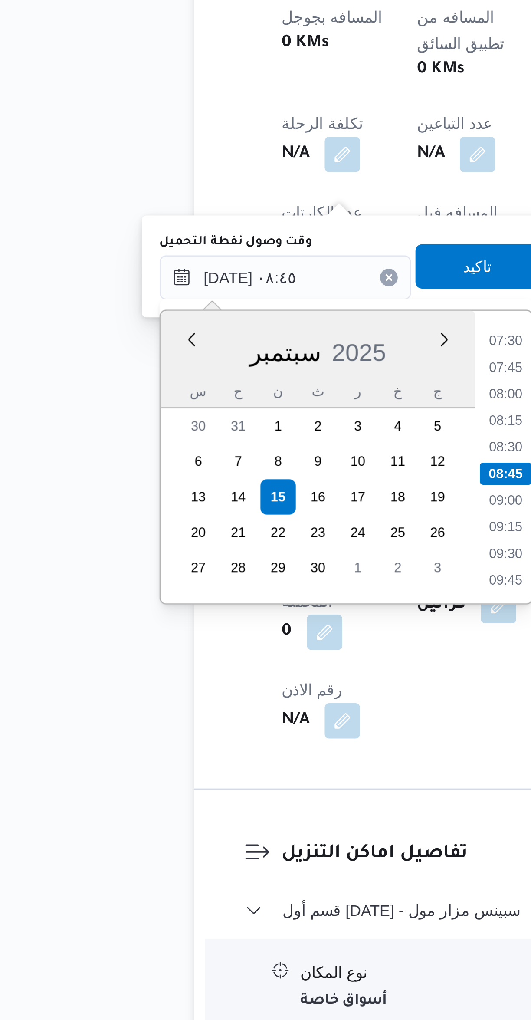
click at [230, 744] on li "07:30" at bounding box center [235, 745] width 20 height 9
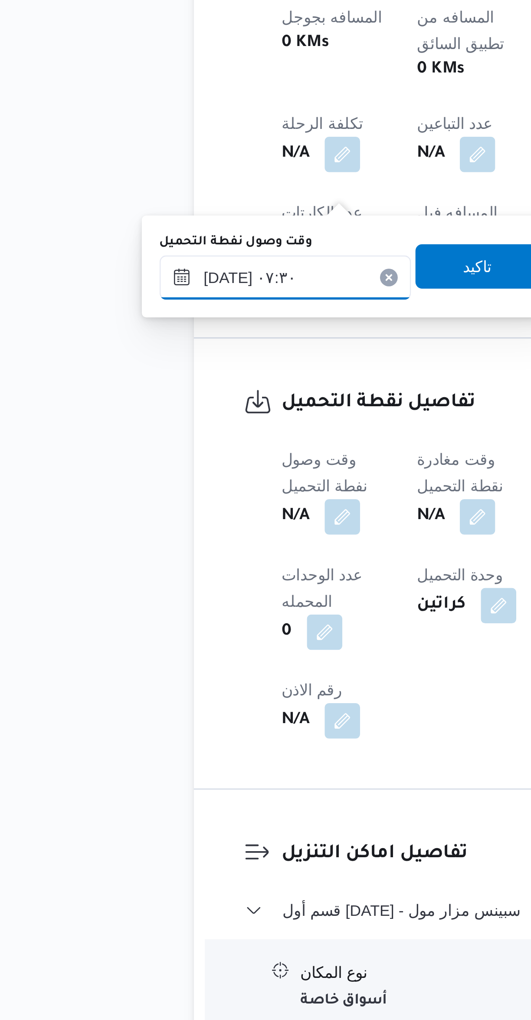
click at [138, 725] on input "١٥/٠٩/٢٠٢٥ ٠٧:٣٠" at bounding box center [148, 720] width 98 height 17
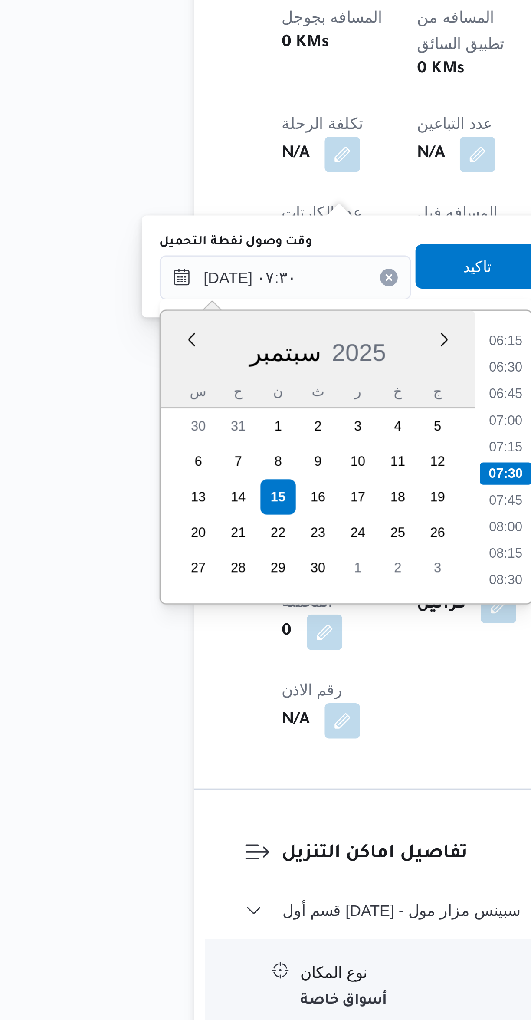
click at [230, 745] on li "06:15" at bounding box center [235, 745] width 20 height 9
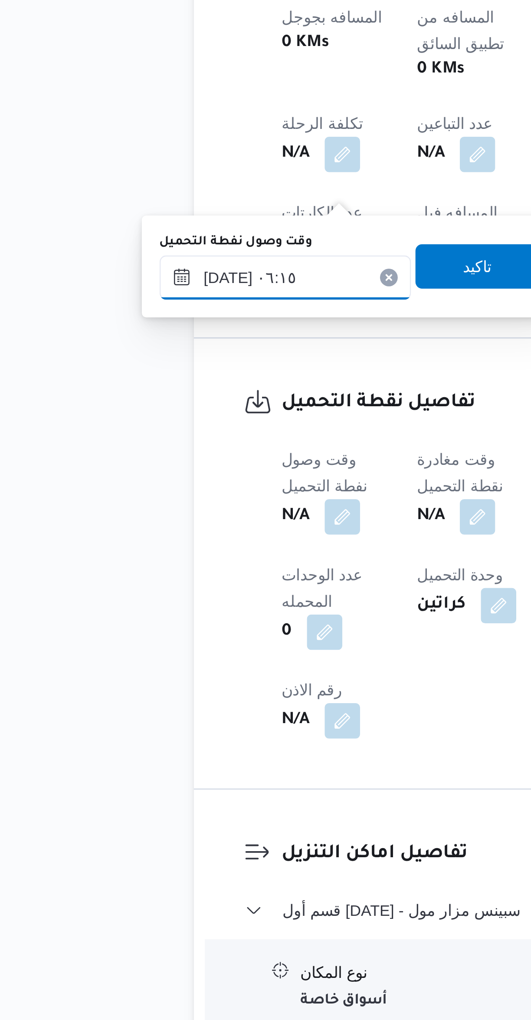
click at [132, 722] on input "١٥/٠٩/٢٠٢٥ ٠٦:١٥" at bounding box center [148, 720] width 98 height 17
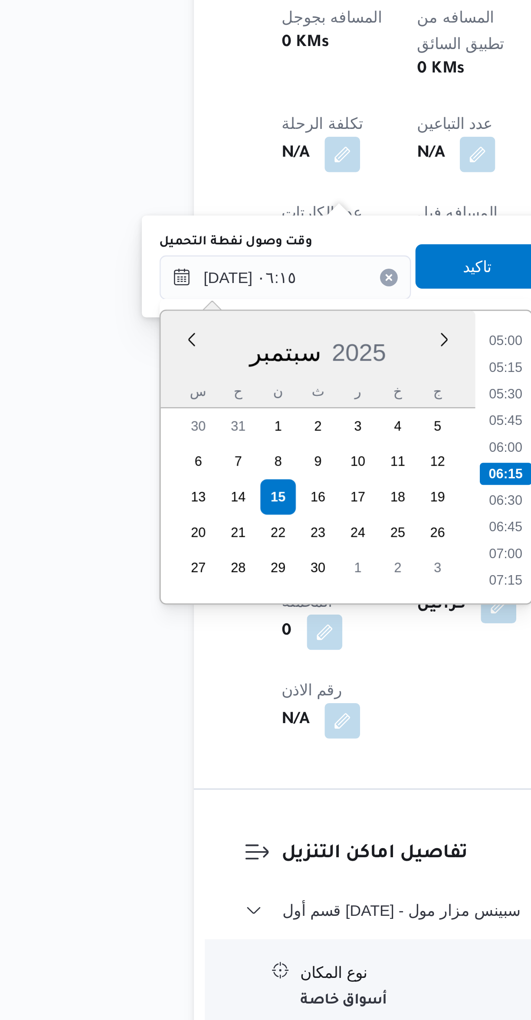
click at [230, 767] on li "05:30" at bounding box center [235, 766] width 20 height 9
type input "١٥/٠٩/٢٠٢٥ ٠٥:٣٠"
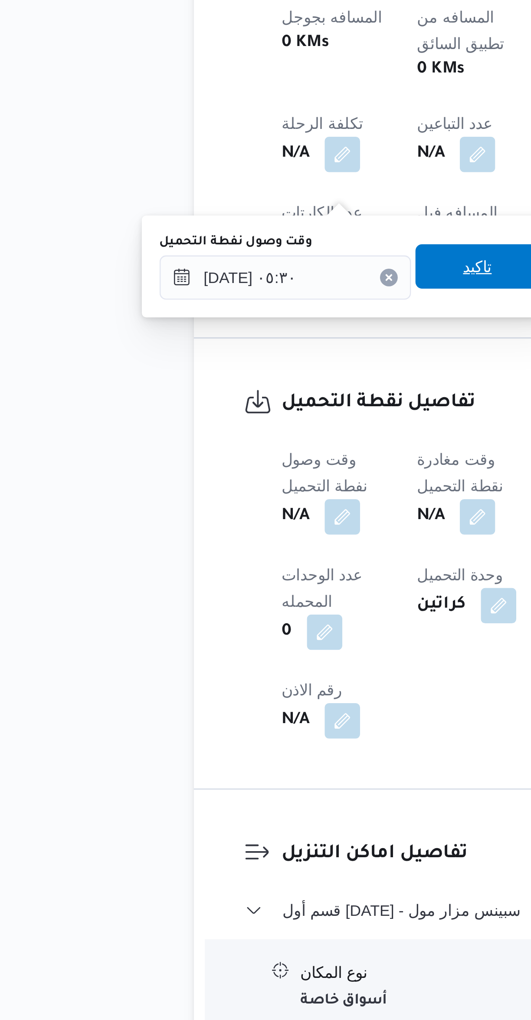
click at [226, 717] on span "تاكيد" at bounding box center [224, 716] width 49 height 17
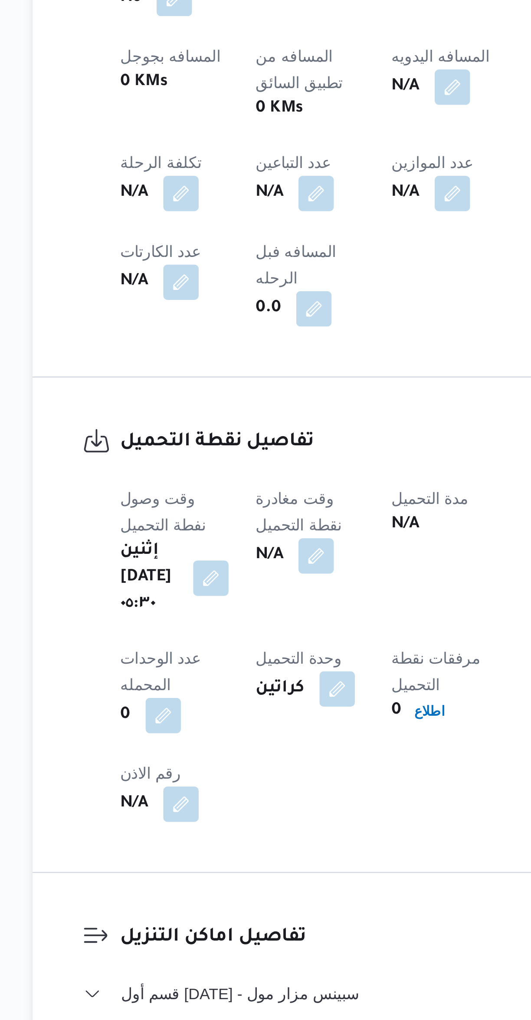
click at [231, 807] on button "button" at bounding box center [224, 814] width 14 height 14
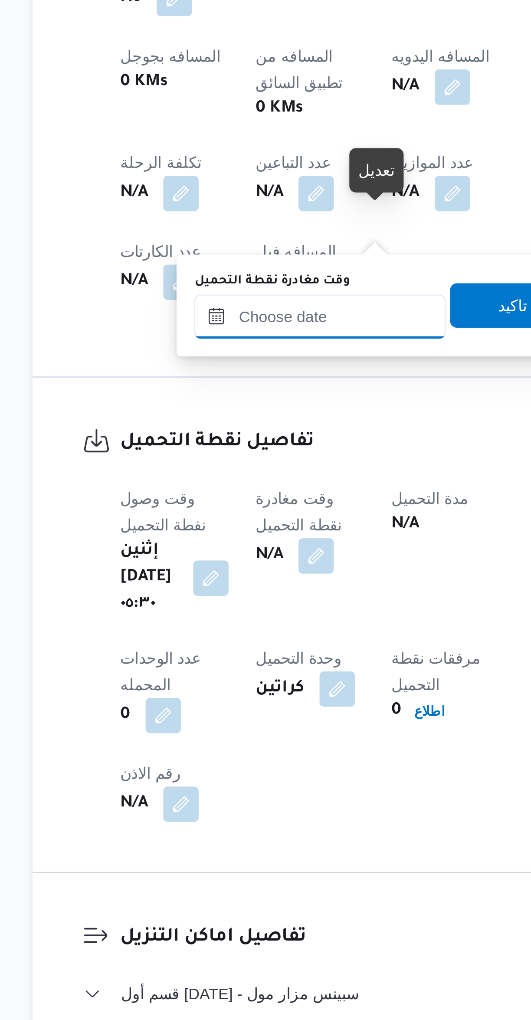
click at [228, 718] on input "وقت مغادرة نقطة التحميل" at bounding box center [225, 720] width 98 height 17
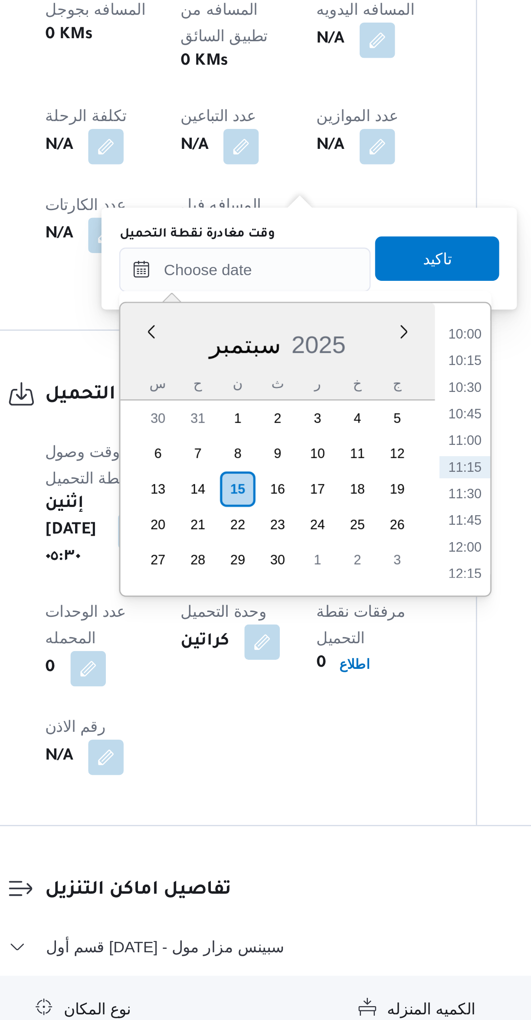
click at [309, 746] on li "10:00" at bounding box center [312, 746] width 20 height 9
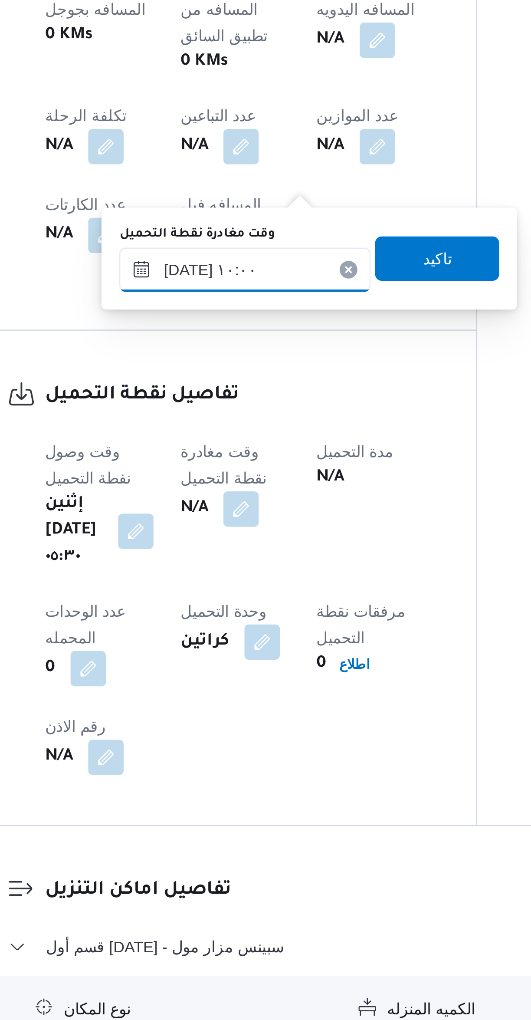
click at [210, 719] on input "١٥/٠٩/٢٠٢٥ ١٠:٠٠" at bounding box center [225, 720] width 98 height 17
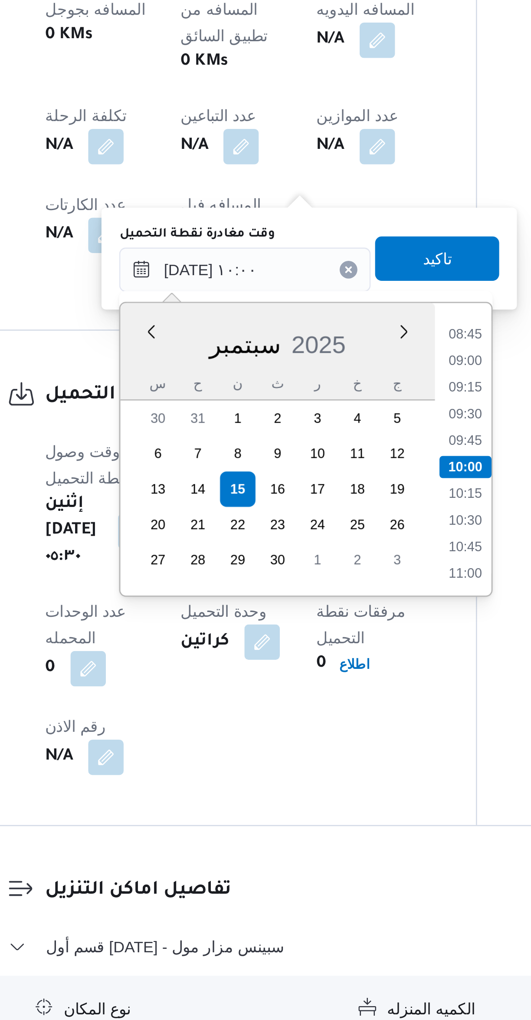
click at [307, 746] on li "08:45" at bounding box center [312, 746] width 20 height 9
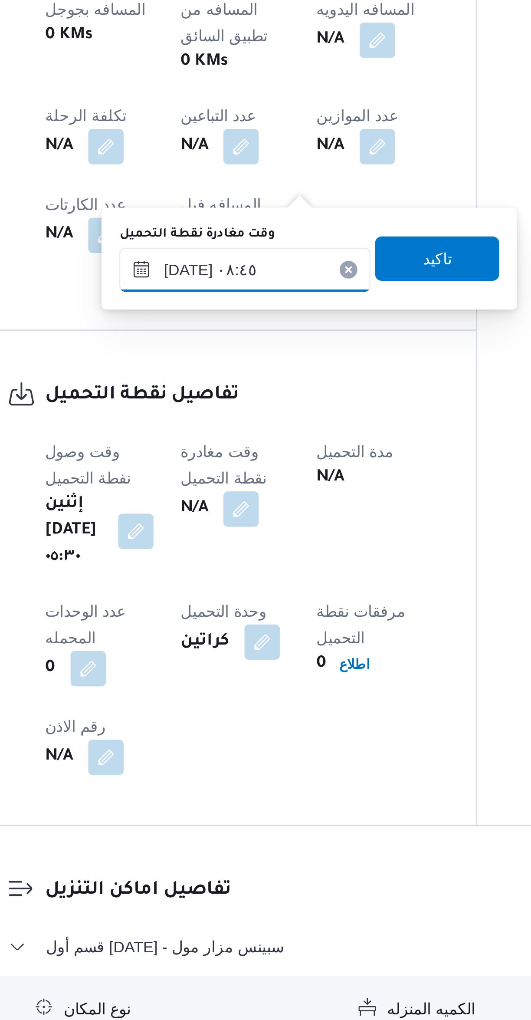
click at [213, 717] on input "١٥/٠٩/٢٠٢٥ ٠٨:٤٥" at bounding box center [225, 720] width 98 height 17
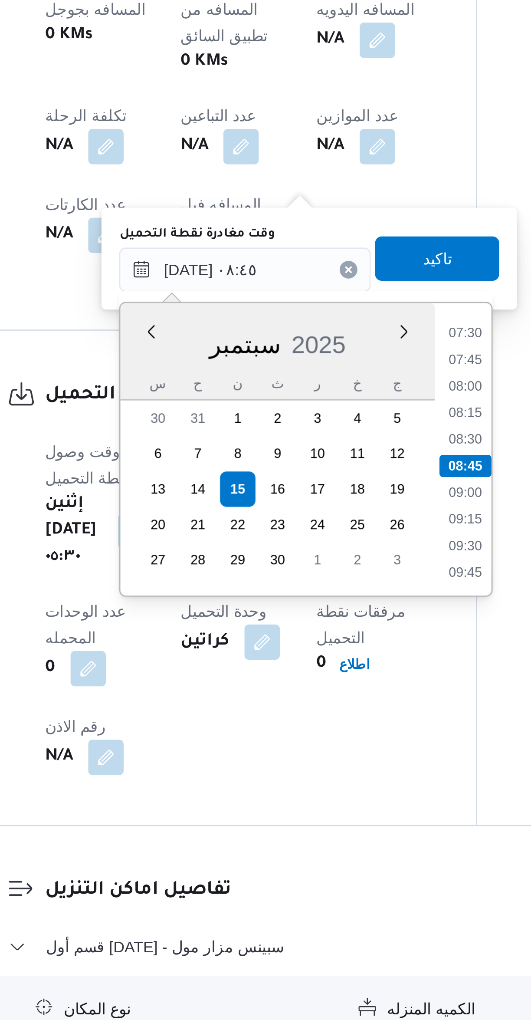
click at [311, 746] on li "07:30" at bounding box center [312, 745] width 20 height 9
type input "١٥/٠٩/٢٠٢٥ ٠٧:٣٠"
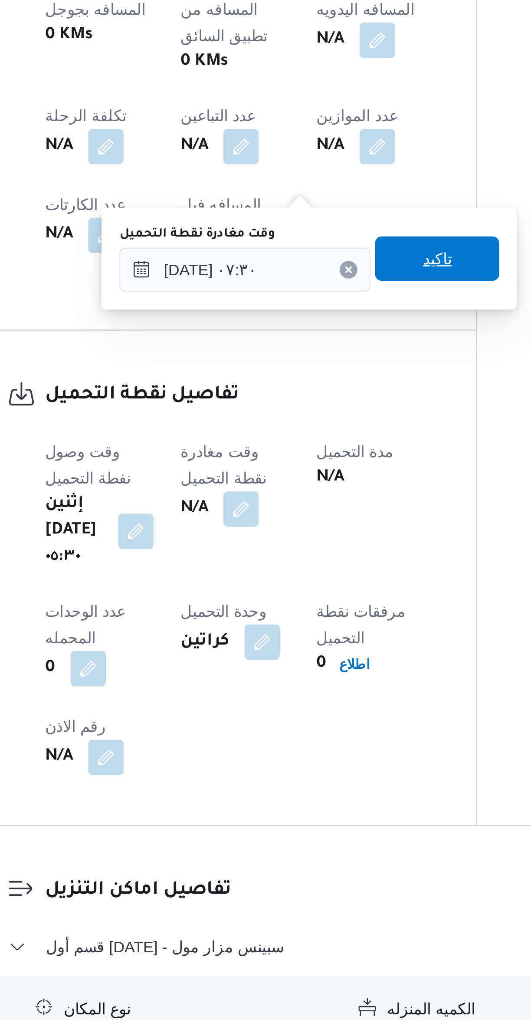
click at [308, 718] on span "تاكيد" at bounding box center [300, 716] width 49 height 17
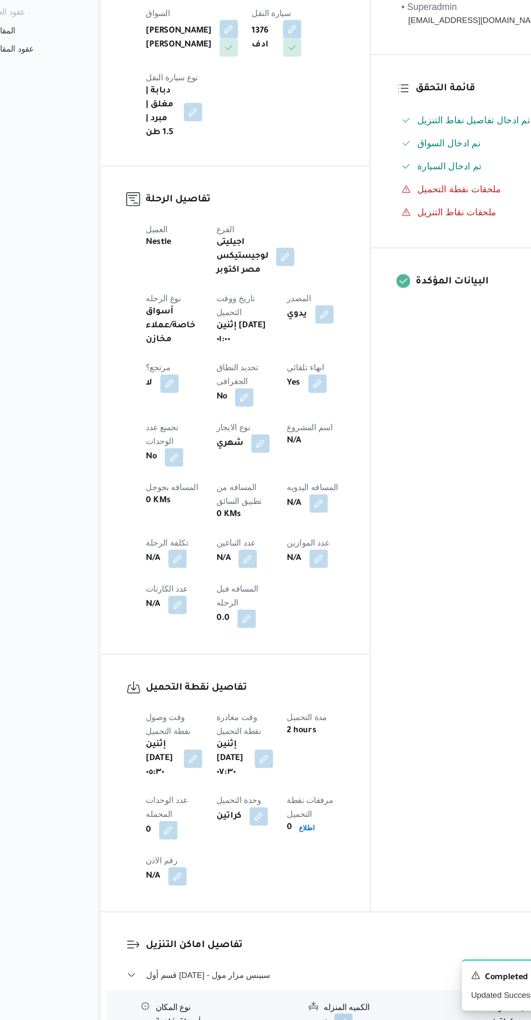
select select "ar"
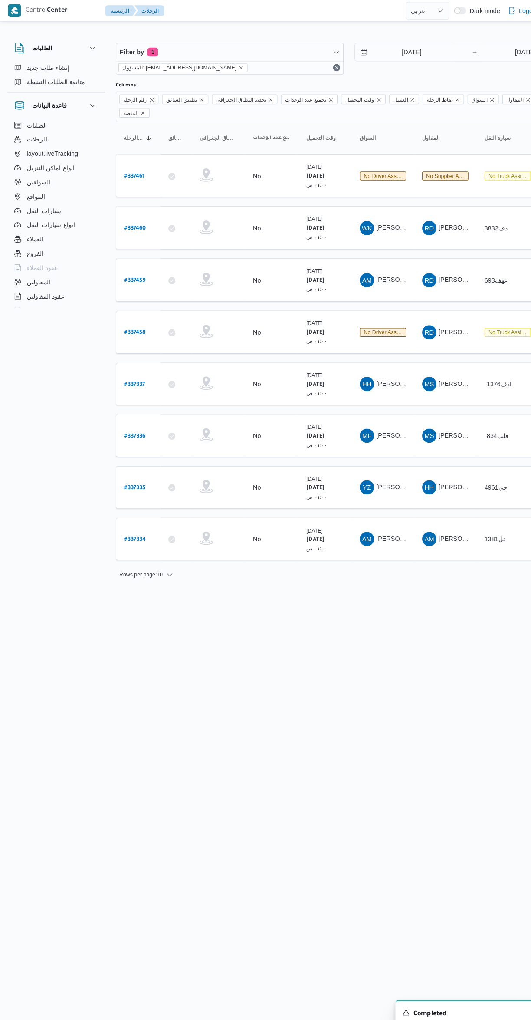
click at [138, 321] on b "# 337458" at bounding box center [131, 324] width 21 height 6
select select "ar"
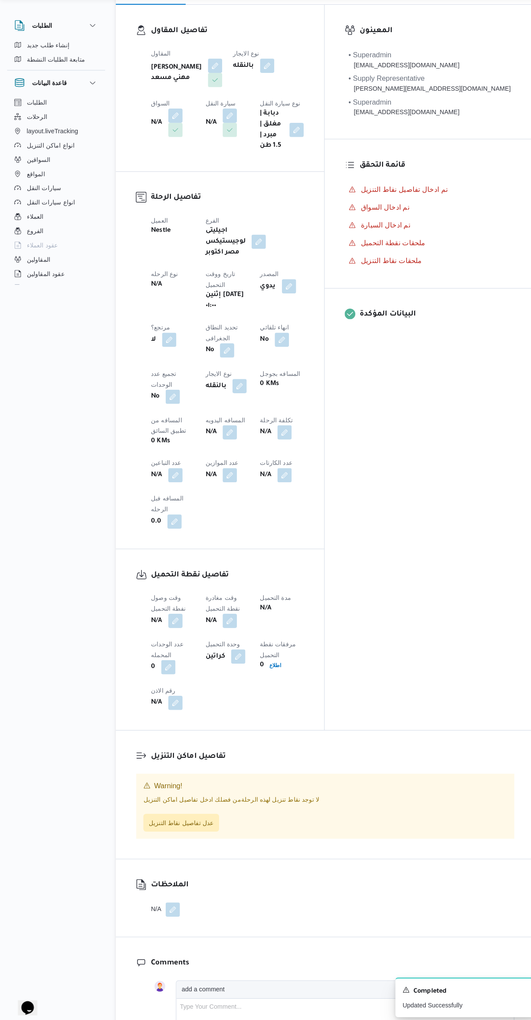
click at [165, 620] on button "button" at bounding box center [171, 627] width 14 height 14
click at [155, 545] on input "وقت وصول نفطة التحميل" at bounding box center [148, 546] width 98 height 17
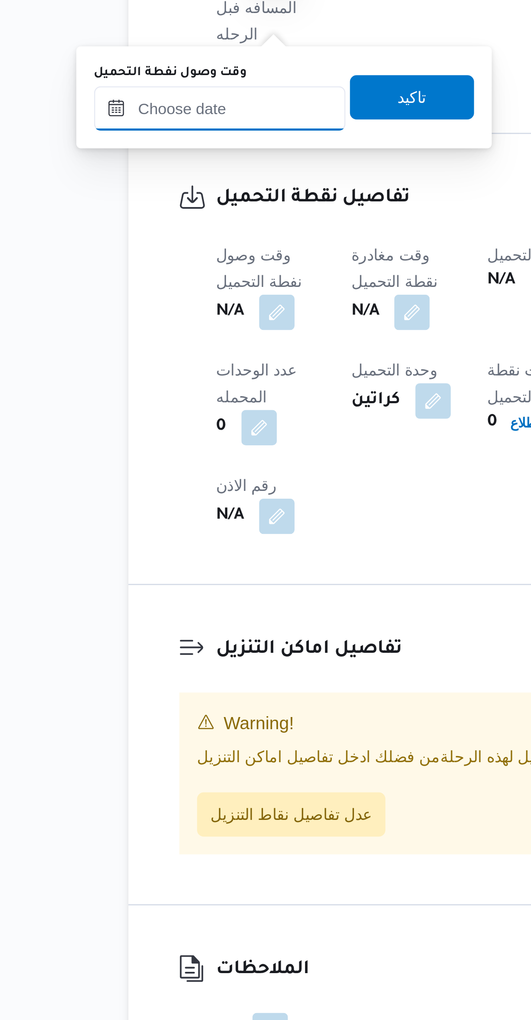
click at [138, 614] on input "وقت وصول نفطة التحميل" at bounding box center [148, 613] width 98 height 17
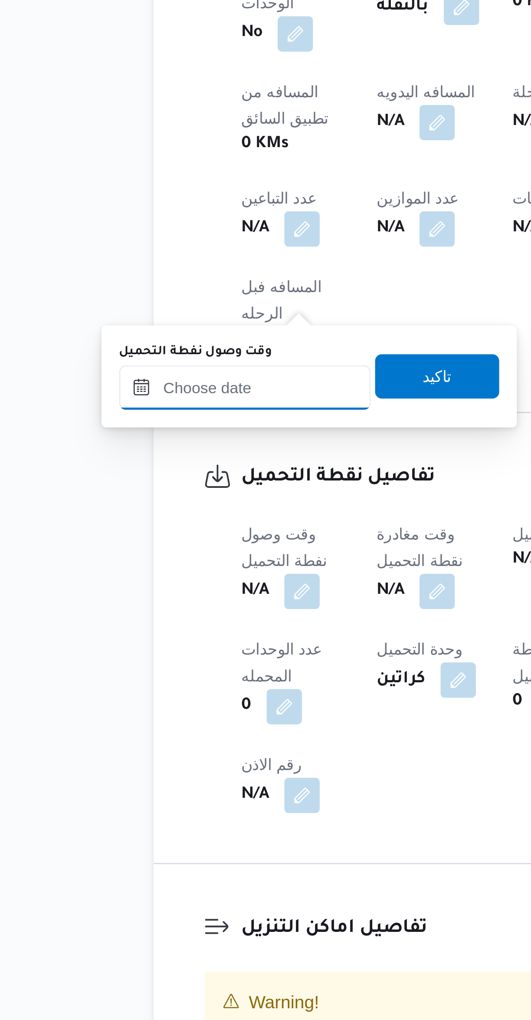
click at [142, 636] on input "وقت وصول نفطة التحميل" at bounding box center [148, 633] width 98 height 17
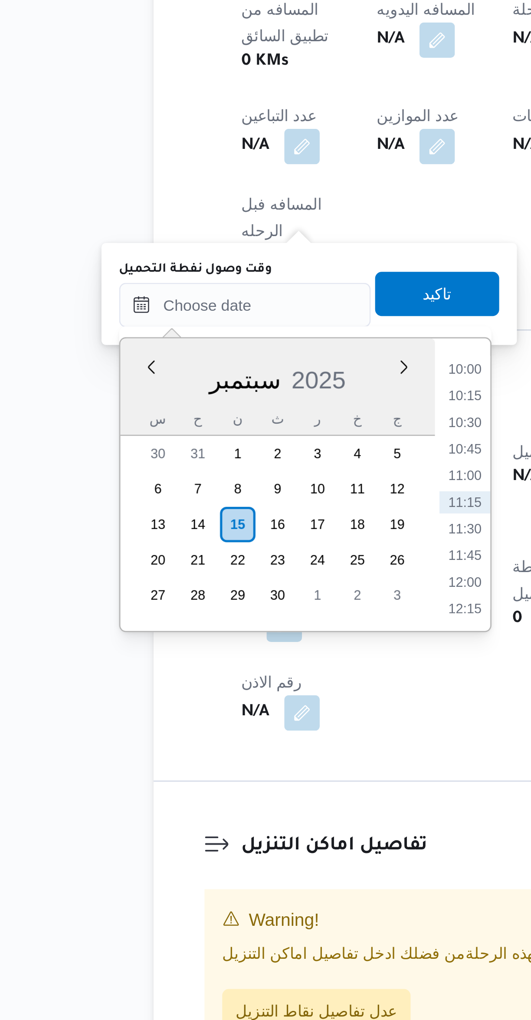
click at [234, 661] on li "10:00" at bounding box center [235, 659] width 20 height 9
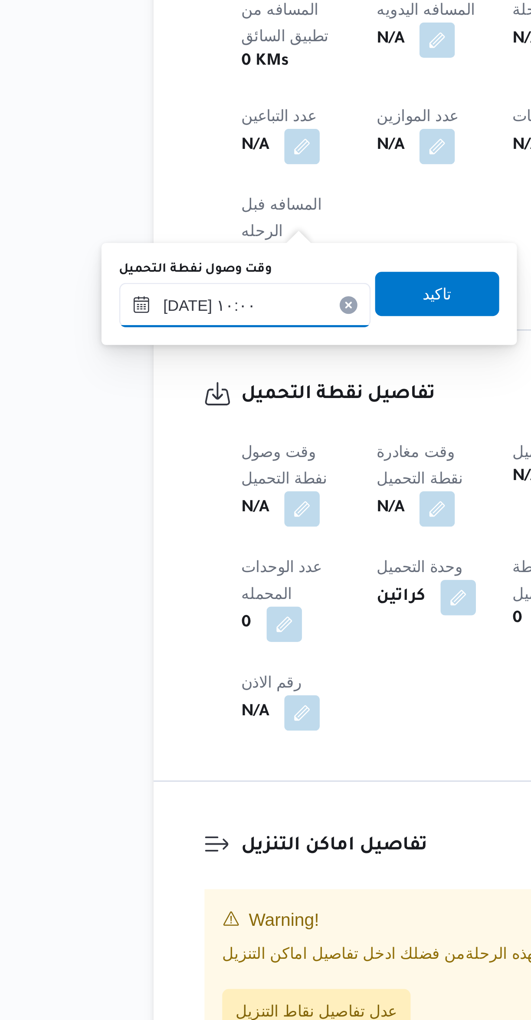
click at [118, 633] on input "١٥/٠٩/٢٠٢٥ ١٠:٠٠" at bounding box center [148, 633] width 98 height 17
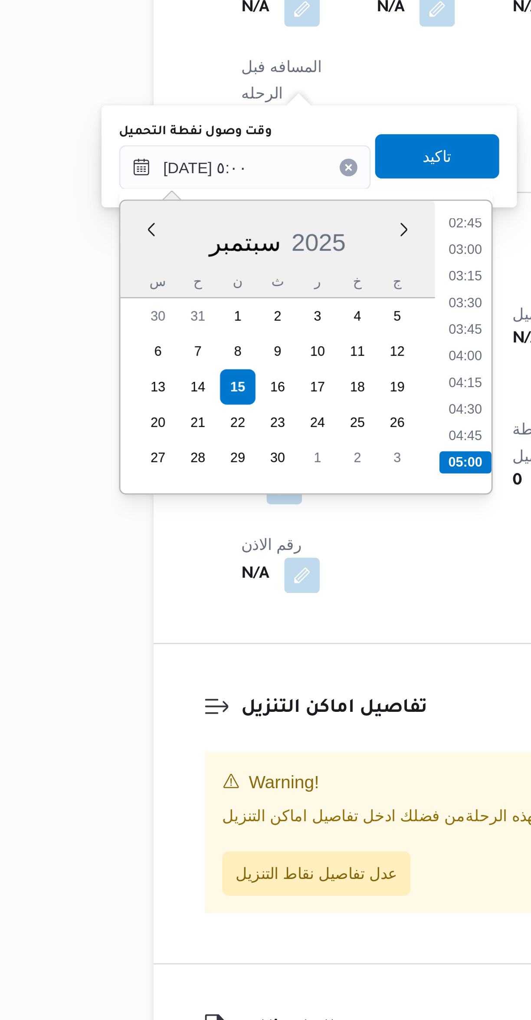
click at [239, 745] on li "05:00" at bounding box center [235, 749] width 20 height 9
type input "١٥/٠٩/٢٠٢٥ ٠٥:٠٠"
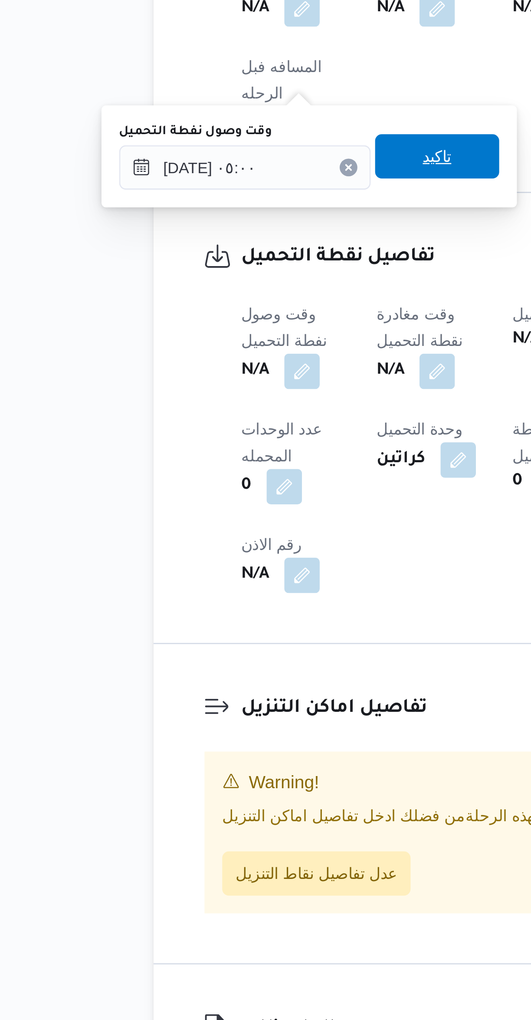
click at [227, 629] on span "تاكيد" at bounding box center [224, 629] width 49 height 17
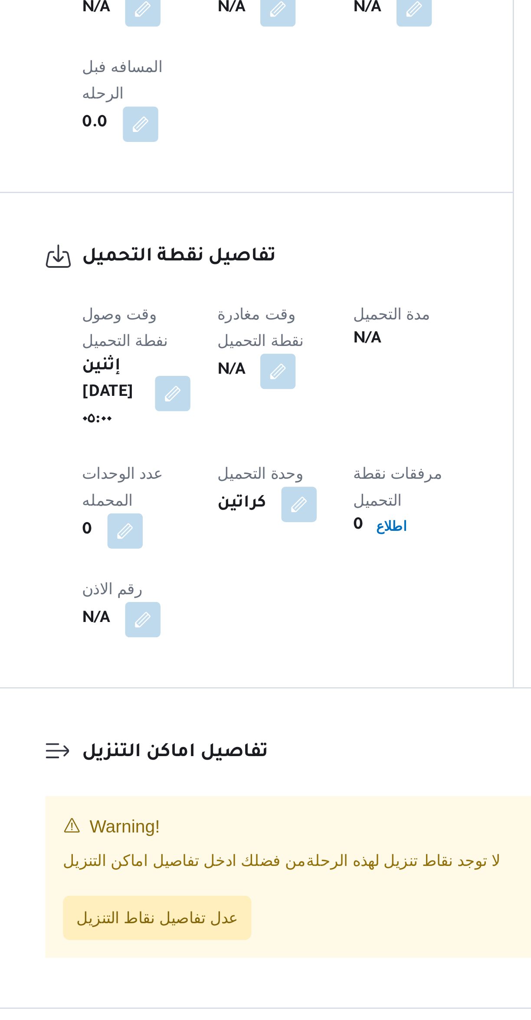
click at [231, 707] on button "button" at bounding box center [224, 714] width 14 height 14
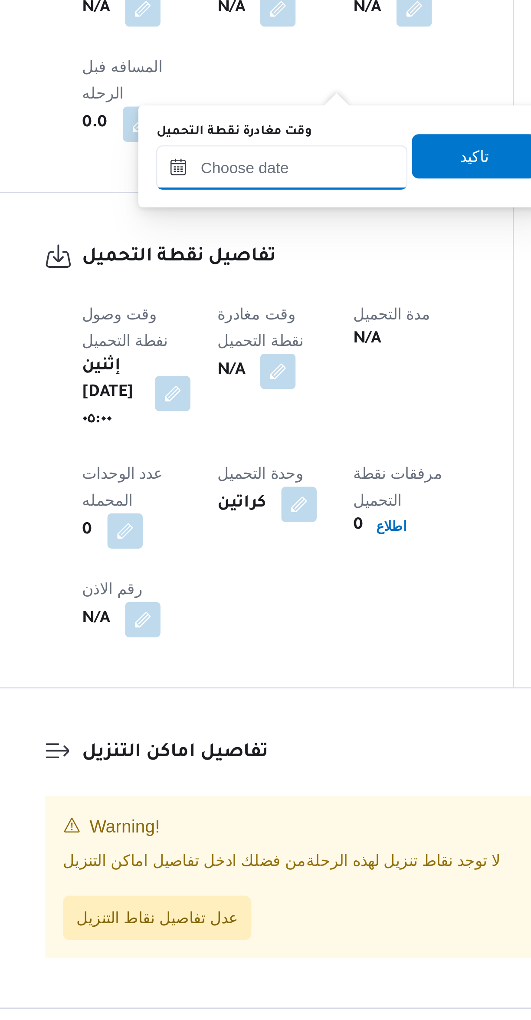
click at [218, 634] on input "وقت مغادرة نقطة التحميل" at bounding box center [225, 633] width 98 height 17
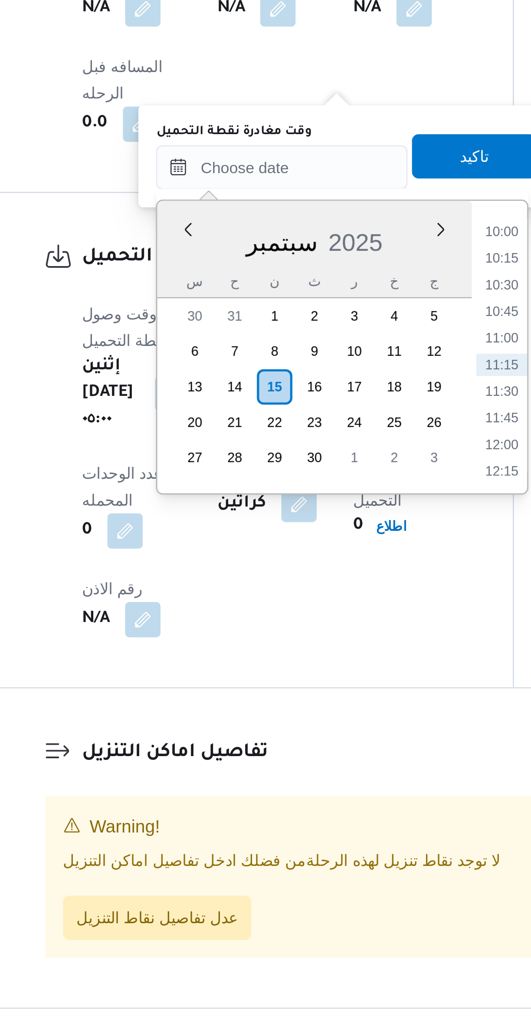
click at [308, 660] on li "10:00" at bounding box center [312, 659] width 20 height 9
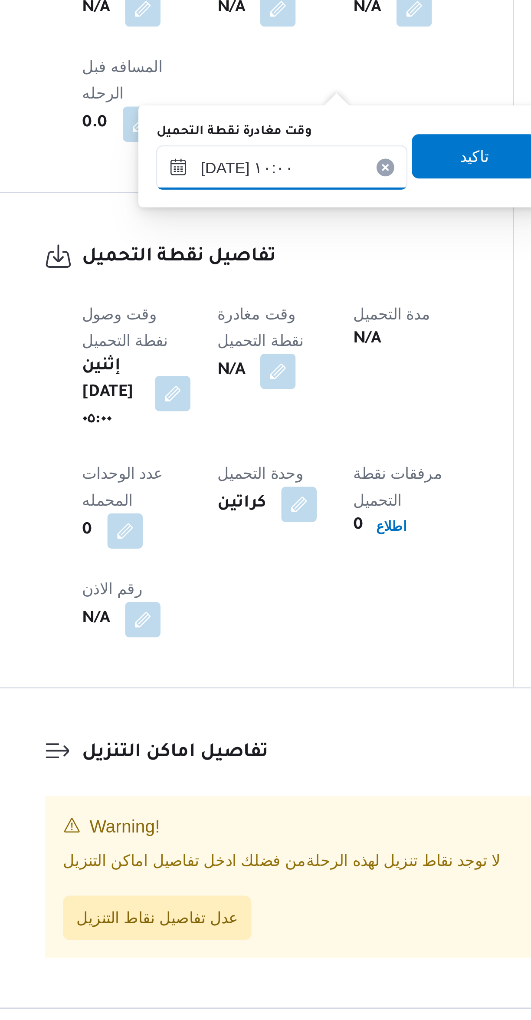
click at [201, 632] on input "١٥/٠٩/٢٠٢٥ ١٠:٠٠" at bounding box center [225, 633] width 98 height 17
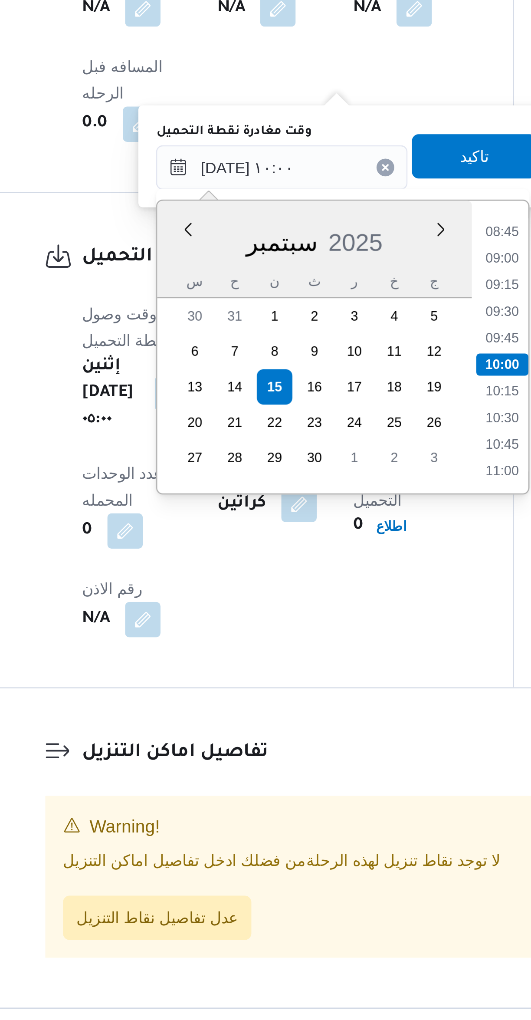
click at [308, 658] on li "08:45" at bounding box center [312, 659] width 20 height 9
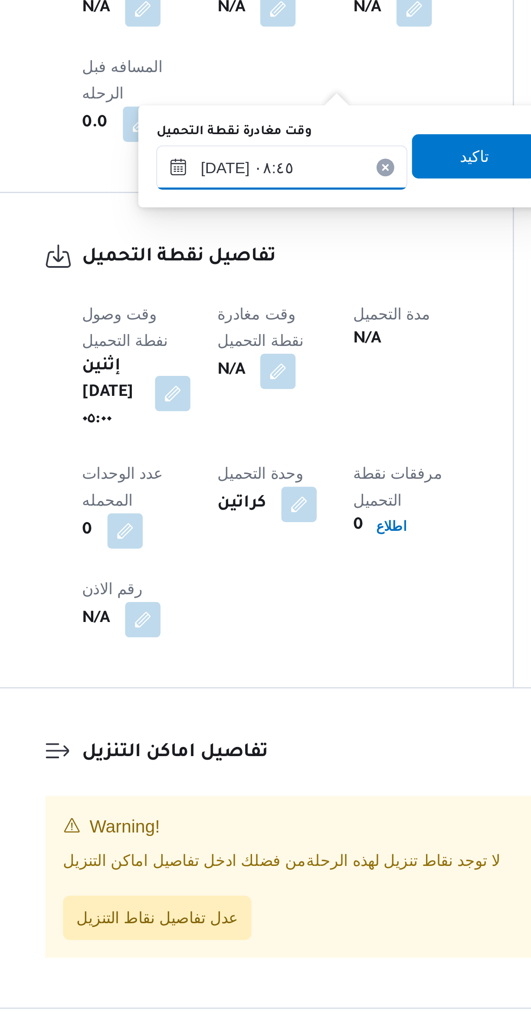
click at [209, 636] on input "١٥/٠٩/٢٠٢٥ ٠٨:٤٥" at bounding box center [225, 633] width 98 height 17
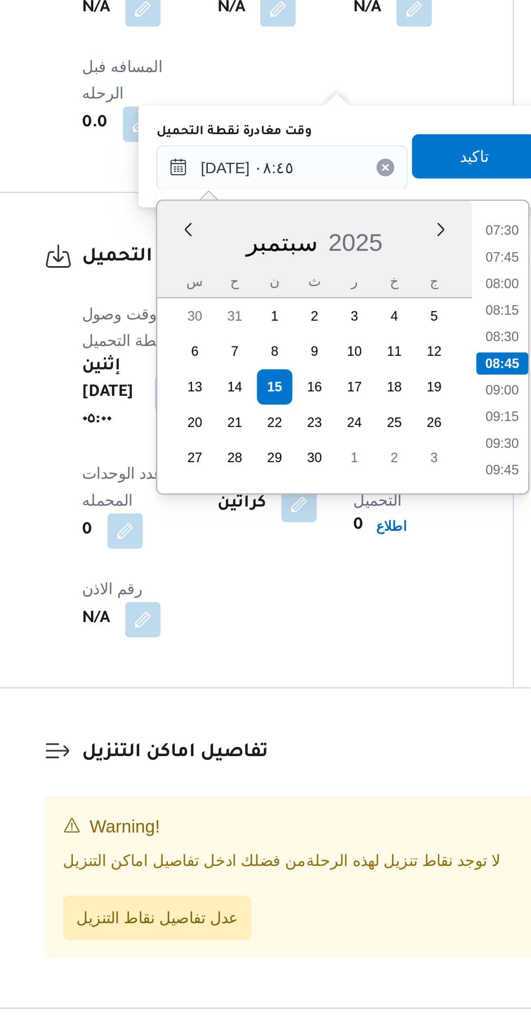
click at [308, 699] on li "08:30" at bounding box center [312, 700] width 20 height 9
type input "١٥/٠٩/٢٠٢٥ ٠٨:٣٠"
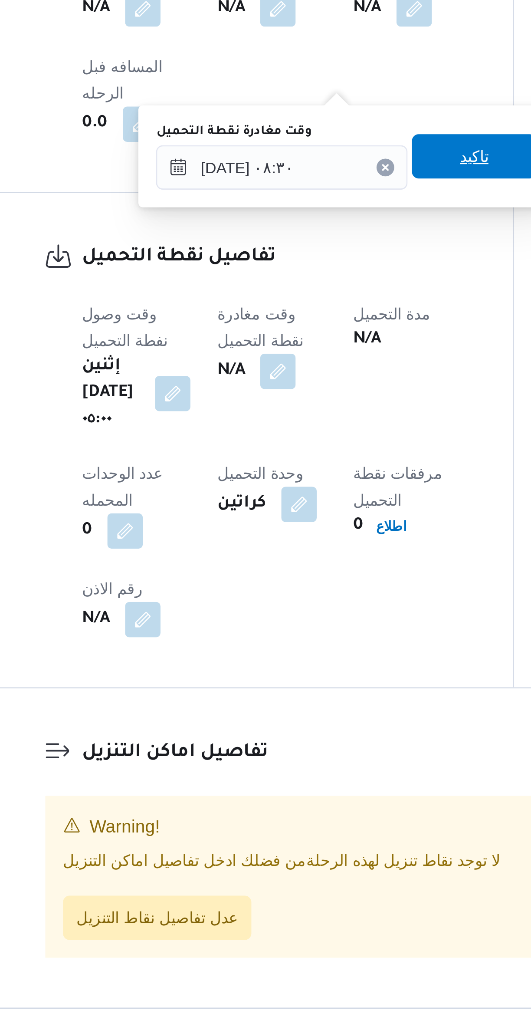
click at [304, 631] on span "تاكيد" at bounding box center [300, 629] width 49 height 17
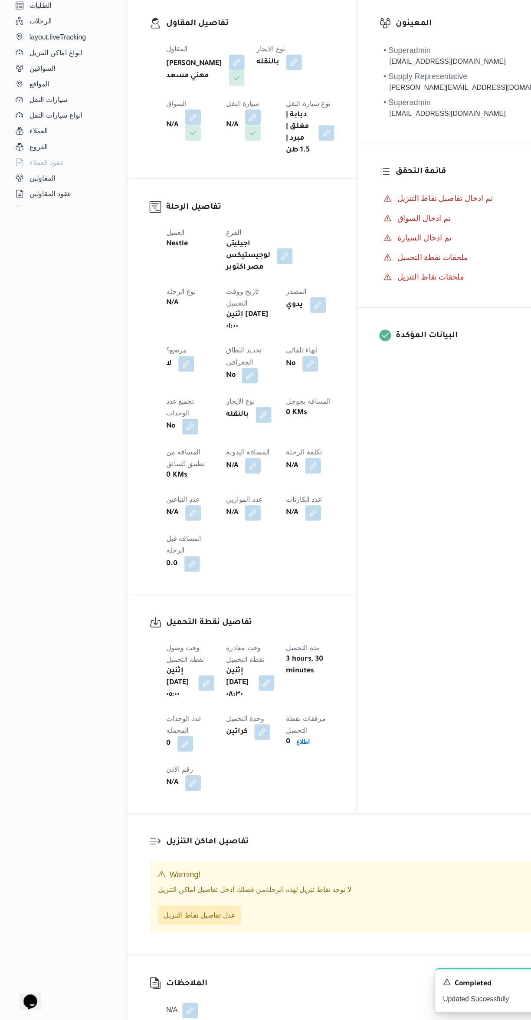
select select "ar"
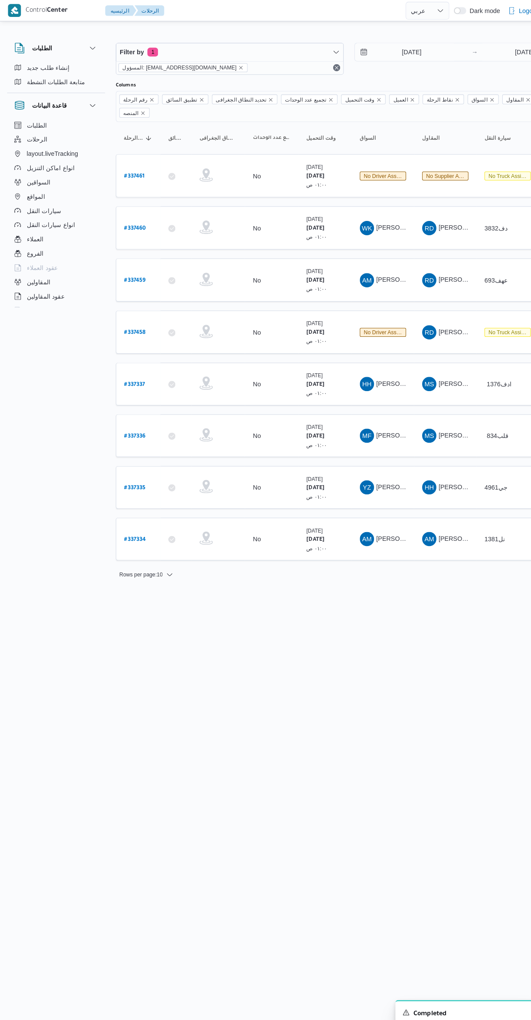
click at [133, 270] on b "# 337459" at bounding box center [131, 273] width 21 height 6
select select "ar"
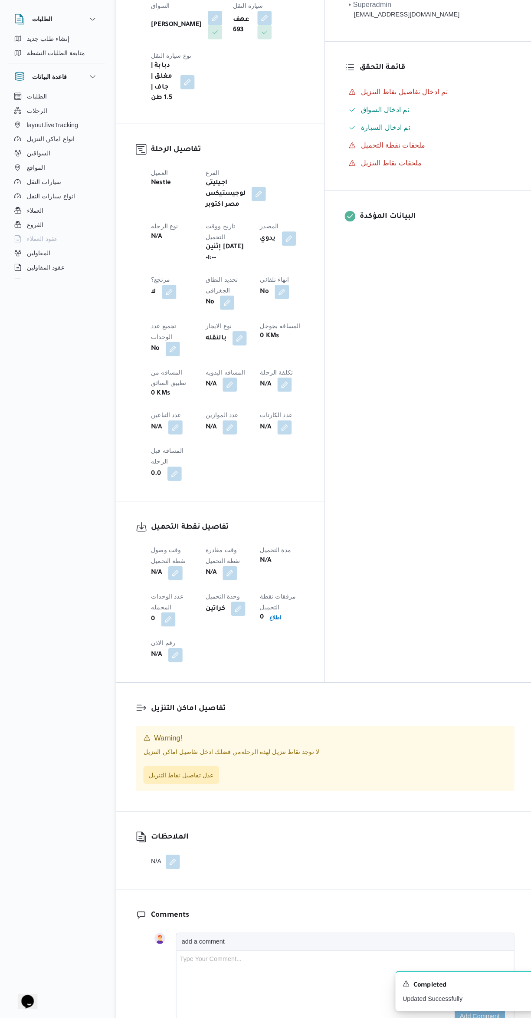
click at [168, 579] on button "button" at bounding box center [171, 586] width 14 height 14
click at [151, 465] on input "وقت وصول نفطة التحميل" at bounding box center [148, 467] width 98 height 17
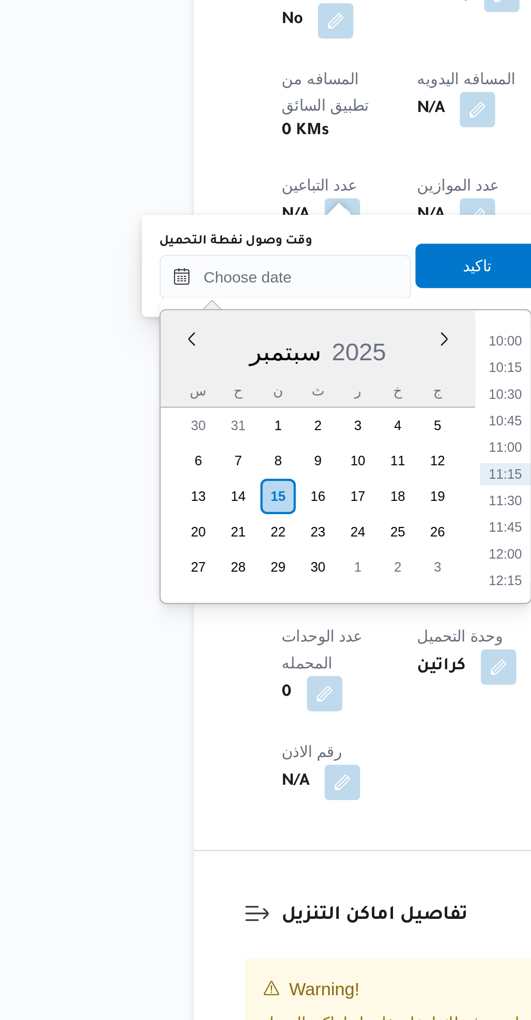
click at [230, 670] on li "10:00" at bounding box center [235, 669] width 20 height 9
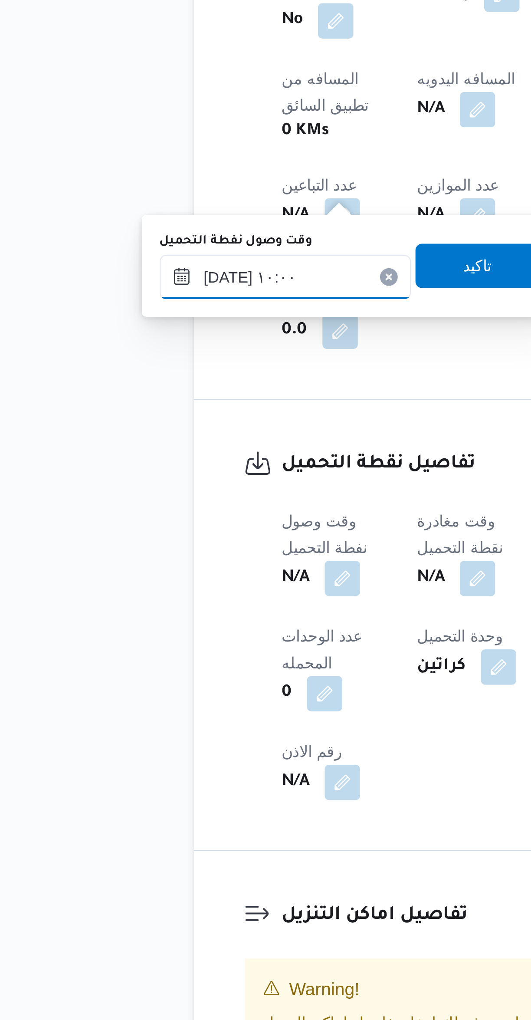
click at [122, 644] on input "١٥/٠٩/٢٠٢٥ ١٠:٠٠" at bounding box center [148, 644] width 98 height 17
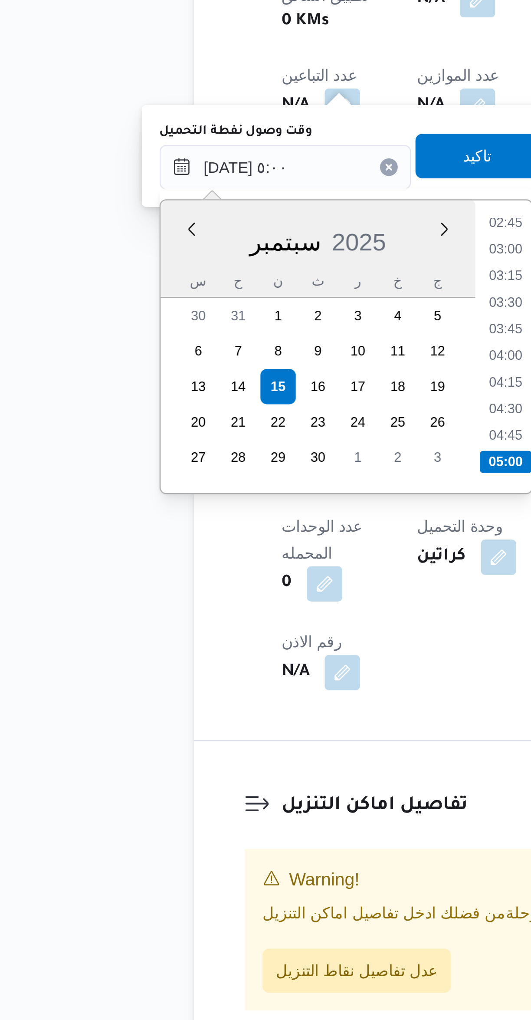
click at [233, 736] on li "04:30" at bounding box center [235, 739] width 20 height 9
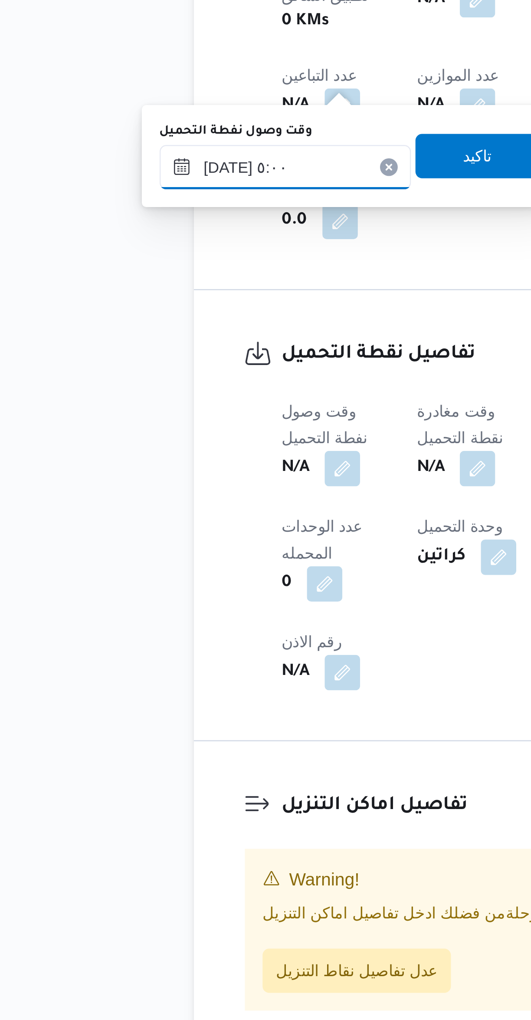
type input "[DATE] ٠٤:٣٠"
click at [228, 640] on span "تاكيد" at bounding box center [224, 639] width 49 height 17
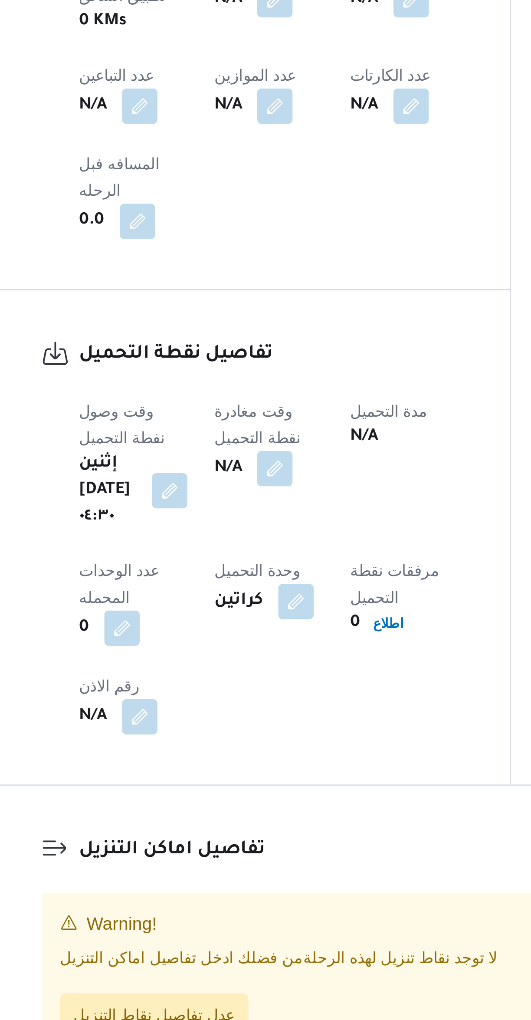
click at [231, 755] on button "button" at bounding box center [224, 762] width 14 height 14
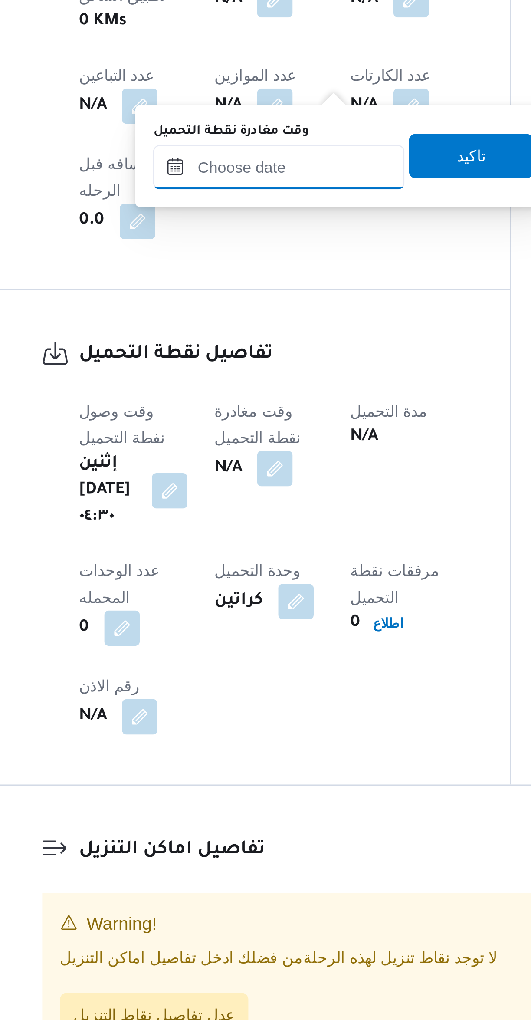
click at [224, 645] on input "وقت مغادرة نقطة التحميل" at bounding box center [225, 644] width 98 height 17
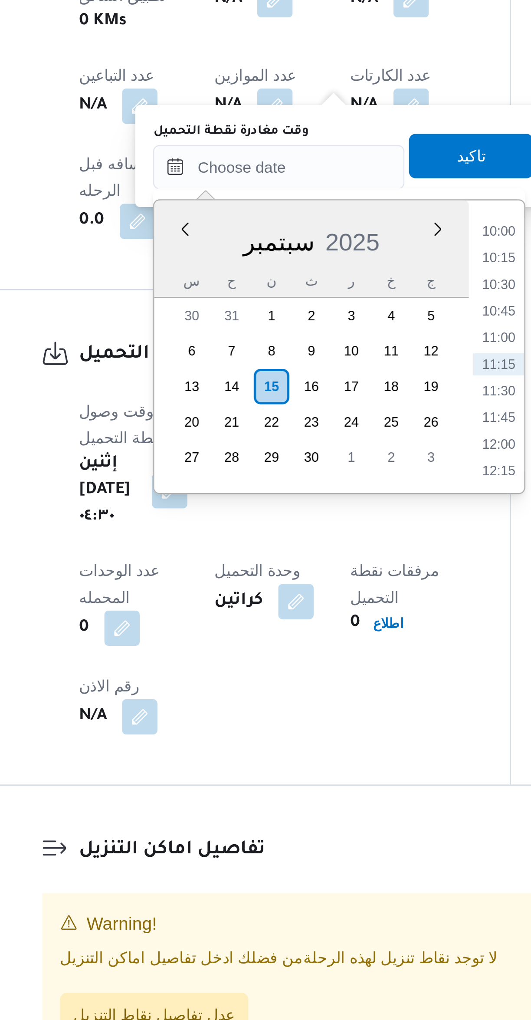
click at [310, 669] on li "10:00" at bounding box center [312, 669] width 20 height 9
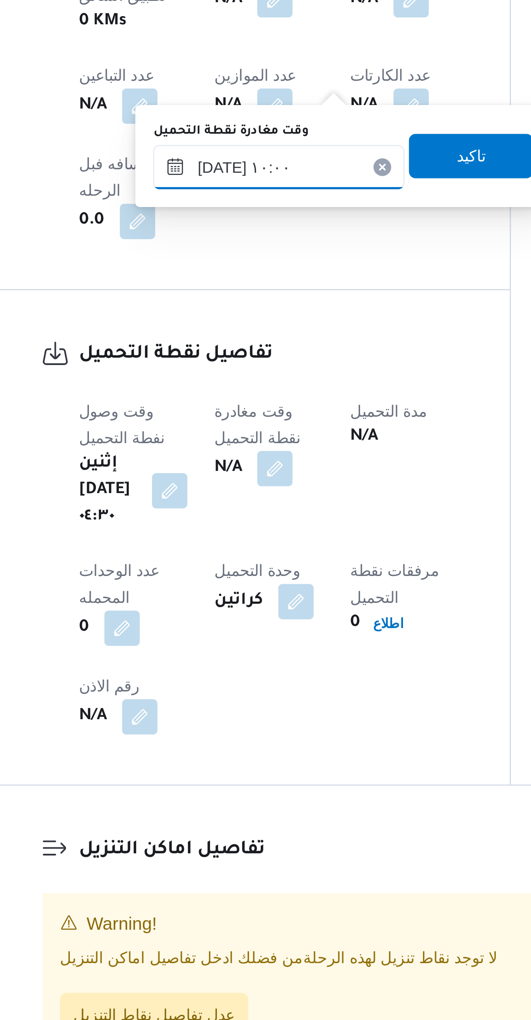
click at [203, 649] on input "١٥/٠٩/٢٠٢٥ ١٠:٠٠" at bounding box center [225, 644] width 98 height 17
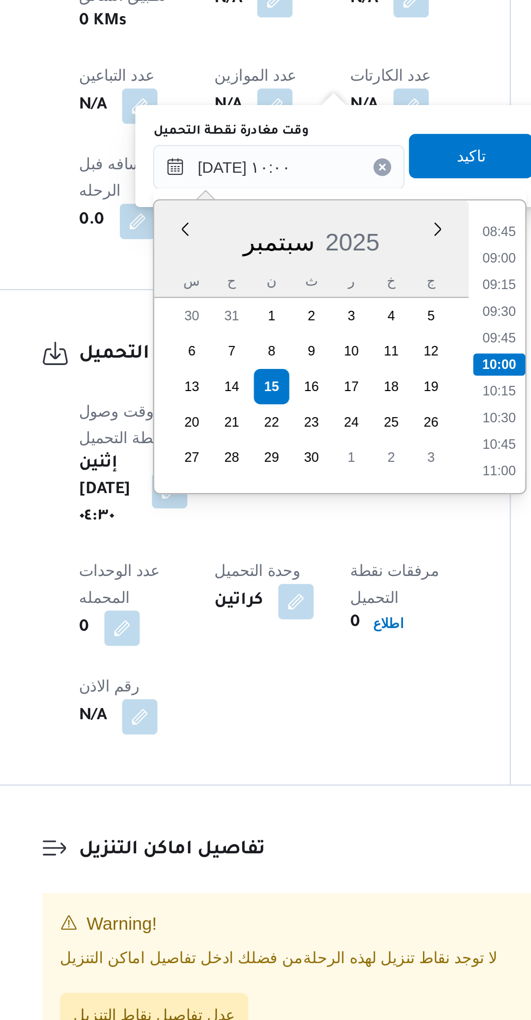
click at [310, 669] on li "08:45" at bounding box center [312, 669] width 20 height 9
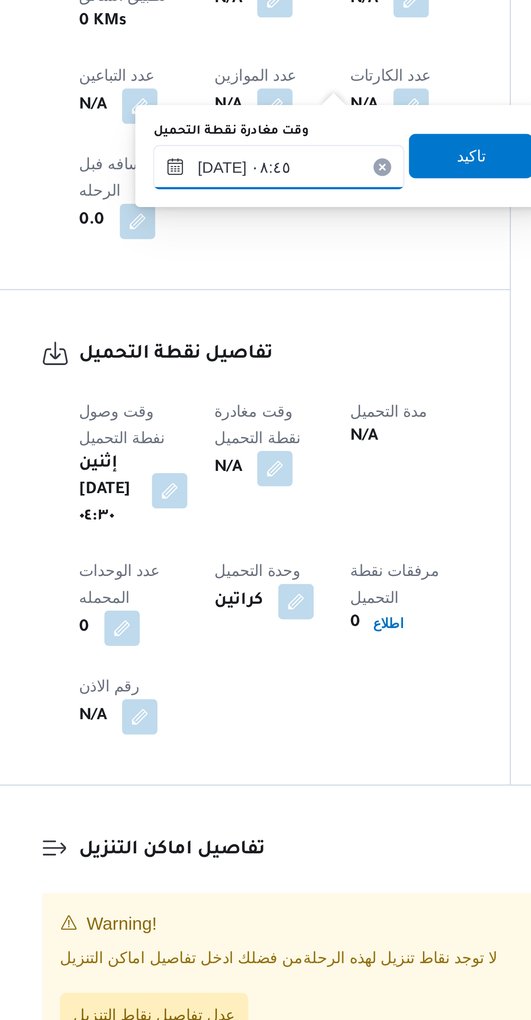
click at [203, 641] on input "١٥/٠٩/٢٠٢٥ ٠٨:٤٥" at bounding box center [225, 644] width 98 height 17
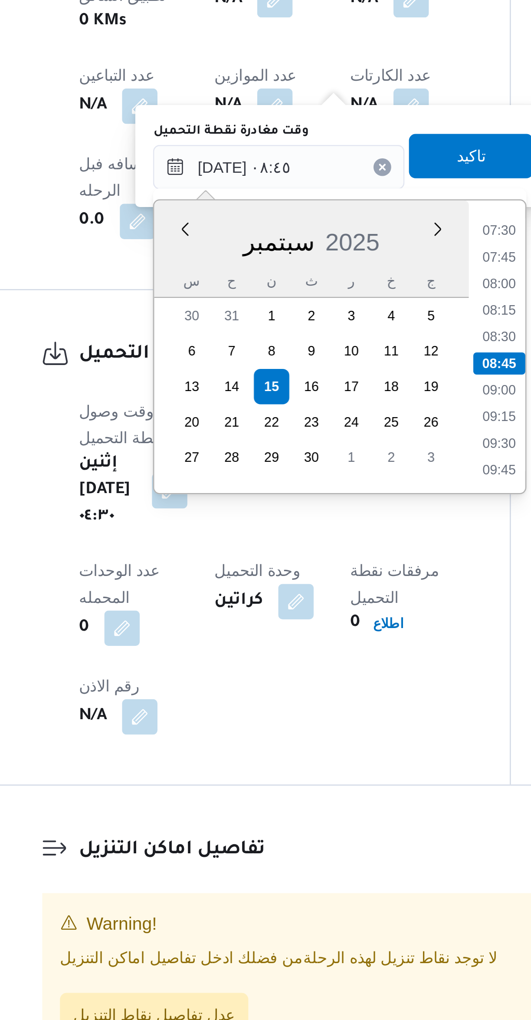
click at [309, 670] on li "07:30" at bounding box center [312, 669] width 20 height 9
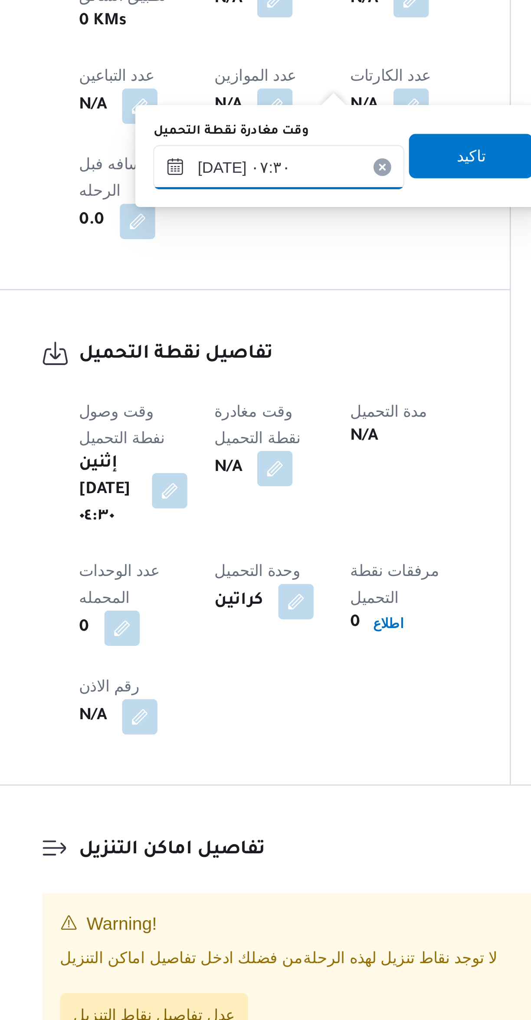
click at [204, 643] on input "١٥/٠٩/٢٠٢٥ ٠٧:٣٠" at bounding box center [225, 644] width 98 height 17
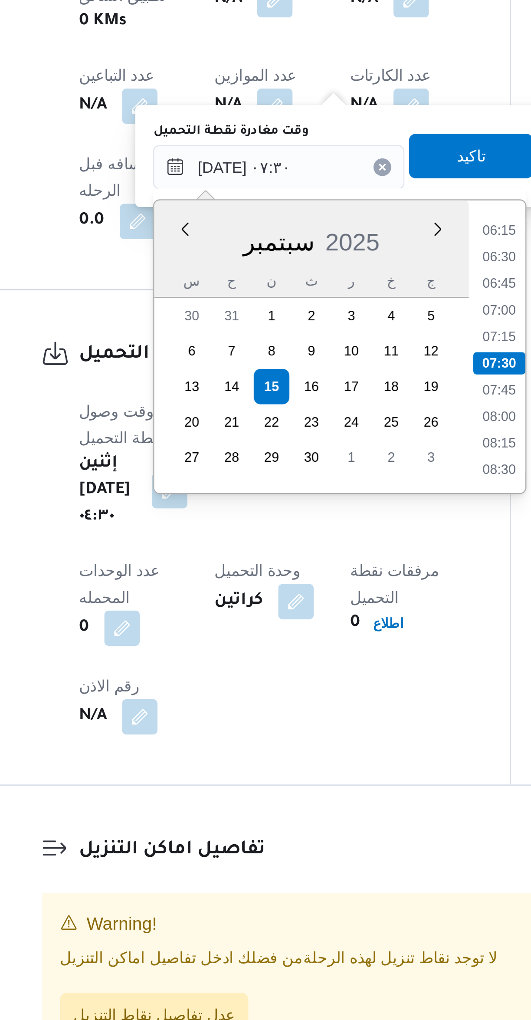
click at [308, 704] on ul "00:00 00:15 00:30 00:45 01:00 01:15 01:30 01:45 02:00 02:15 02:30 02:45 03:00 0…" at bounding box center [312, 714] width 20 height 101
click at [311, 700] on li "07:00" at bounding box center [312, 700] width 20 height 9
type input "١٥/٠٩/٢٠٢٥ ٠٧:٠٠"
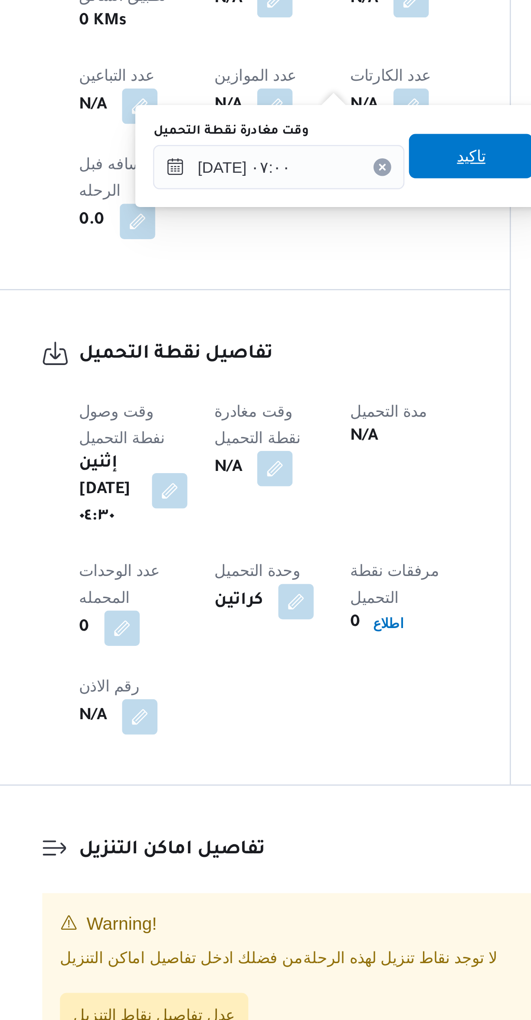
click at [308, 645] on span "تاكيد" at bounding box center [300, 639] width 49 height 17
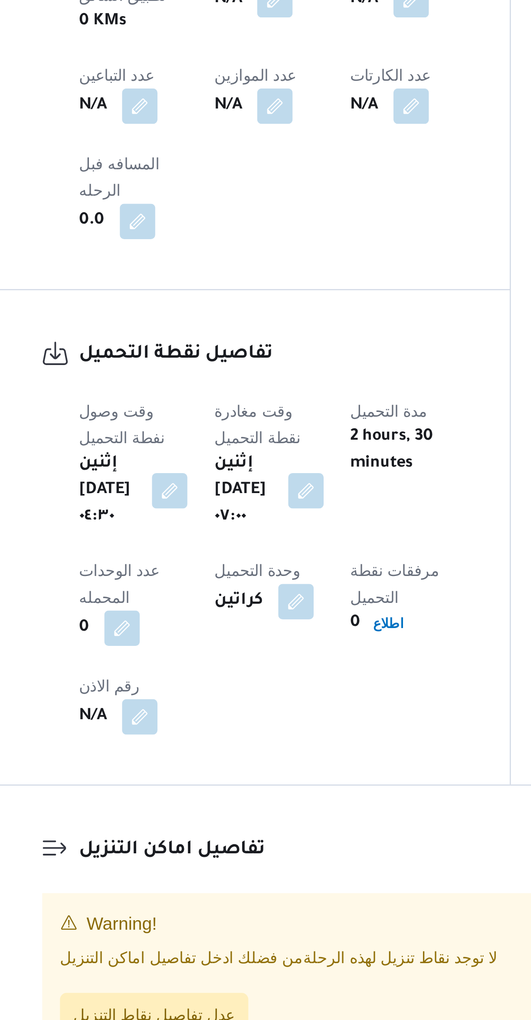
select select "ar"
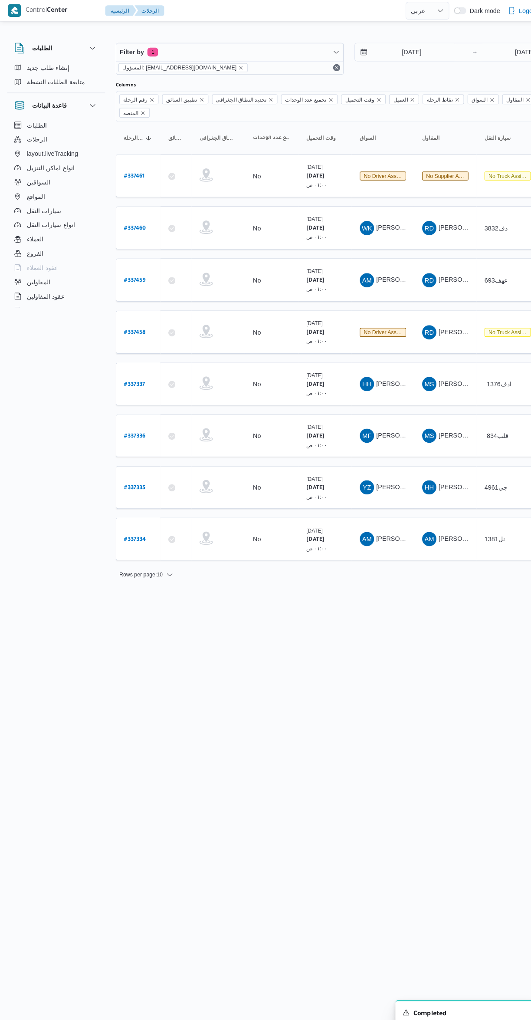
click at [141, 220] on b "# 337460" at bounding box center [131, 223] width 21 height 6
select select "ar"
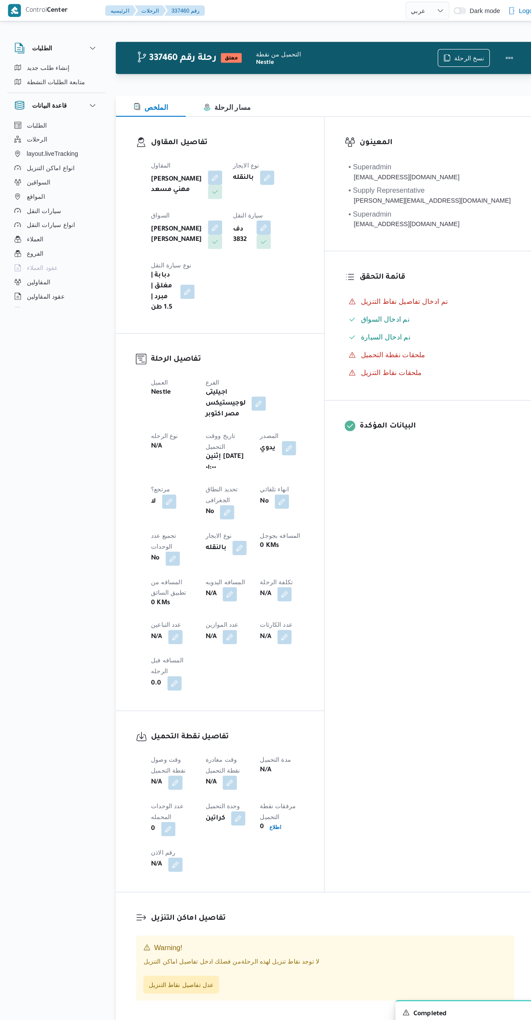
scroll to position [12, 0]
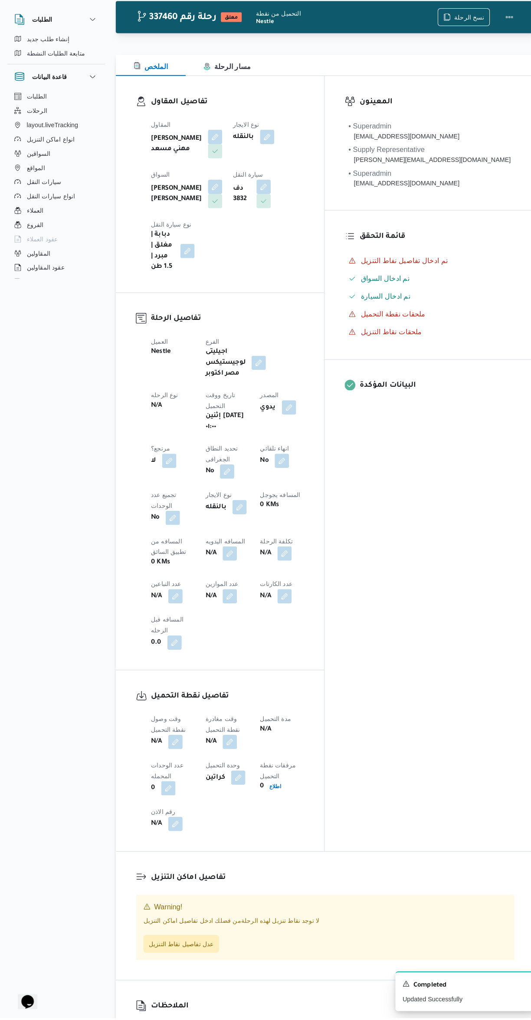
click at [174, 744] on button "button" at bounding box center [171, 751] width 14 height 14
click at [162, 626] on input "وقت وصول نفطة التحميل" at bounding box center [148, 625] width 98 height 17
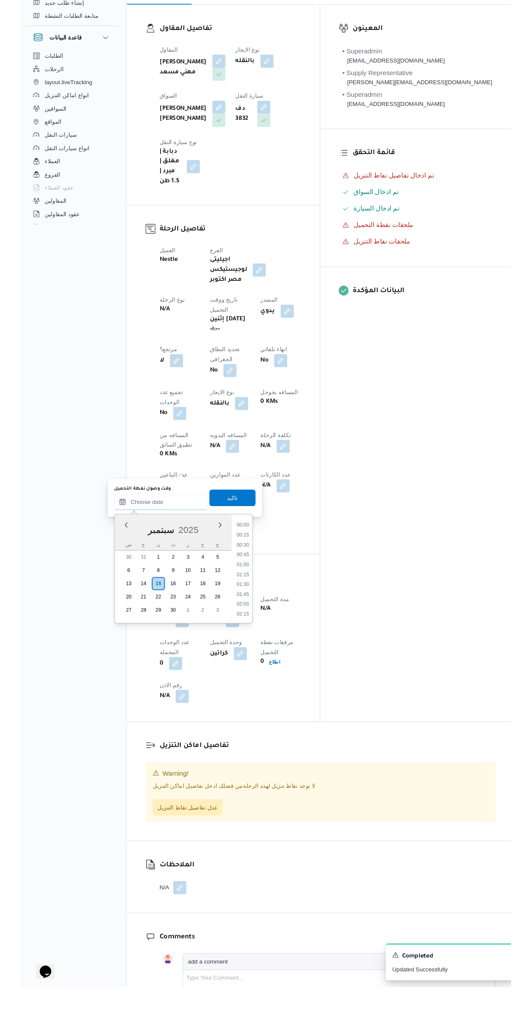
scroll to position [0, 0]
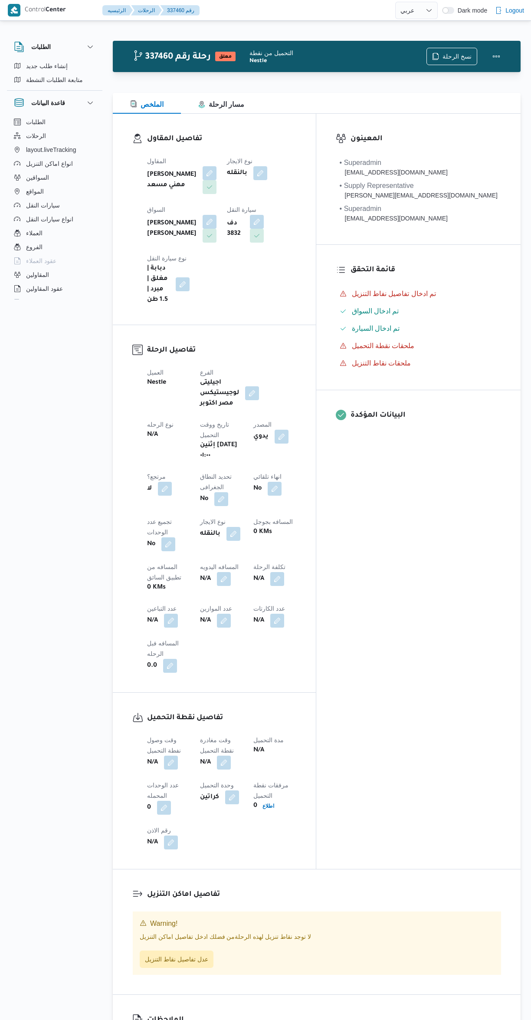
select select "ar"
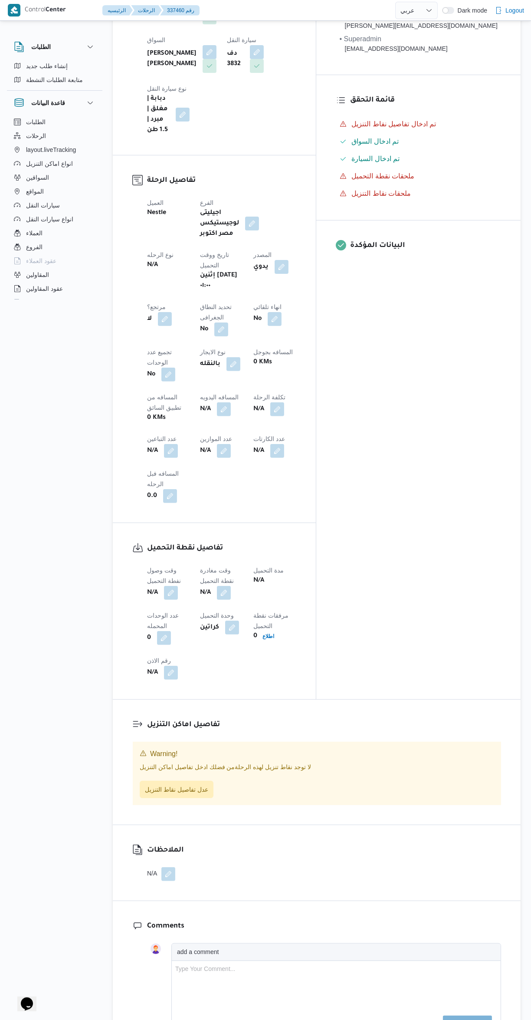
click at [170, 586] on button "button" at bounding box center [171, 593] width 14 height 14
click at [144, 468] on input "وقت وصول نفطة التحميل" at bounding box center [148, 467] width 98 height 17
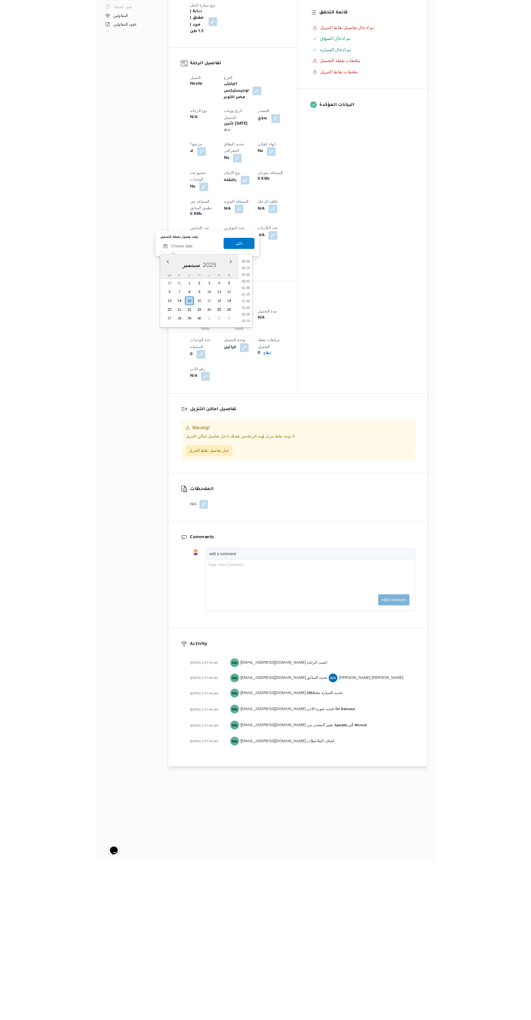
scroll to position [416, 0]
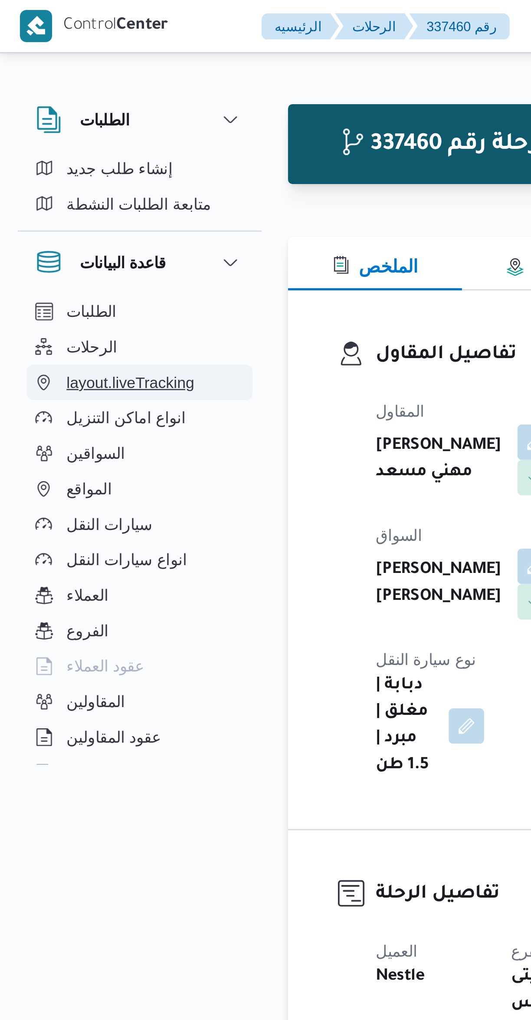
click at [95, 143] on button "layout.liveTracking" at bounding box center [54, 150] width 89 height 14
select select "ar"
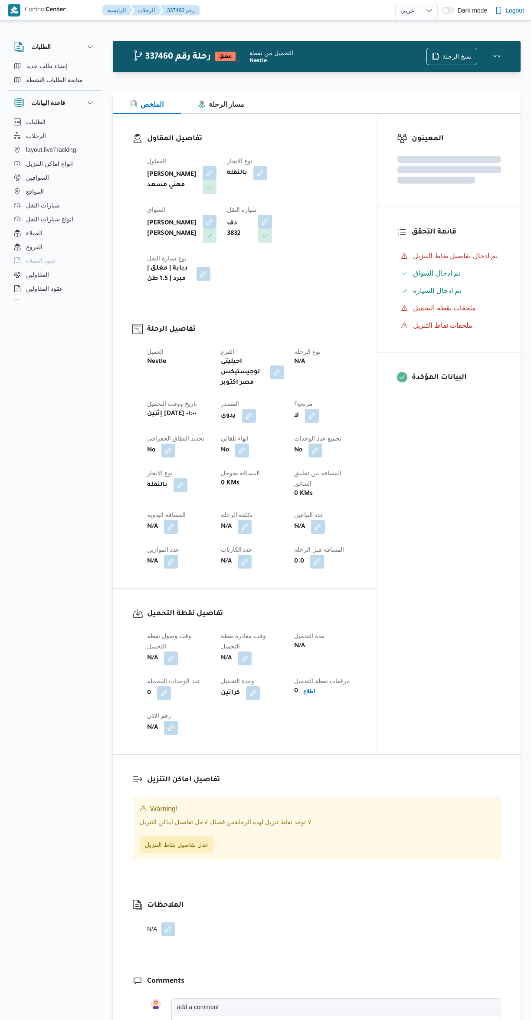
select select "ar"
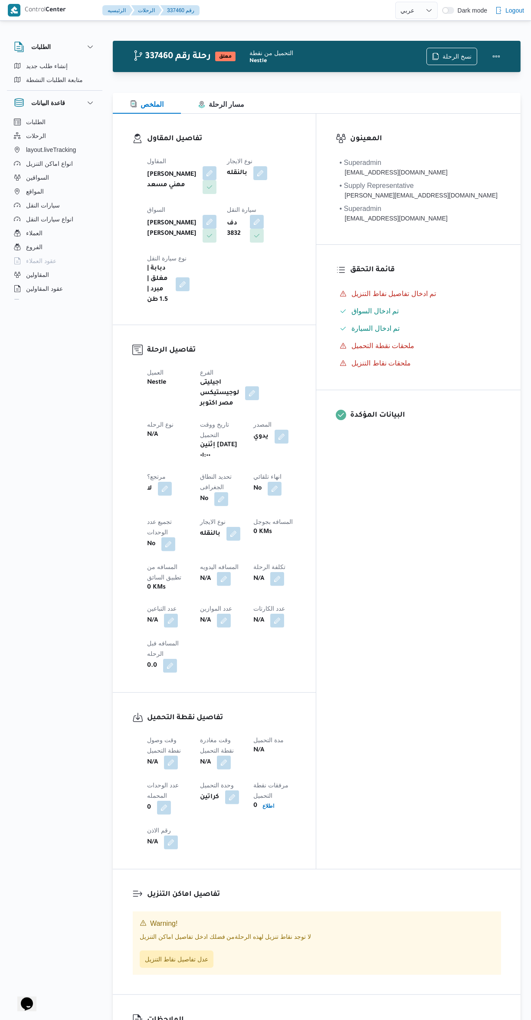
scroll to position [170, 0]
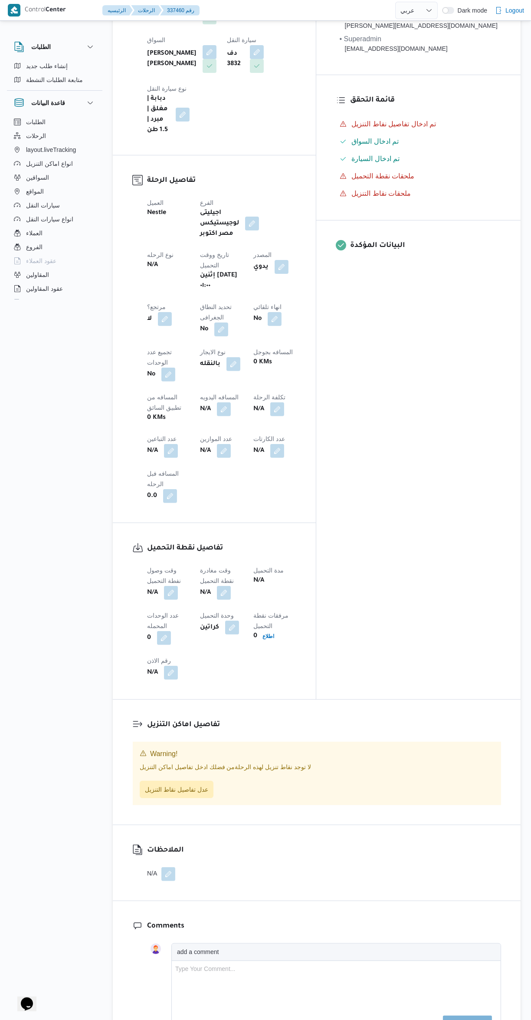
click at [167, 586] on span at bounding box center [169, 593] width 18 height 14
click at [143, 560] on div "وقت وصول نفطة التحميل N/A وقت مغادرة نقطة التحميل N/A مدة التحميل N/A عدد الوحد…" at bounding box center [222, 622] width 160 height 125
click at [171, 586] on button "button" at bounding box center [171, 593] width 14 height 14
click at [143, 467] on input "وقت وصول نفطة التحميل" at bounding box center [148, 467] width 98 height 17
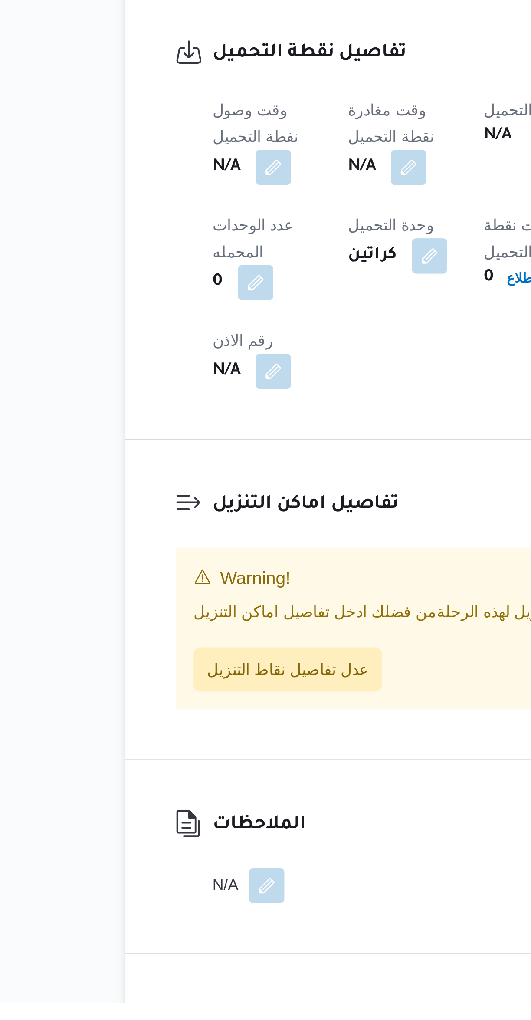
scroll to position [83, 0]
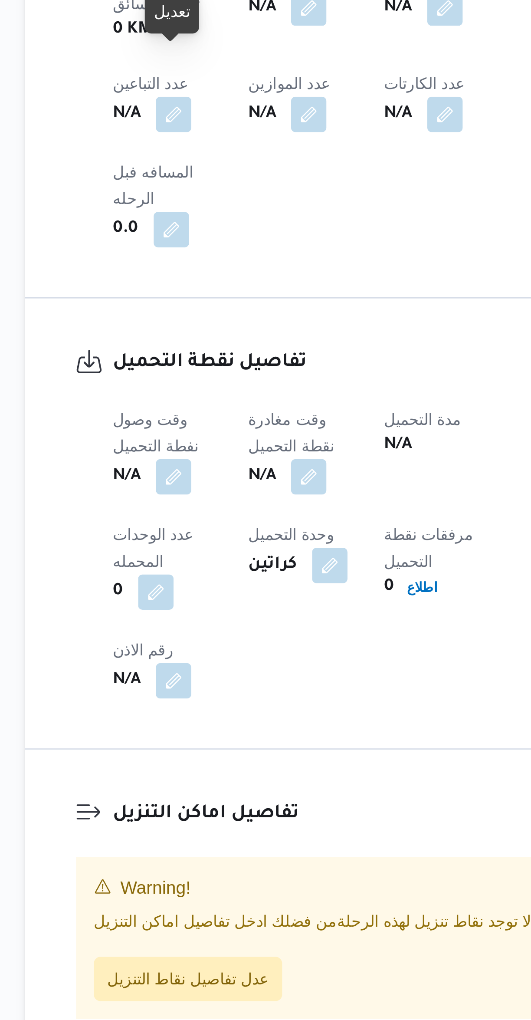
click at [170, 673] on button "button" at bounding box center [171, 680] width 14 height 14
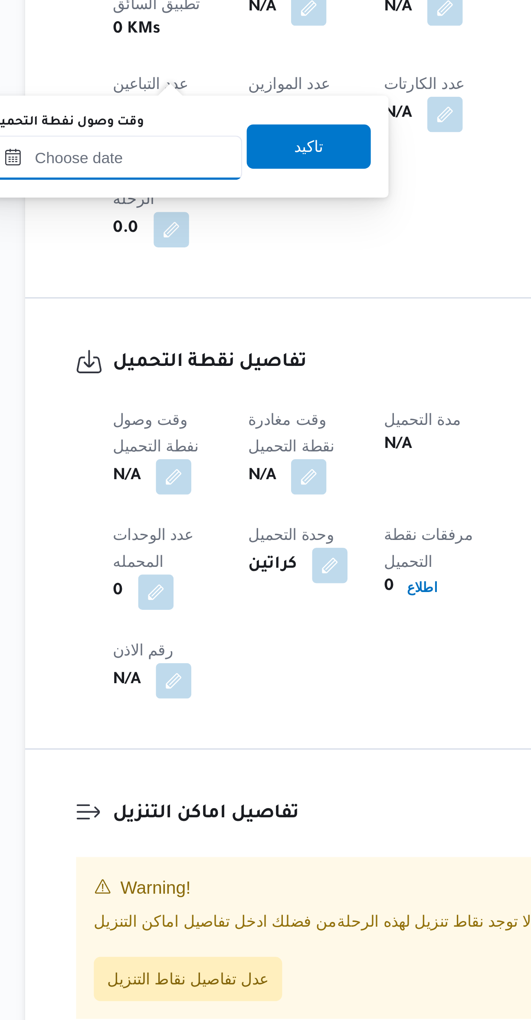
click at [152, 556] on input "وقت وصول نفطة التحميل" at bounding box center [148, 554] width 98 height 17
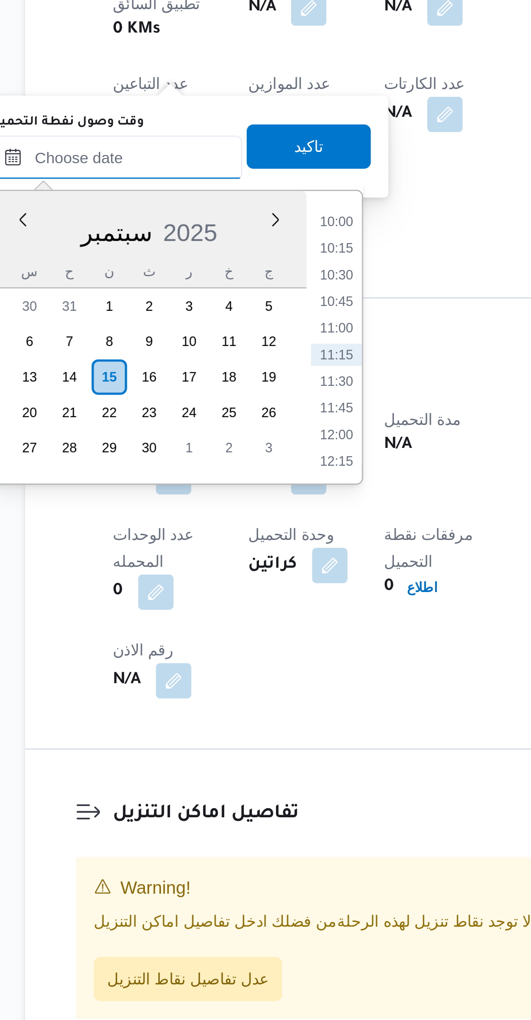
scroll to position [0, 0]
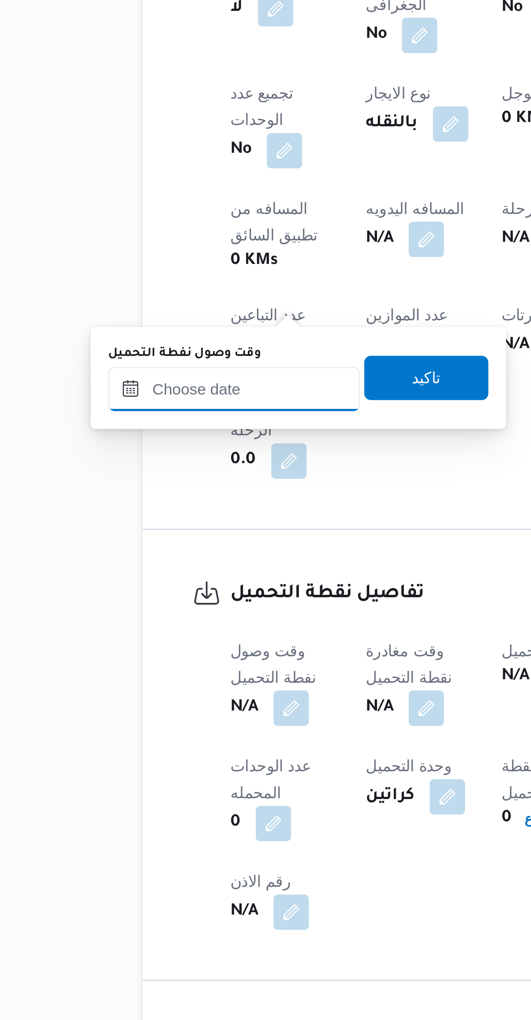
click at [142, 636] on input "وقت وصول نفطة التحميل" at bounding box center [148, 637] width 98 height 17
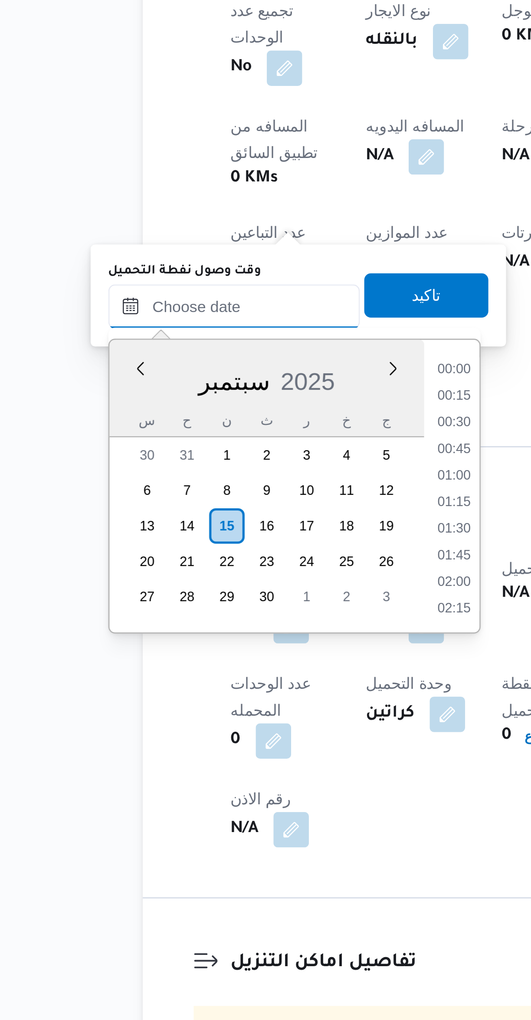
scroll to position [416, 0]
click at [236, 663] on li "10:00" at bounding box center [235, 662] width 20 height 9
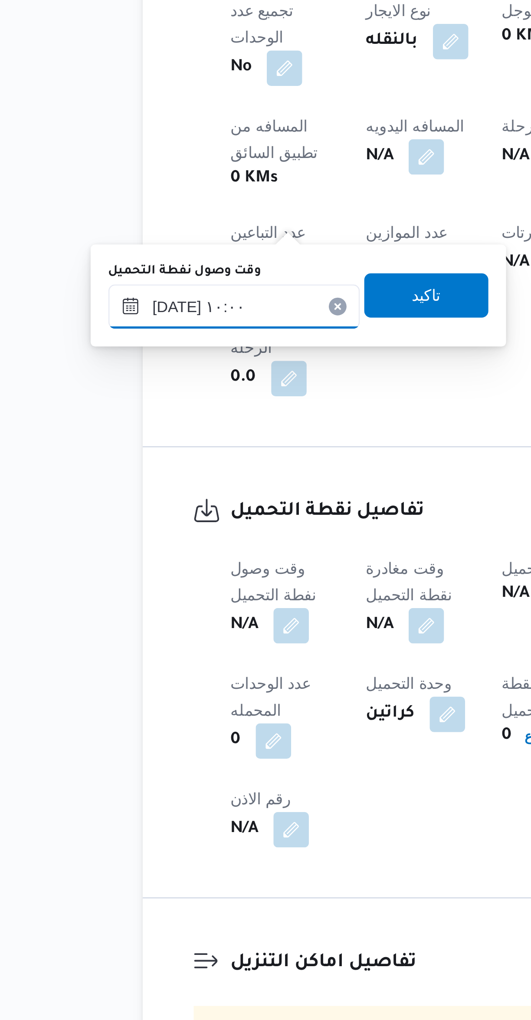
click at [121, 634] on input "١٥/٠٩/٢٠٢٥ ١٠:٠٠" at bounding box center [148, 637] width 98 height 17
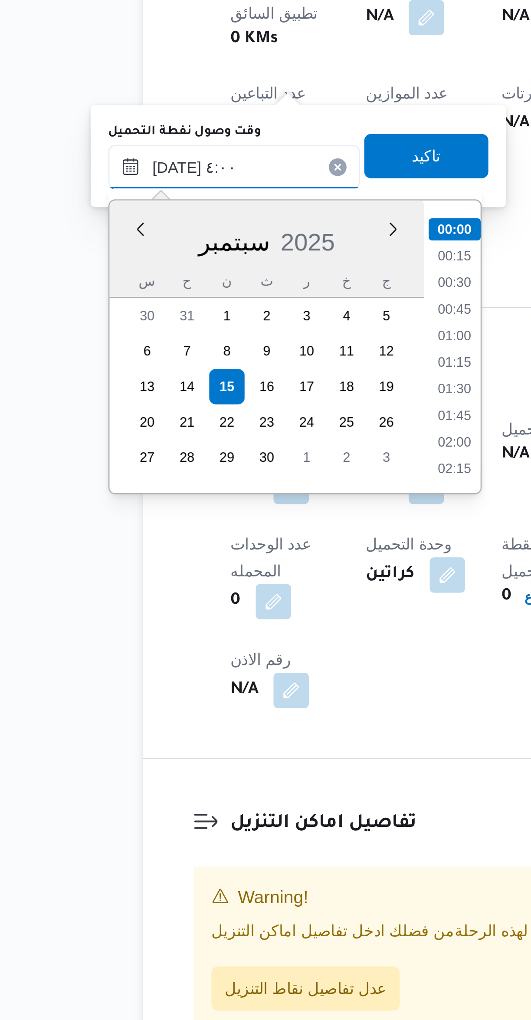
scroll to position [75, 0]
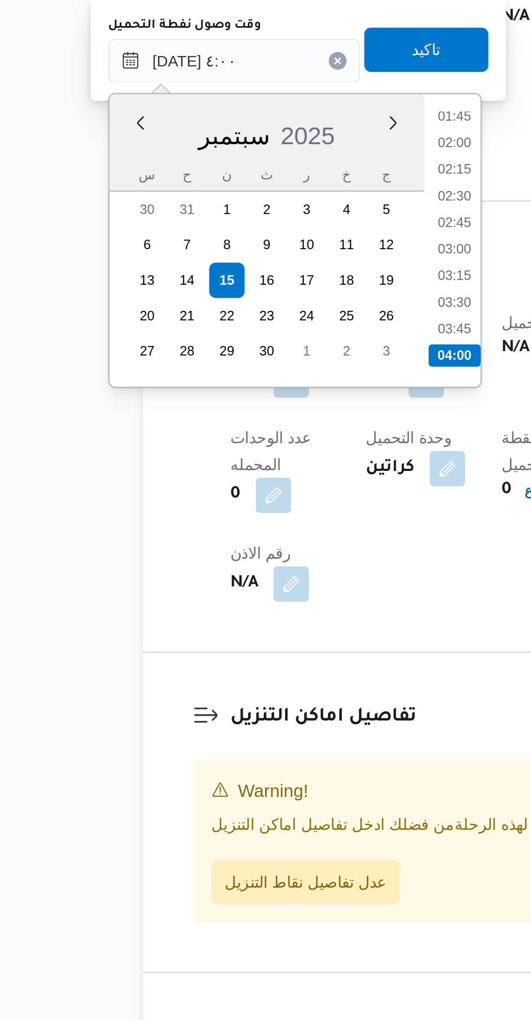
click at [234, 749] on li "04:00" at bounding box center [235, 752] width 20 height 9
type input "١٥/٠٩/٢٠٢٥ ٠٤:٠٠"
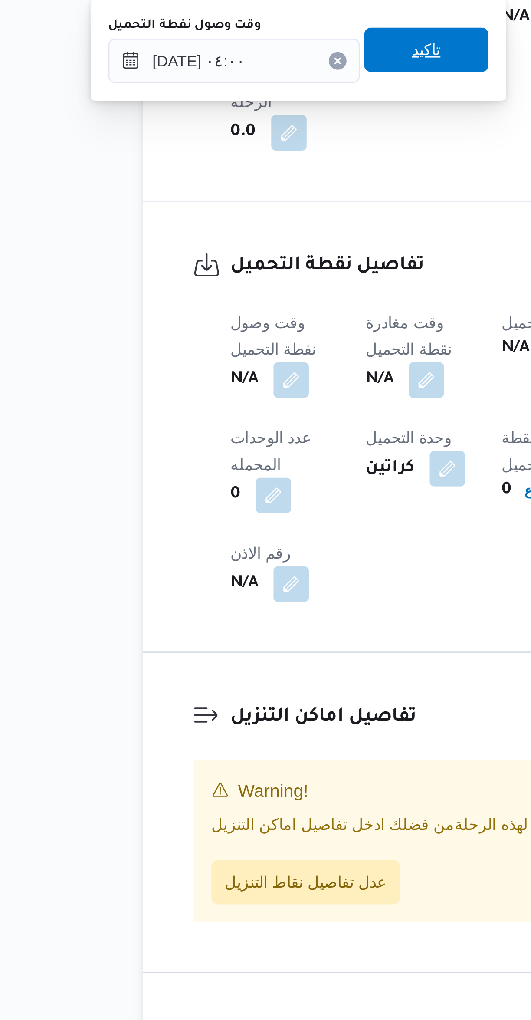
click at [233, 634] on span "تاكيد" at bounding box center [224, 632] width 49 height 17
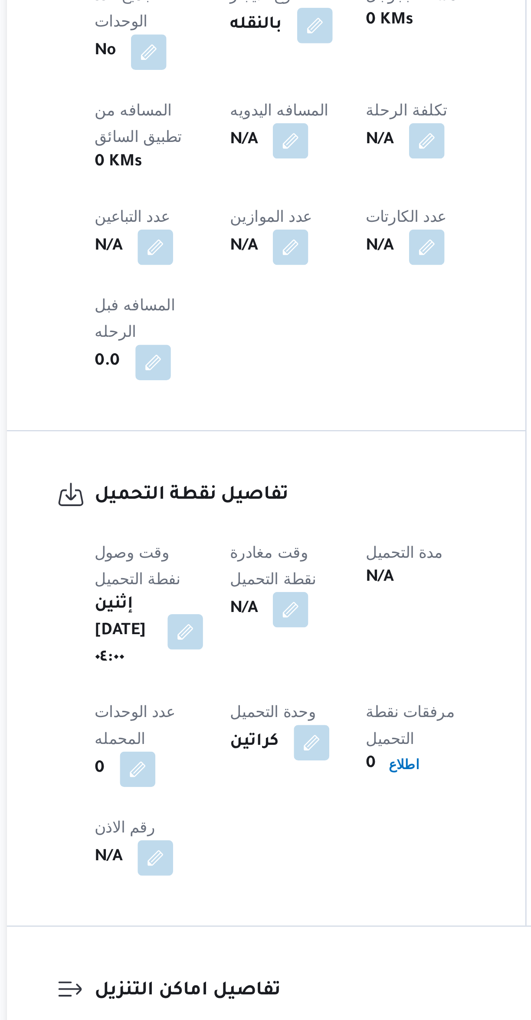
scroll to position [0, 0]
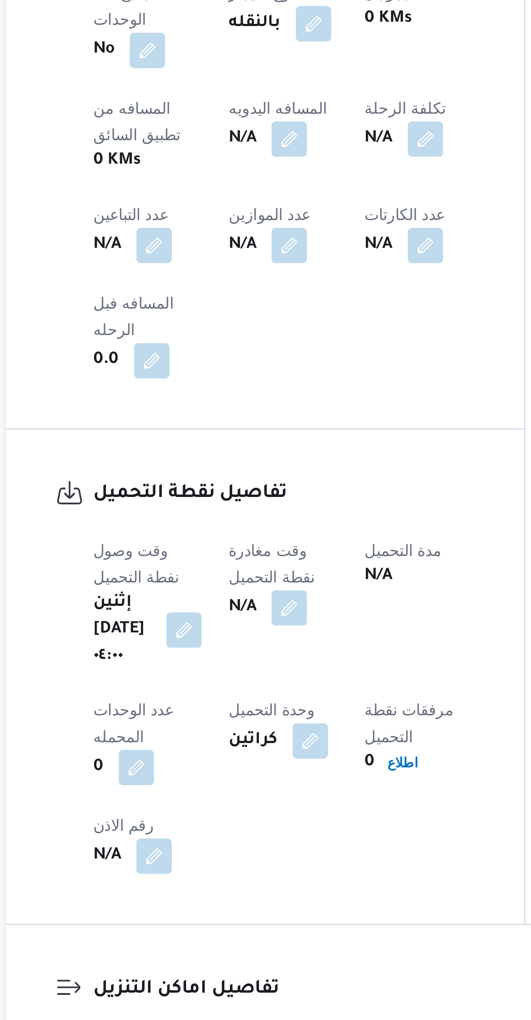
click at [231, 755] on button "button" at bounding box center [224, 762] width 14 height 14
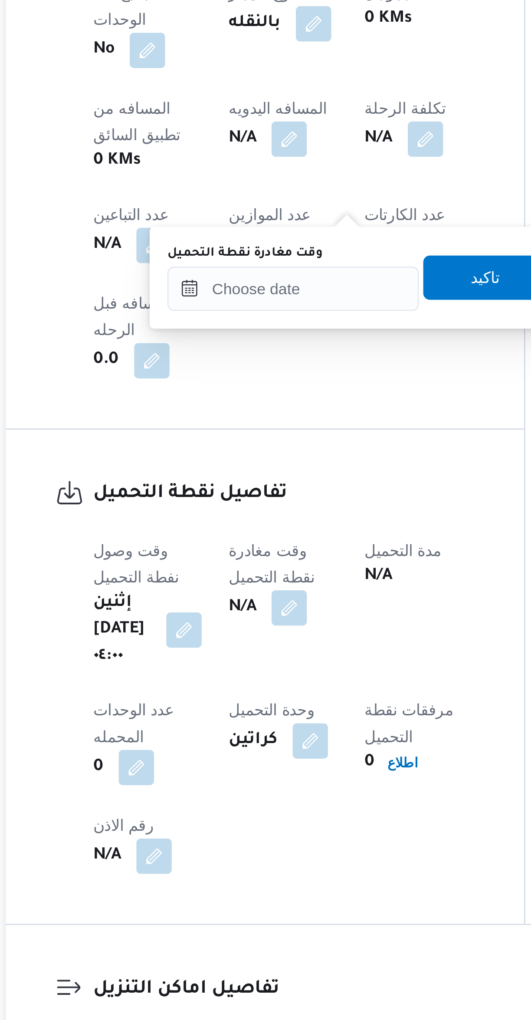
click at [226, 625] on label "وقت مغادرة نقطة التحميل" at bounding box center [206, 623] width 61 height 7
click at [226, 629] on input "وقت مغادرة نقطة التحميل" at bounding box center [225, 637] width 98 height 17
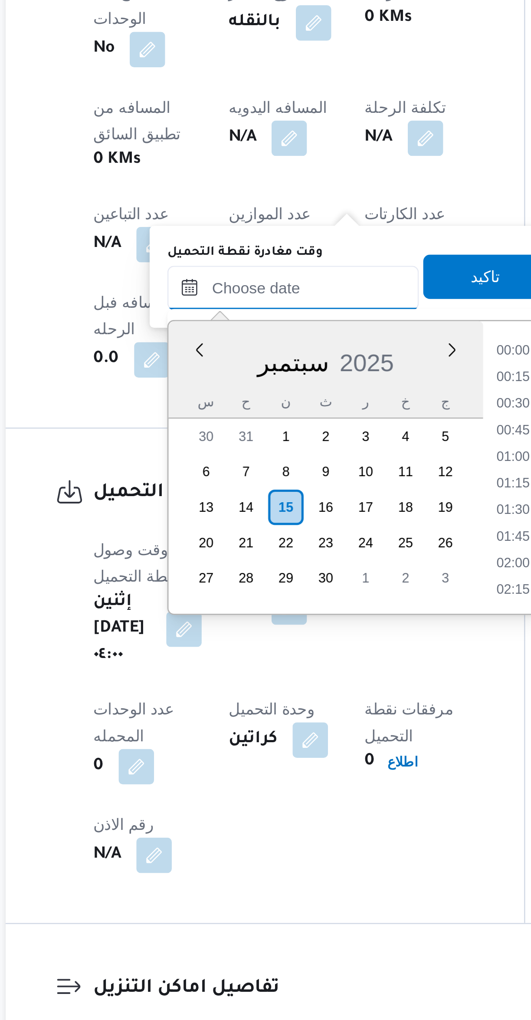
scroll to position [416, 0]
click at [308, 680] on li "10:30" at bounding box center [312, 683] width 20 height 9
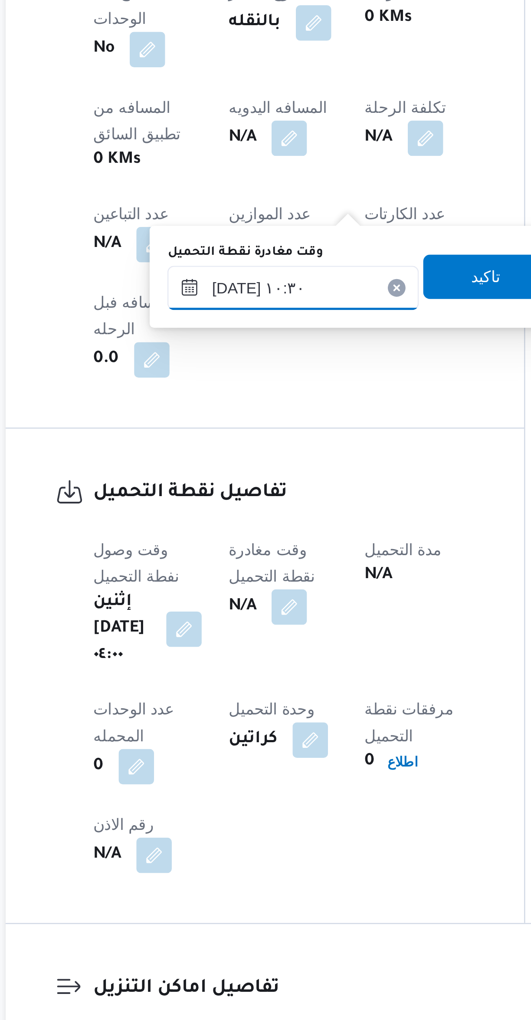
click at [198, 639] on input "١٥/٠٩/٢٠٢٥ ١٠:٣٠" at bounding box center [225, 637] width 98 height 17
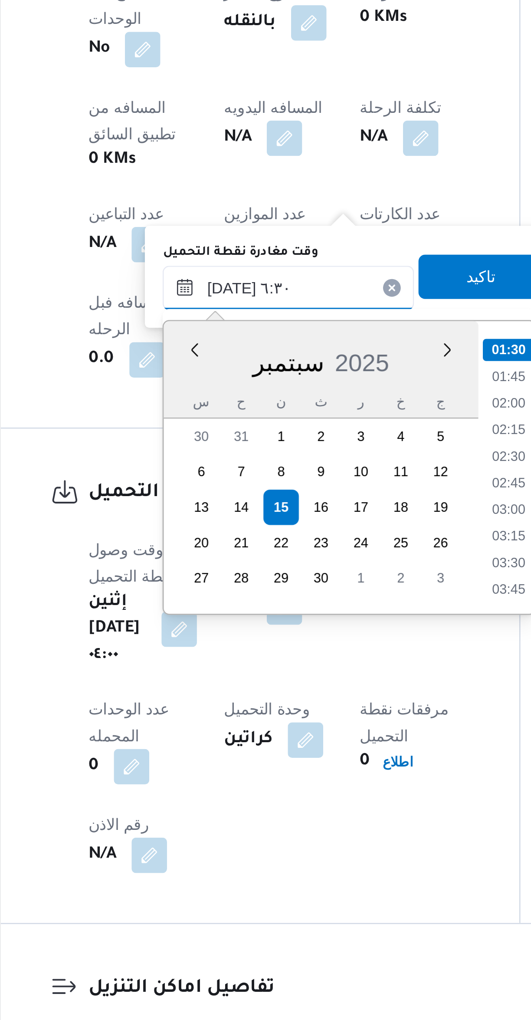
scroll to position [180, 0]
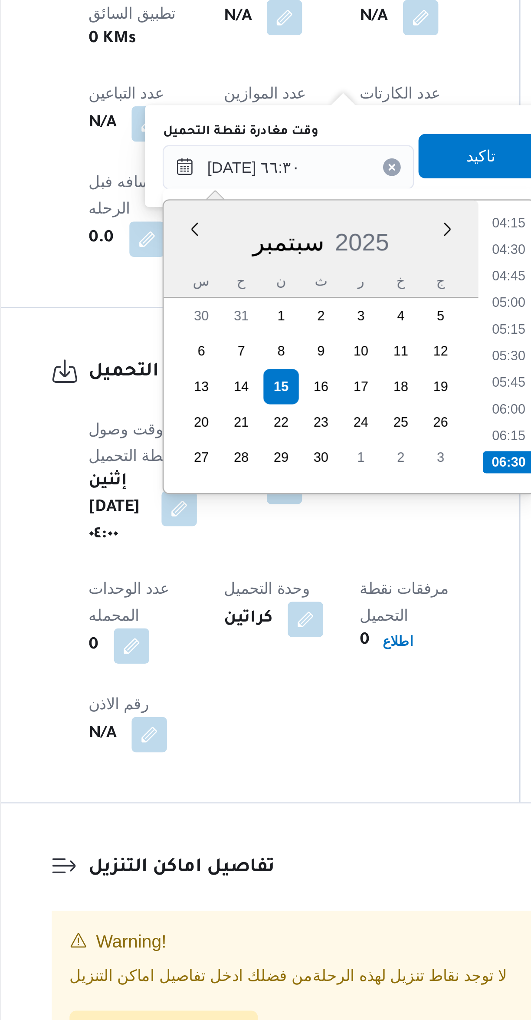
click at [306, 749] on li "06:30" at bounding box center [312, 752] width 20 height 9
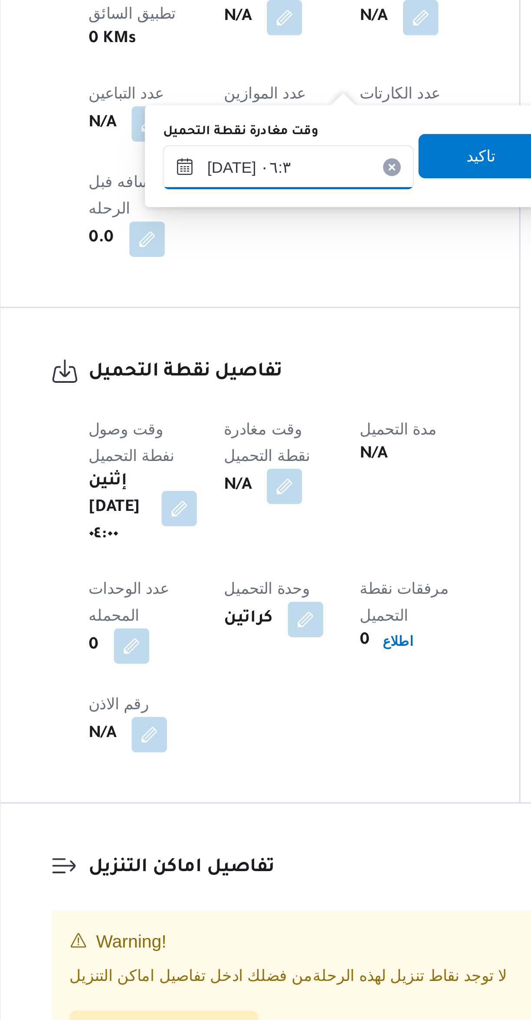
click at [198, 640] on input "١٥/٠٩/٢٠٢٥ ٠٦:٣" at bounding box center [225, 637] width 98 height 17
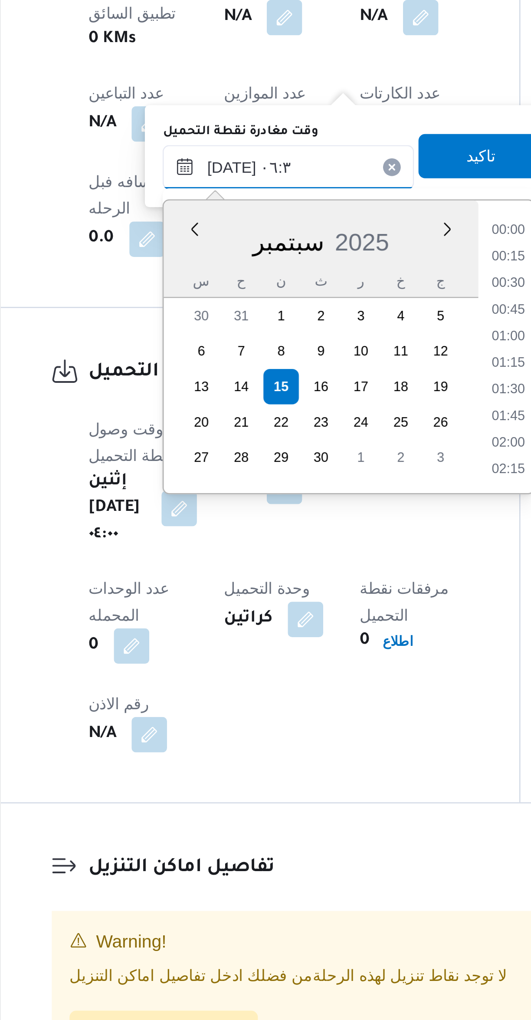
scroll to position [197, 0]
click at [308, 732] on li "06:30" at bounding box center [312, 735] width 20 height 9
type input "١٥/٠٩/٢٠٢٥ ٠٦:٣٠"
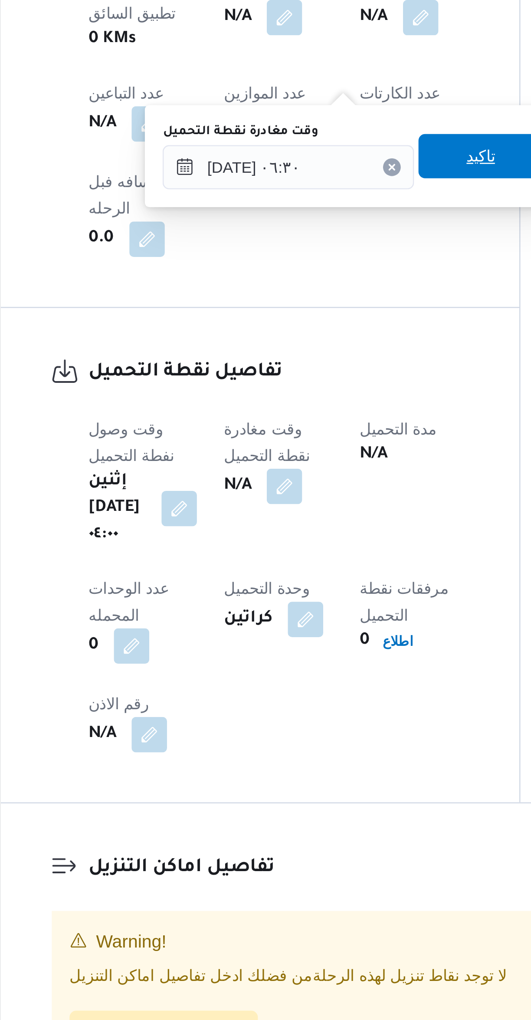
click at [298, 632] on span "تاكيد" at bounding box center [300, 633] width 11 height 10
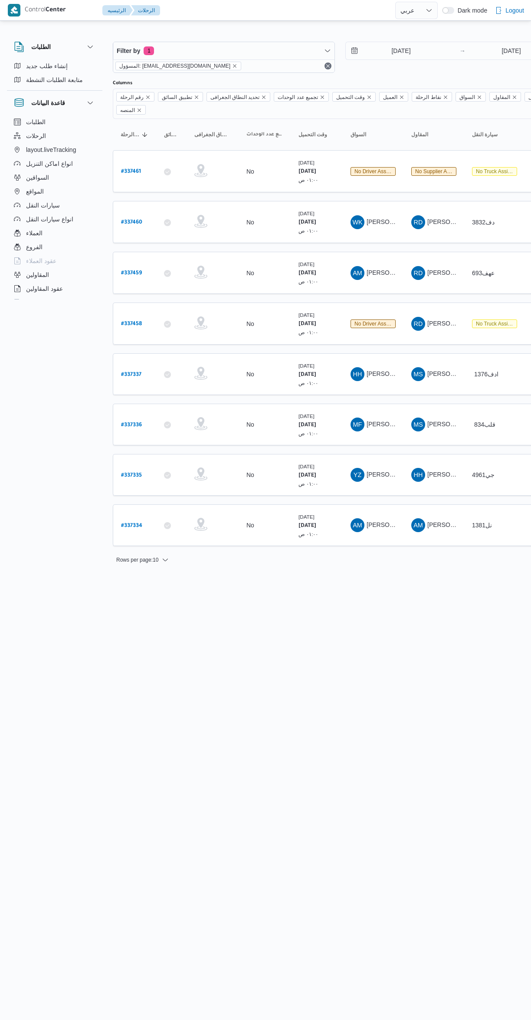
select select "ar"
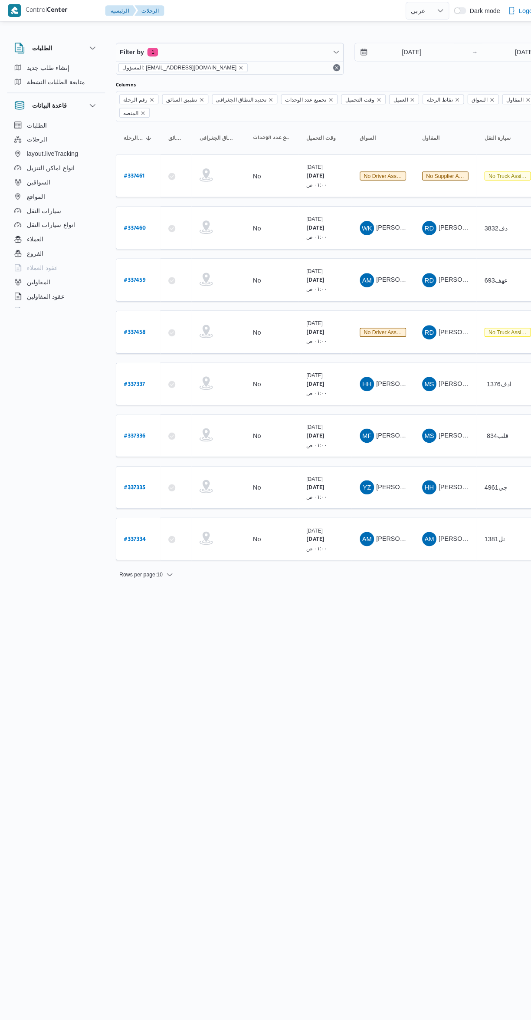
click at [132, 169] on b "# 337461" at bounding box center [131, 172] width 20 height 6
select select "ar"
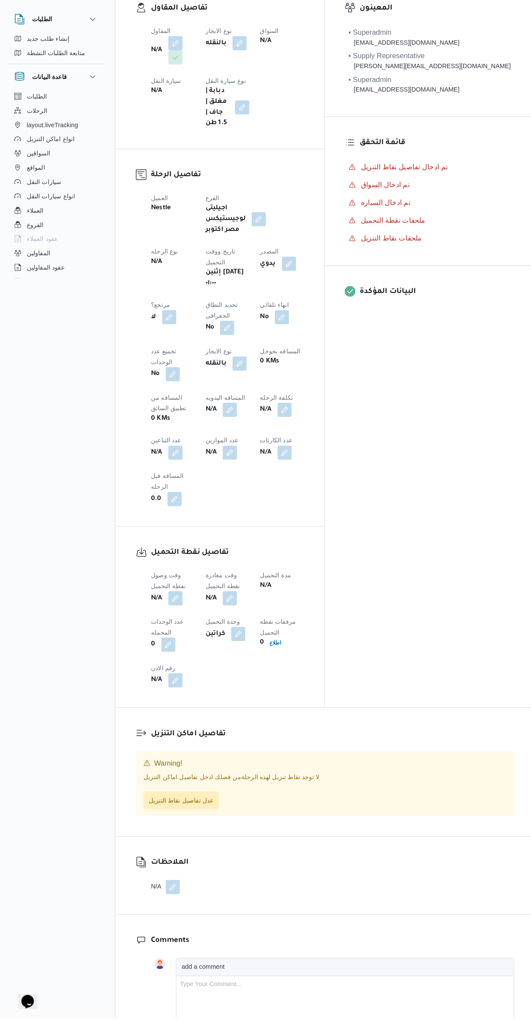
scroll to position [103, 0]
click at [168, 604] on button "button" at bounding box center [171, 611] width 14 height 14
click at [138, 516] on input "وقت وصول نفطة التحميل" at bounding box center [148, 516] width 98 height 17
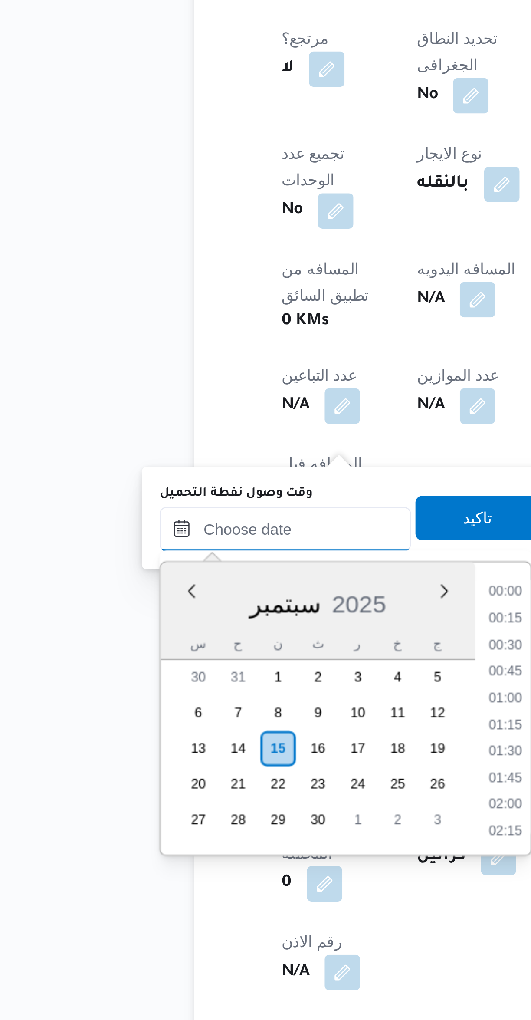
scroll to position [416, 0]
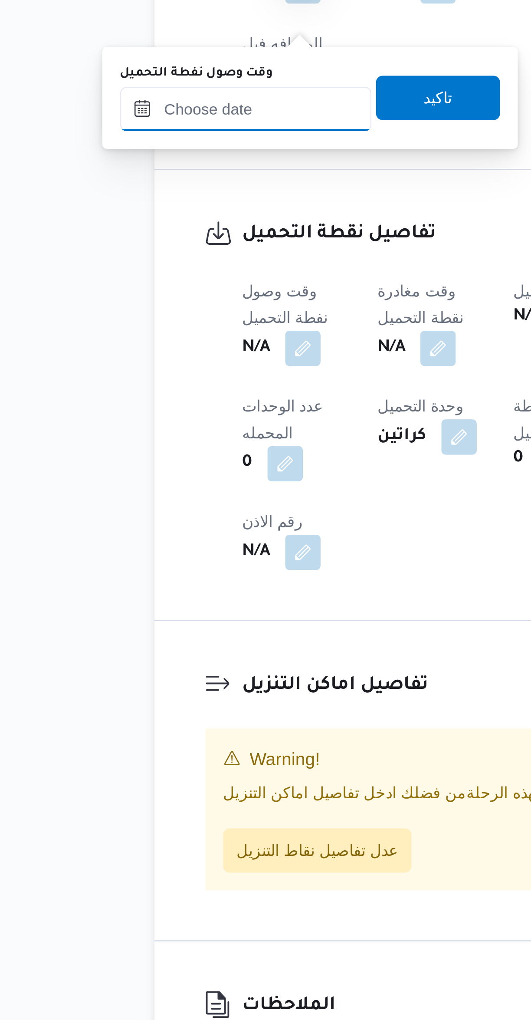
click at [138, 598] on input "وقت وصول نفطة التحميل" at bounding box center [148, 599] width 98 height 17
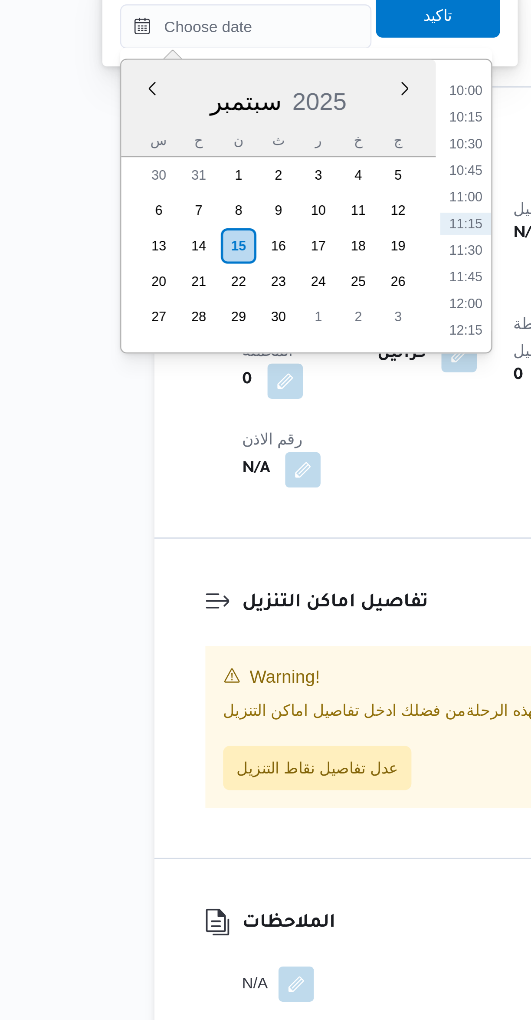
click at [235, 686] on li "11:30" at bounding box center [235, 687] width 20 height 9
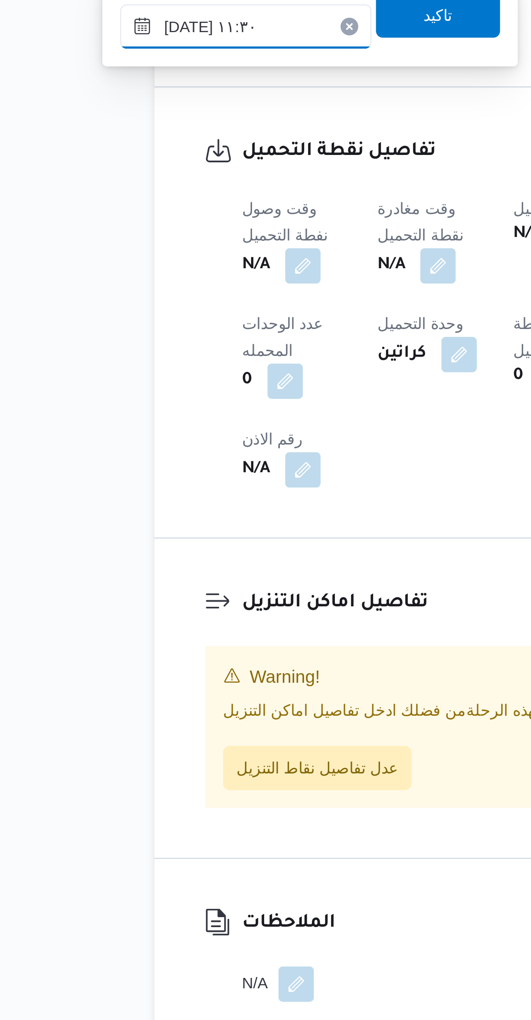
click at [120, 600] on input "[DATE] ١١:٣٠" at bounding box center [148, 599] width 98 height 17
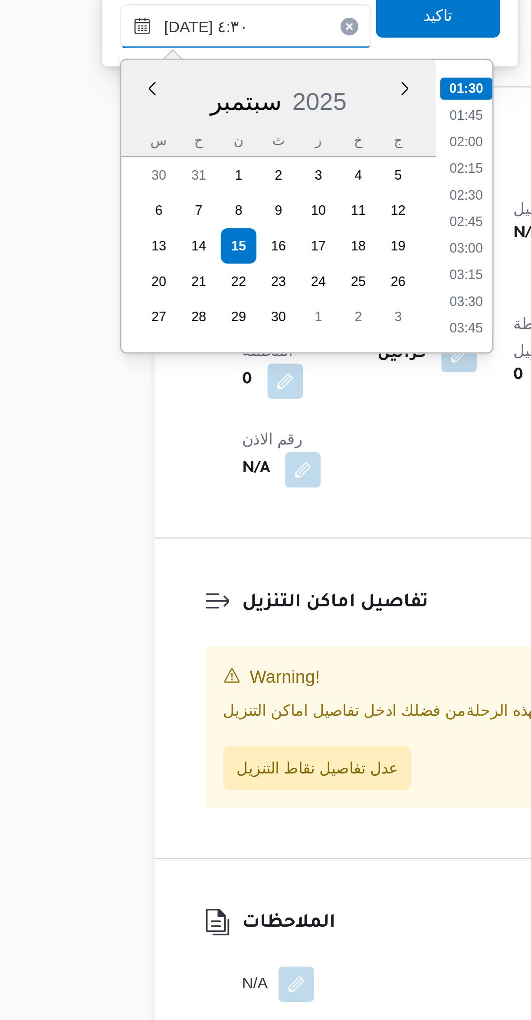
scroll to position [96, 0]
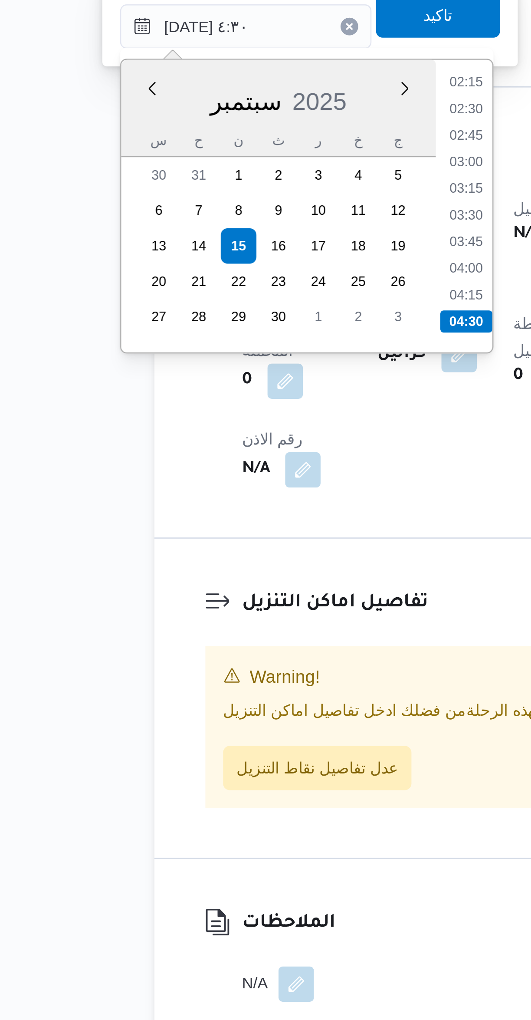
click at [236, 712] on li "04:30" at bounding box center [235, 715] width 20 height 9
type input "[DATE] ٠٤:٣٠"
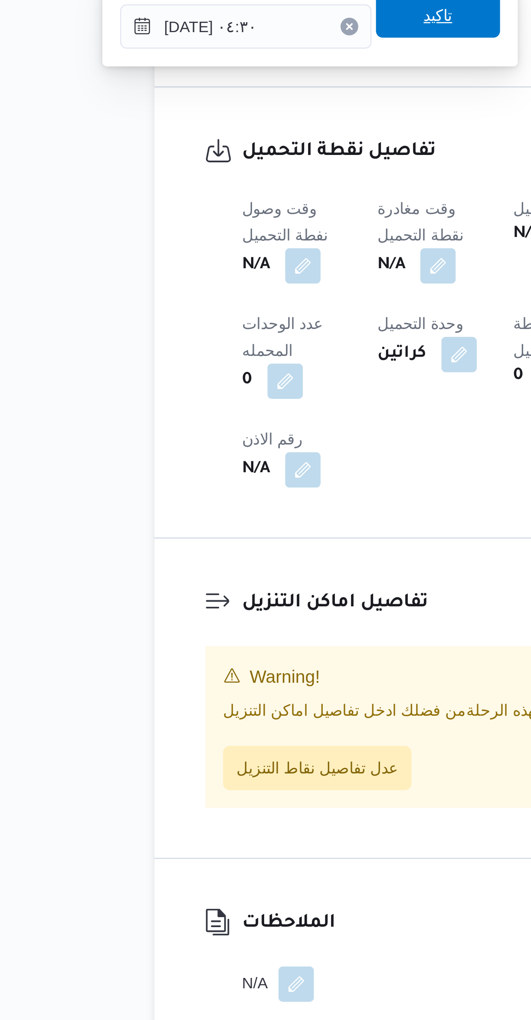
click at [231, 600] on span "تاكيد" at bounding box center [224, 595] width 49 height 17
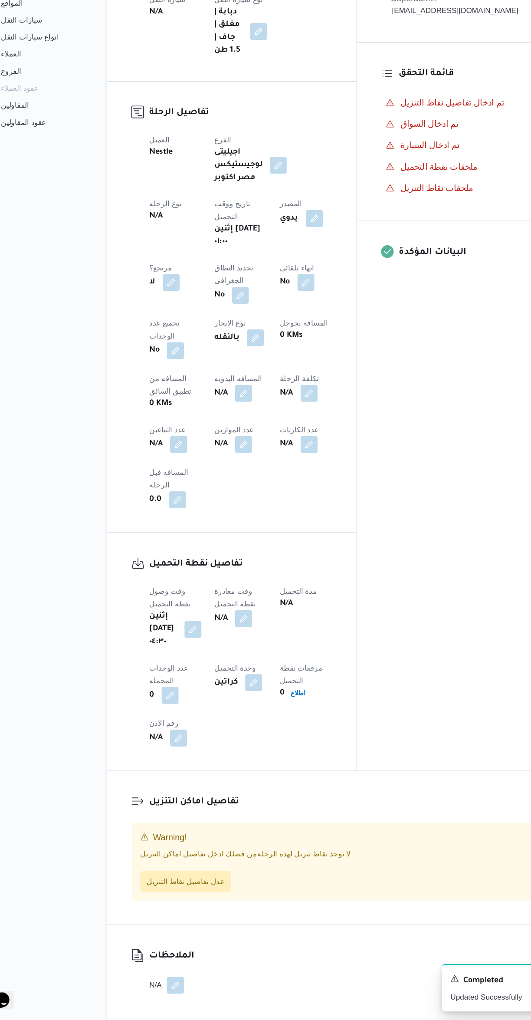
scroll to position [43, 0]
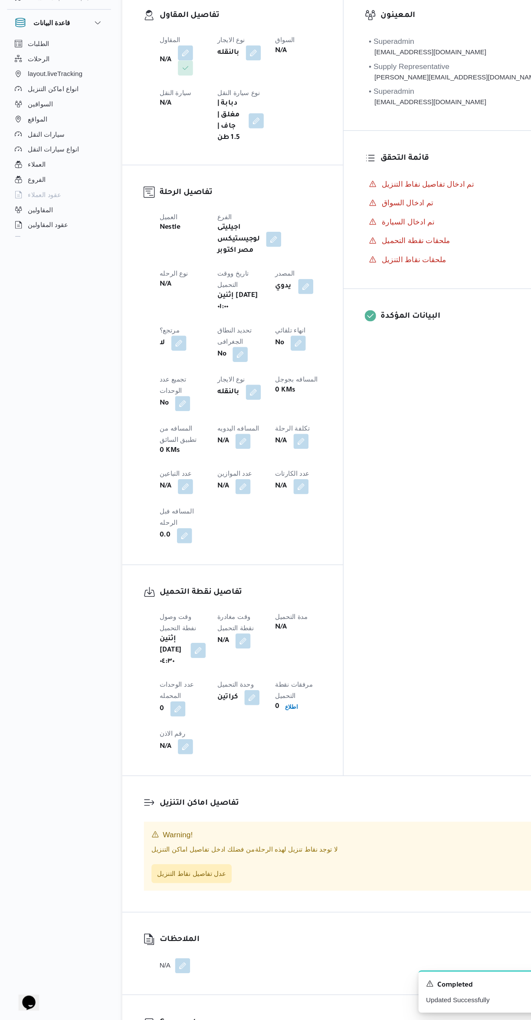
select select "ar"
